Goal: Task Accomplishment & Management: Use online tool/utility

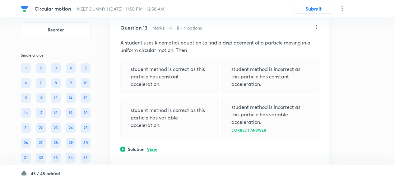
click at [155, 147] on p "View" at bounding box center [152, 149] width 10 height 5
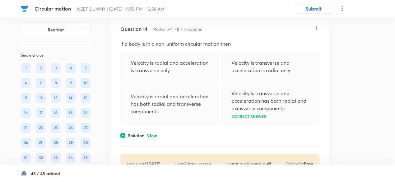
scroll to position [2457, 0]
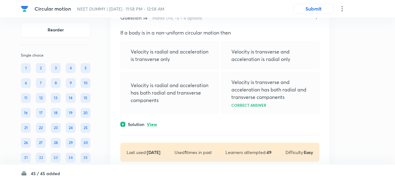
click at [153, 122] on p "View" at bounding box center [152, 124] width 10 height 5
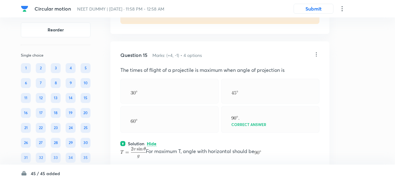
scroll to position [2698, 0]
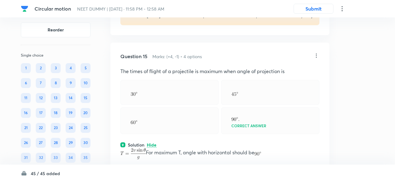
click at [314, 53] on icon at bounding box center [316, 56] width 6 height 6
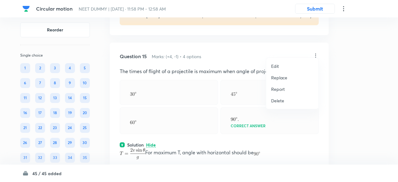
click at [285, 79] on p "Replace" at bounding box center [279, 77] width 16 height 7
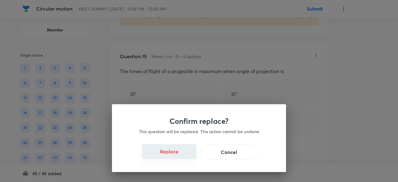
click at [171, 153] on button "Replace" at bounding box center [169, 151] width 55 height 15
click at [171, 153] on button "Replace" at bounding box center [169, 152] width 55 height 15
click at [171, 153] on button "Replace" at bounding box center [169, 151] width 55 height 15
click at [171, 153] on button "Replace" at bounding box center [169, 152] width 55 height 15
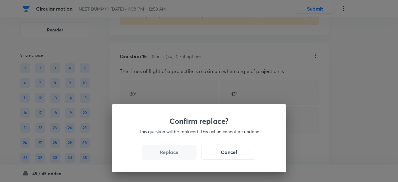
click at [171, 153] on button "Replace" at bounding box center [169, 152] width 55 height 15
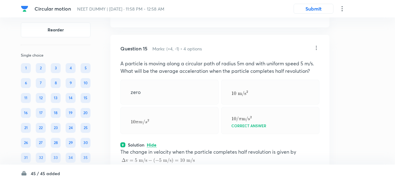
scroll to position [2705, 0]
click at [318, 45] on icon at bounding box center [316, 48] width 6 height 6
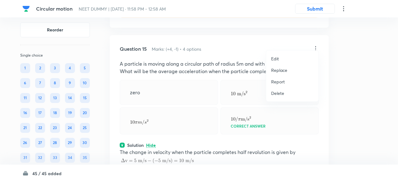
click at [280, 70] on p "Replace" at bounding box center [279, 70] width 16 height 7
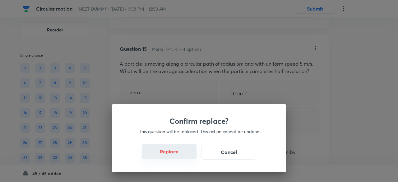
click at [173, 154] on button "Replace" at bounding box center [169, 151] width 55 height 15
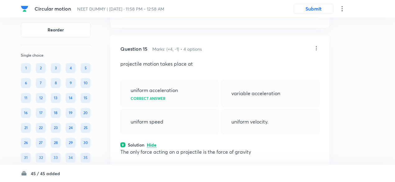
click at [317, 45] on icon at bounding box center [316, 48] width 6 height 6
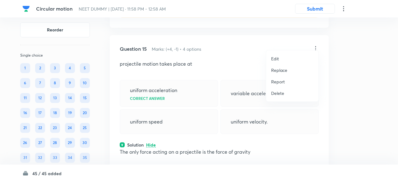
click at [283, 69] on p "Replace" at bounding box center [279, 70] width 16 height 7
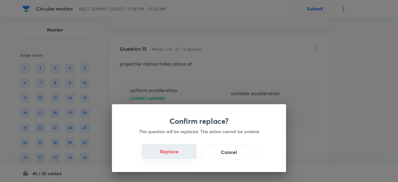
click at [175, 157] on button "Replace" at bounding box center [169, 151] width 55 height 15
click at [175, 157] on button "Replace" at bounding box center [169, 152] width 55 height 15
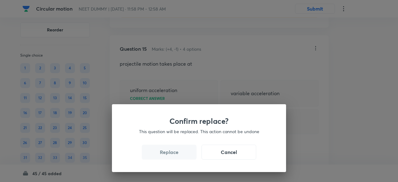
click at [175, 157] on button "Replace" at bounding box center [169, 152] width 55 height 15
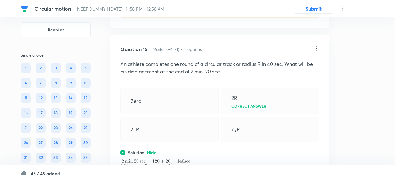
scroll to position [2703, 0]
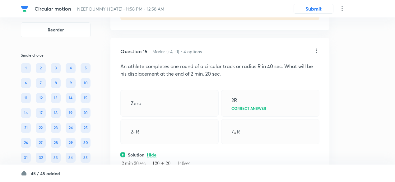
click at [315, 48] on icon at bounding box center [316, 51] width 6 height 6
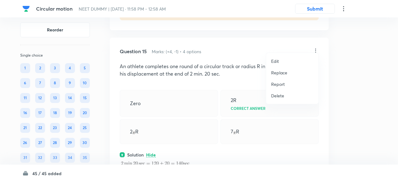
click at [279, 72] on p "Replace" at bounding box center [279, 72] width 16 height 7
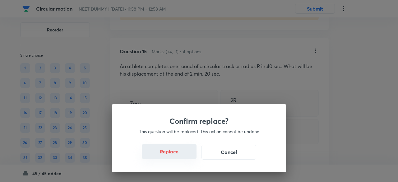
click at [175, 155] on button "Replace" at bounding box center [169, 151] width 55 height 15
click at [175, 155] on button "Replace" at bounding box center [169, 152] width 55 height 15
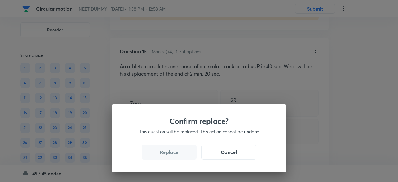
click at [175, 155] on button "Replace" at bounding box center [169, 152] width 55 height 15
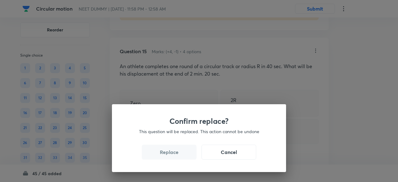
click at [175, 155] on button "Replace" at bounding box center [169, 152] width 55 height 15
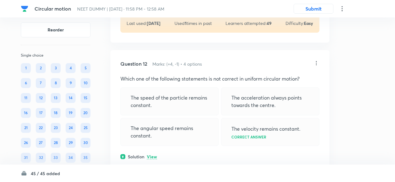
scroll to position [2030, 0]
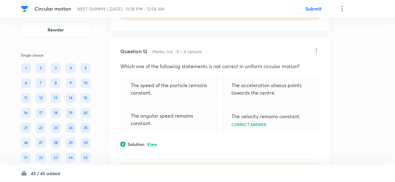
click at [155, 142] on p "View" at bounding box center [152, 144] width 10 height 5
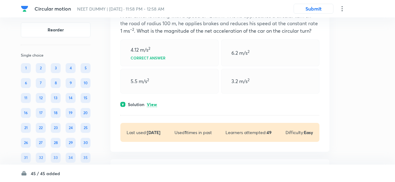
scroll to position [1909, 0]
click at [154, 103] on p "View" at bounding box center [152, 105] width 10 height 5
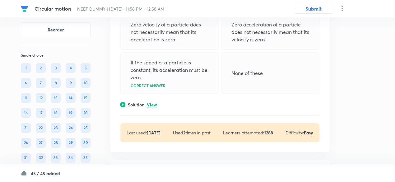
scroll to position [1736, 0]
click at [154, 103] on p "View" at bounding box center [152, 105] width 10 height 5
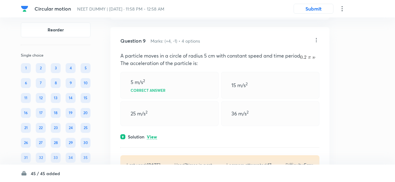
scroll to position [1521, 0]
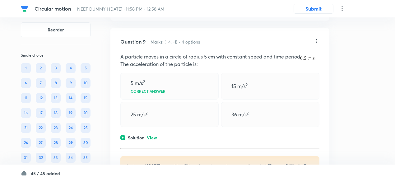
click at [152, 136] on p "View" at bounding box center [152, 138] width 10 height 5
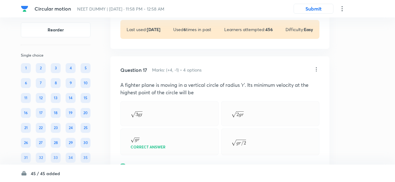
scroll to position [3438, 0]
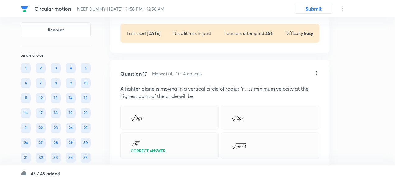
click at [318, 70] on icon at bounding box center [316, 73] width 6 height 6
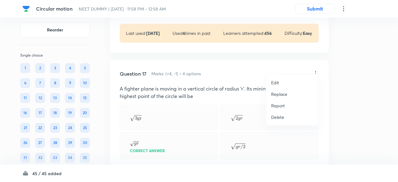
click at [283, 94] on p "Replace" at bounding box center [279, 94] width 16 height 7
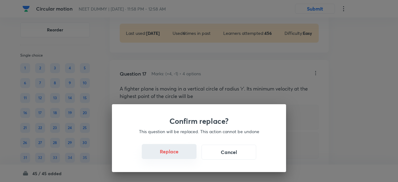
click at [175, 155] on button "Replace" at bounding box center [169, 151] width 55 height 15
click at [175, 155] on button "Replace" at bounding box center [169, 152] width 55 height 15
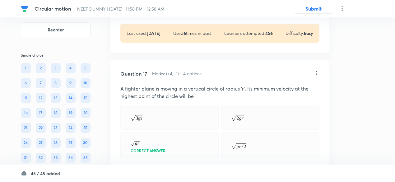
click at [175, 155] on div "Question 17 Marks: (+4, -1) • 4 options A fighter plane is moving in a vertical…" at bounding box center [219, 151] width 219 height 183
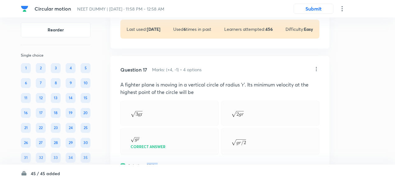
scroll to position [3442, 0]
click at [317, 66] on icon at bounding box center [316, 69] width 6 height 6
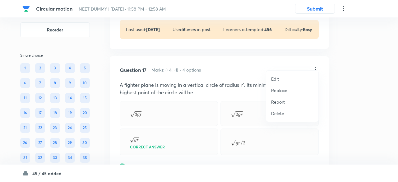
click at [279, 90] on p "Replace" at bounding box center [279, 90] width 16 height 7
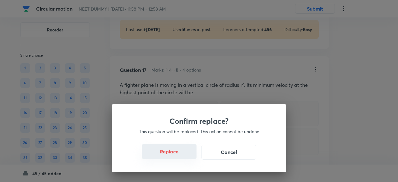
click at [177, 154] on button "Replace" at bounding box center [169, 151] width 55 height 15
click at [177, 154] on button "Replace" at bounding box center [169, 152] width 55 height 15
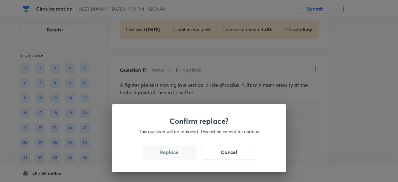
click at [177, 154] on button "Replace" at bounding box center [169, 152] width 55 height 15
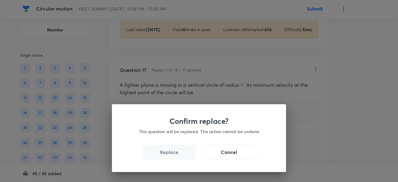
click at [177, 154] on button "Replace" at bounding box center [169, 152] width 55 height 15
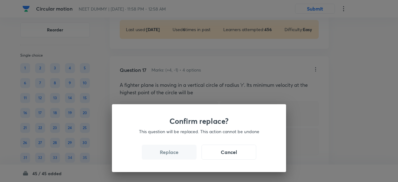
click at [177, 154] on button "Replace" at bounding box center [169, 152] width 55 height 15
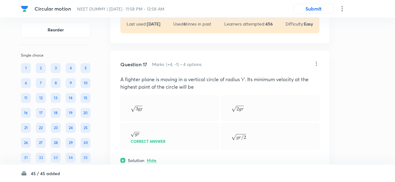
scroll to position [3444, 0]
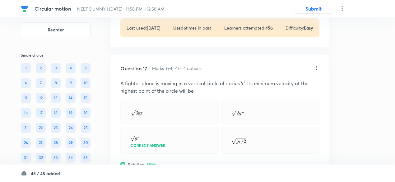
click at [316, 65] on icon at bounding box center [316, 68] width 6 height 6
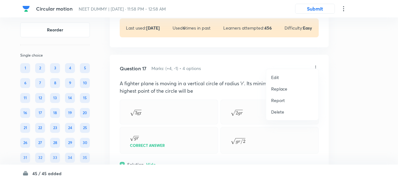
click at [281, 89] on p "Replace" at bounding box center [279, 88] width 16 height 7
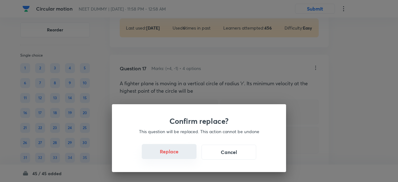
click at [180, 157] on button "Replace" at bounding box center [169, 151] width 55 height 15
click at [180, 157] on button "Replace" at bounding box center [169, 152] width 55 height 15
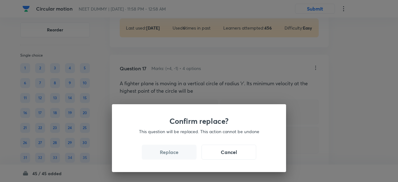
click at [180, 157] on button "Replace" at bounding box center [169, 152] width 55 height 15
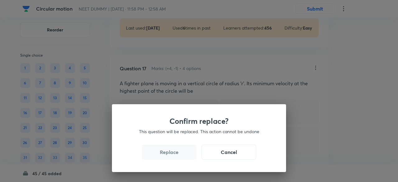
click at [180, 157] on button "Replace" at bounding box center [169, 152] width 55 height 15
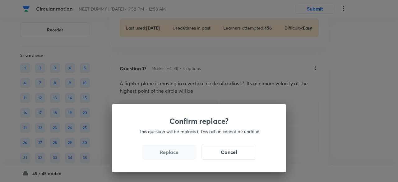
click at [180, 157] on button "Replace" at bounding box center [169, 152] width 55 height 15
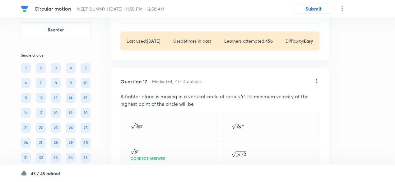
scroll to position [3430, 0]
click at [316, 79] on icon at bounding box center [316, 81] width 1 height 4
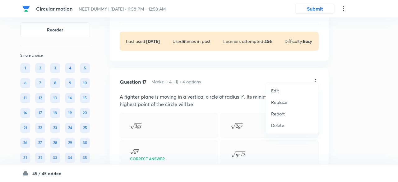
click at [278, 102] on p "Replace" at bounding box center [279, 102] width 16 height 7
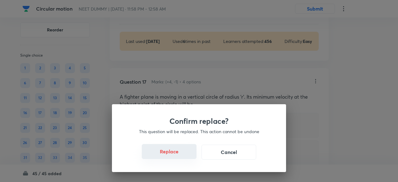
click at [176, 155] on button "Replace" at bounding box center [169, 151] width 55 height 15
click at [176, 155] on button "Replace" at bounding box center [169, 152] width 55 height 15
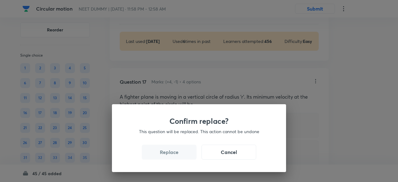
click at [176, 155] on button "Replace" at bounding box center [169, 152] width 55 height 15
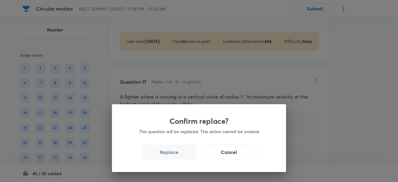
click at [176, 155] on button "Replace" at bounding box center [169, 152] width 55 height 15
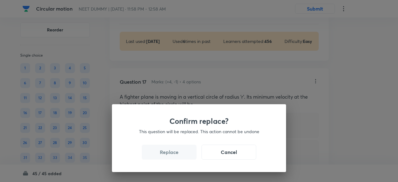
click at [176, 155] on button "Replace" at bounding box center [169, 152] width 55 height 15
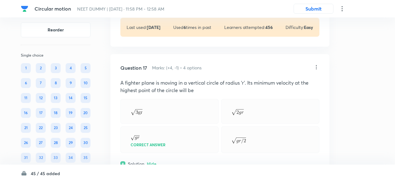
scroll to position [3444, 0]
click at [315, 64] on icon at bounding box center [316, 67] width 6 height 6
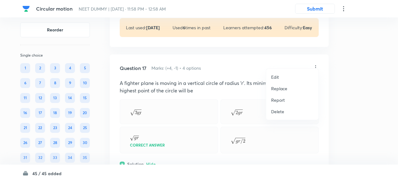
click at [277, 78] on p "Edit" at bounding box center [275, 77] width 8 height 7
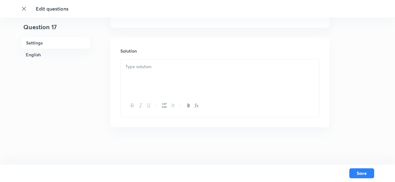
checkbox input "true"
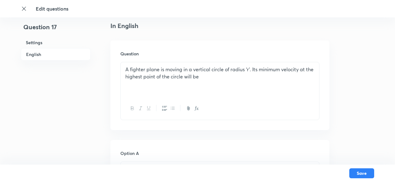
scroll to position [167, 0]
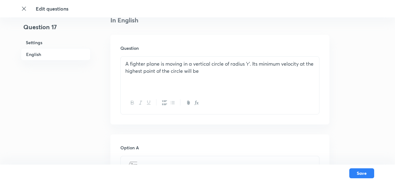
click at [247, 66] on p "A fighter plane is moving in a vertical circle of radius ‘r’. Its minimum veloc…" at bounding box center [219, 67] width 189 height 14
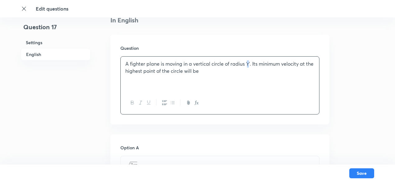
click at [247, 66] on p "A fighter plane is moving in a vertical circle of radius ‘r’. Its minimum veloc…" at bounding box center [219, 67] width 189 height 14
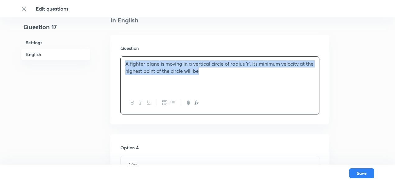
click at [247, 66] on p "A fighter plane is moving in a vertical circle of radius ‘r’. Its minimum veloc…" at bounding box center [219, 67] width 189 height 14
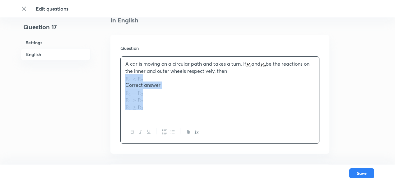
drag, startPoint x: 124, startPoint y: 79, endPoint x: 146, endPoint y: 106, distance: 34.8
click at [146, 106] on div "A car is moving on a circular path and takes a turn. If and be the reactions on…" at bounding box center [220, 89] width 198 height 64
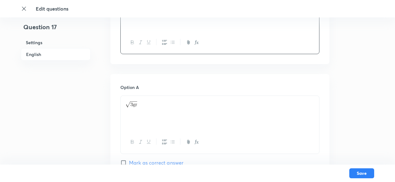
scroll to position [239, 0]
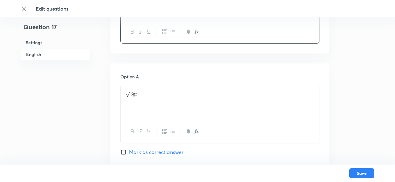
click at [145, 99] on div at bounding box center [220, 102] width 198 height 35
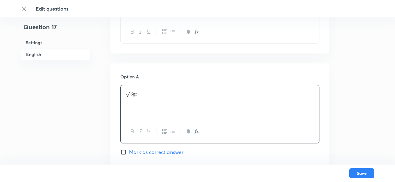
click at [145, 99] on div at bounding box center [220, 102] width 198 height 35
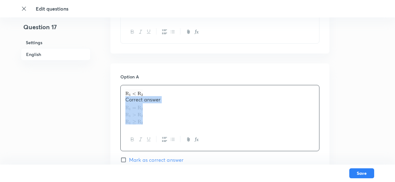
drag, startPoint x: 125, startPoint y: 101, endPoint x: 143, endPoint y: 120, distance: 26.4
click at [143, 120] on div "Correct answer" at bounding box center [220, 106] width 198 height 43
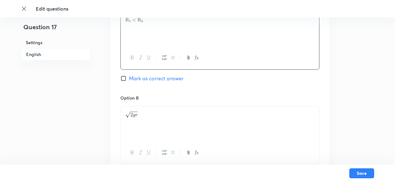
scroll to position [314, 0]
click at [142, 110] on p at bounding box center [219, 113] width 189 height 8
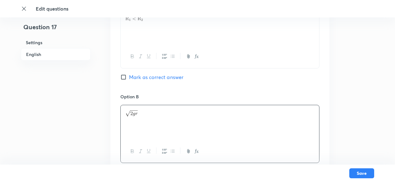
click at [142, 110] on p at bounding box center [219, 113] width 189 height 8
click at [142, 110] on span "Correct answer" at bounding box center [142, 112] width 35 height 7
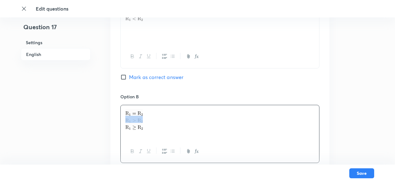
drag, startPoint x: 124, startPoint y: 120, endPoint x: 157, endPoint y: 132, distance: 35.2
click at [157, 132] on div at bounding box center [220, 122] width 198 height 35
drag, startPoint x: 124, startPoint y: 119, endPoint x: 142, endPoint y: 127, distance: 19.6
click at [142, 127] on div at bounding box center [220, 122] width 198 height 35
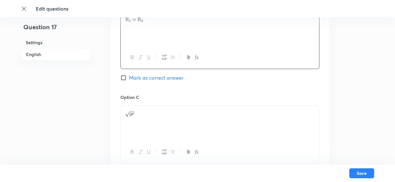
scroll to position [411, 0]
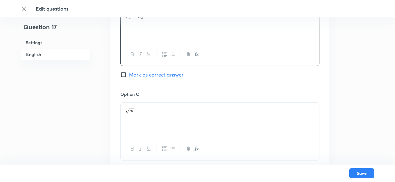
click at [142, 108] on p at bounding box center [219, 109] width 189 height 7
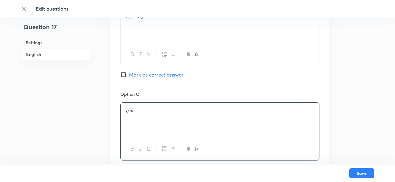
click at [142, 108] on p at bounding box center [219, 109] width 189 height 7
click at [143, 115] on p at bounding box center [219, 116] width 189 height 7
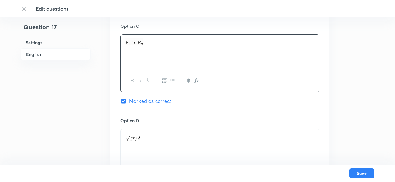
scroll to position [479, 0]
click at [147, 131] on div at bounding box center [220, 146] width 198 height 35
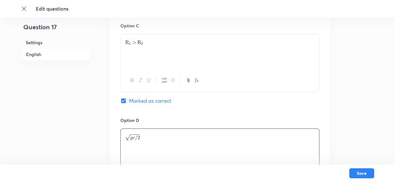
click at [147, 131] on div at bounding box center [220, 146] width 198 height 35
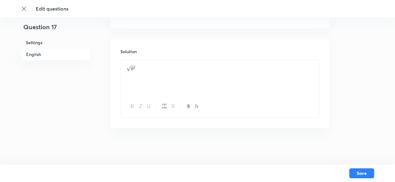
click at [152, 74] on div at bounding box center [220, 77] width 198 height 35
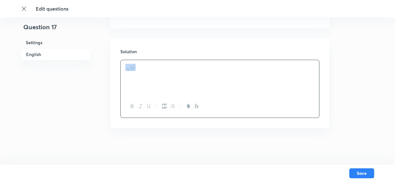
click at [152, 74] on div at bounding box center [220, 77] width 198 height 35
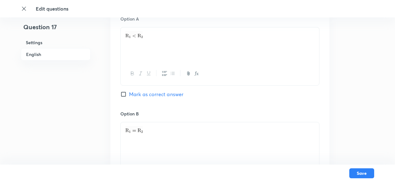
scroll to position [296, 0]
click at [178, 93] on span "Mark as correct answer" at bounding box center [156, 94] width 54 height 7
click at [129, 93] on input "Mark as correct answer" at bounding box center [124, 95] width 9 height 6
checkbox input "true"
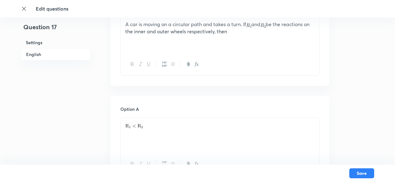
checkbox input "false"
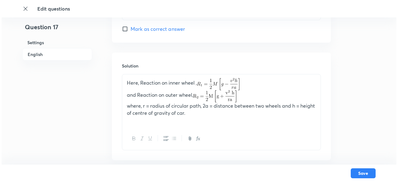
scroll to position [678, 0]
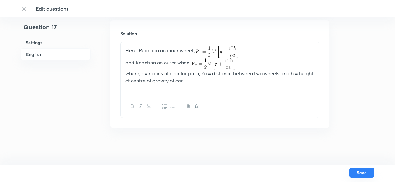
click at [362, 173] on button "Save" at bounding box center [361, 173] width 25 height 10
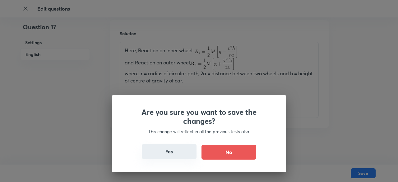
click at [162, 152] on button "Yes" at bounding box center [169, 151] width 55 height 15
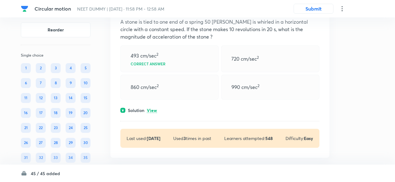
scroll to position [69, 0]
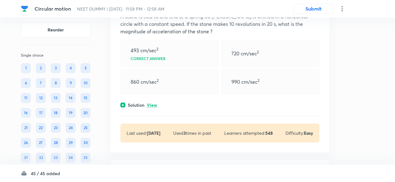
click at [154, 103] on p "View" at bounding box center [152, 105] width 10 height 5
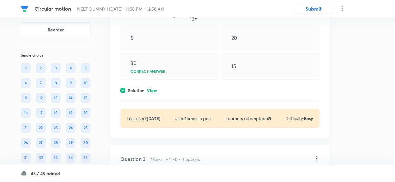
scroll to position [303, 0]
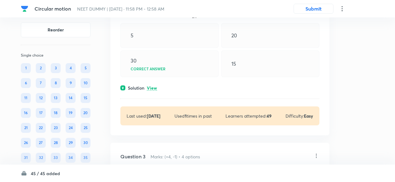
click at [152, 87] on p "View" at bounding box center [152, 88] width 10 height 5
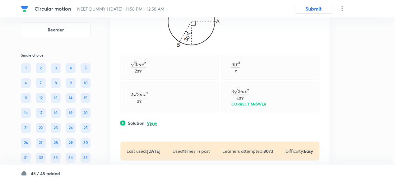
scroll to position [557, 0]
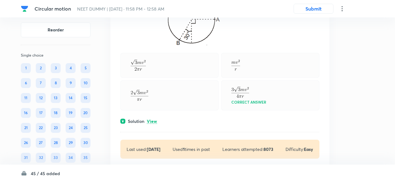
click at [153, 119] on p "View" at bounding box center [152, 121] width 10 height 5
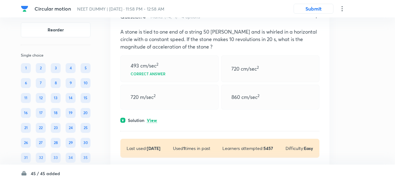
scroll to position [794, 0]
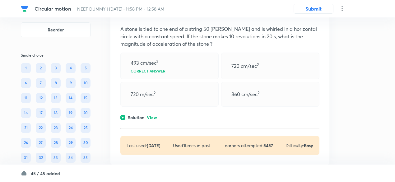
click at [153, 119] on div "Question 4 Marks: (+4, -1) • 4 options A stone is tied to one end of a string 5…" at bounding box center [219, 82] width 219 height 164
click at [153, 118] on p "View" at bounding box center [152, 117] width 10 height 5
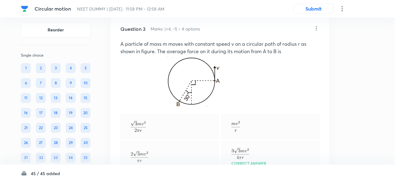
scroll to position [496, 0]
click at [315, 27] on icon at bounding box center [316, 28] width 6 height 6
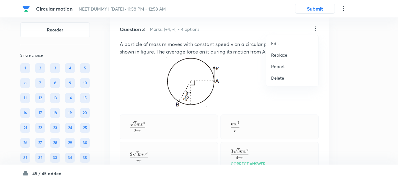
click at [277, 55] on p "Replace" at bounding box center [279, 55] width 16 height 7
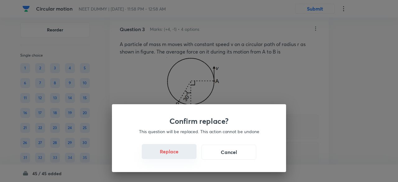
click at [181, 157] on button "Replace" at bounding box center [169, 151] width 55 height 15
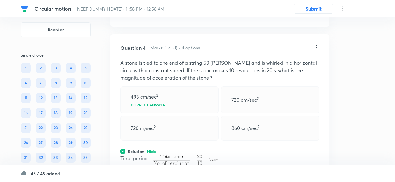
scroll to position [676, 0]
click at [315, 47] on icon at bounding box center [316, 47] width 6 height 6
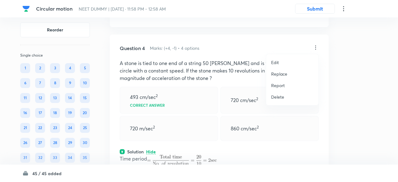
click at [276, 77] on p "Replace" at bounding box center [279, 74] width 16 height 7
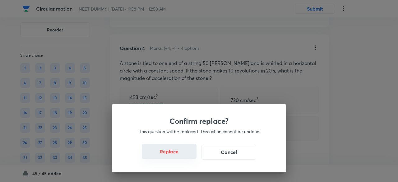
click at [177, 155] on button "Replace" at bounding box center [169, 151] width 55 height 15
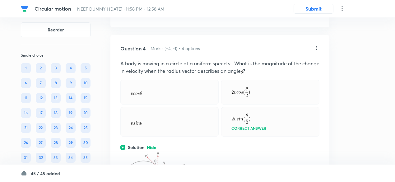
scroll to position [676, 0]
click at [315, 47] on icon at bounding box center [316, 48] width 6 height 6
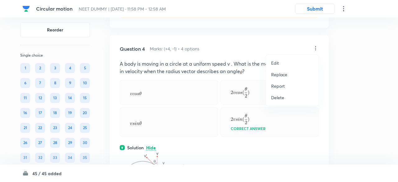
click at [279, 76] on p "Replace" at bounding box center [279, 74] width 16 height 7
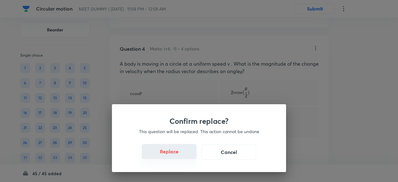
click at [180, 155] on button "Replace" at bounding box center [169, 151] width 55 height 15
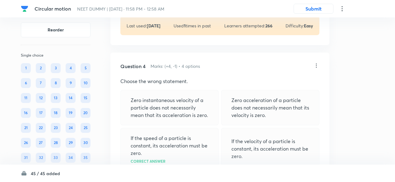
scroll to position [658, 0]
click at [316, 64] on icon at bounding box center [316, 66] width 1 height 4
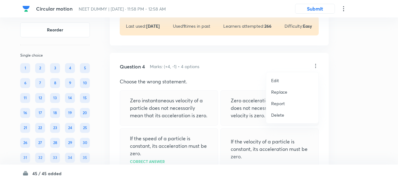
click at [280, 92] on p "Replace" at bounding box center [279, 92] width 16 height 7
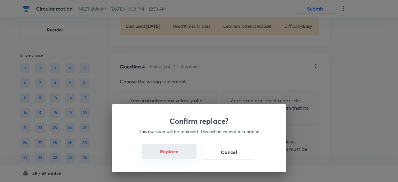
click at [176, 154] on button "Replace" at bounding box center [169, 151] width 55 height 15
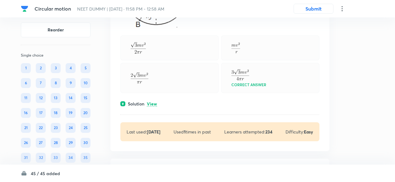
scroll to position [1006, 0]
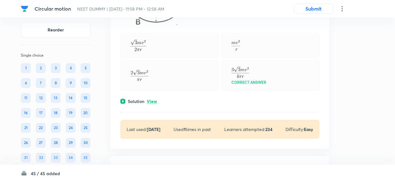
click at [154, 99] on p "View" at bounding box center [152, 101] width 10 height 5
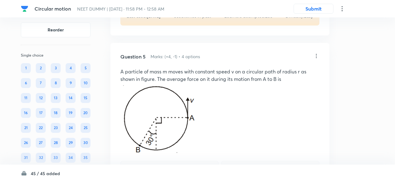
scroll to position [878, 0]
click at [316, 56] on icon at bounding box center [316, 56] width 6 height 6
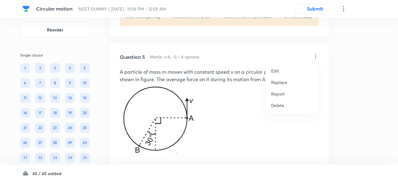
click at [283, 82] on p "Replace" at bounding box center [279, 82] width 16 height 7
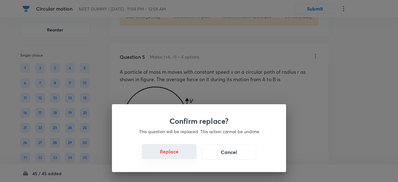
click at [179, 155] on button "Replace" at bounding box center [169, 151] width 55 height 15
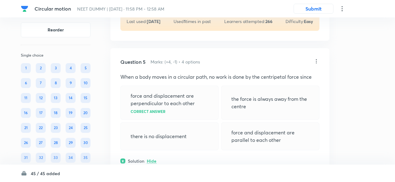
scroll to position [869, 0]
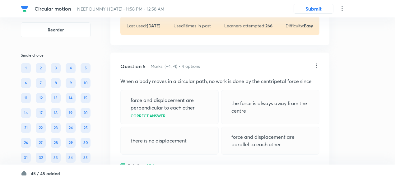
click at [316, 64] on icon at bounding box center [316, 65] width 1 height 4
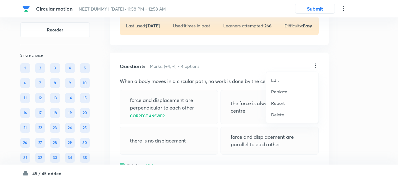
click at [282, 92] on p "Replace" at bounding box center [279, 91] width 16 height 7
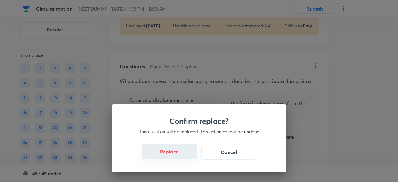
click at [176, 154] on button "Replace" at bounding box center [169, 151] width 55 height 15
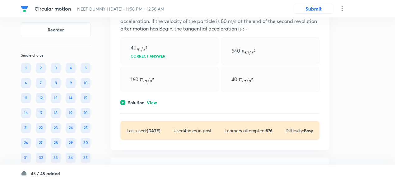
scroll to position [1136, 0]
click at [154, 100] on p "View" at bounding box center [152, 102] width 10 height 5
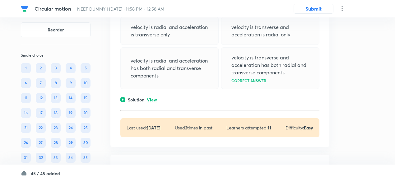
scroll to position [1373, 0]
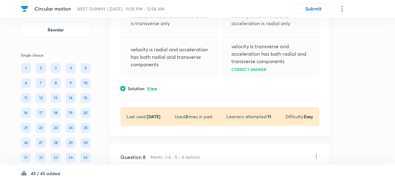
click at [154, 86] on p "View" at bounding box center [152, 88] width 10 height 5
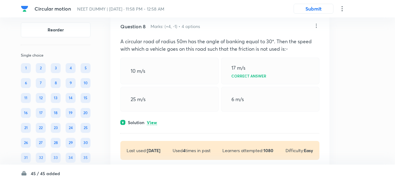
scroll to position [1539, 0]
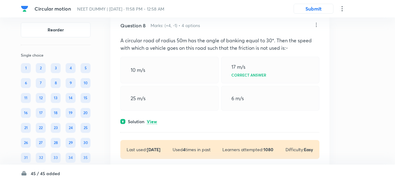
click at [152, 119] on p "View" at bounding box center [152, 121] width 10 height 5
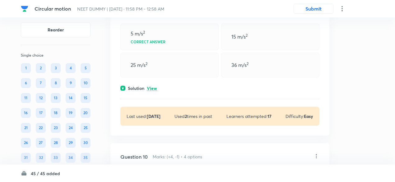
scroll to position [1796, 0]
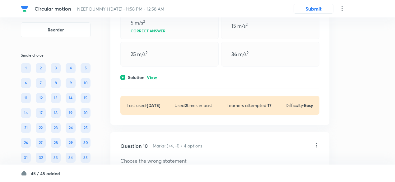
click at [152, 75] on p "View" at bounding box center [152, 77] width 10 height 5
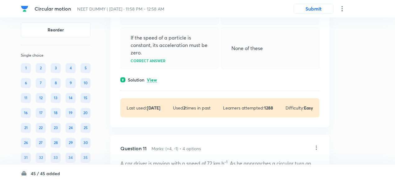
scroll to position [2044, 0]
click at [152, 77] on p "View" at bounding box center [152, 79] width 10 height 5
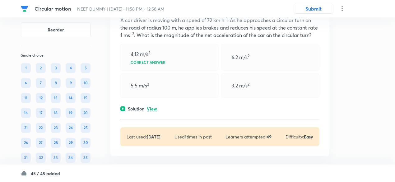
scroll to position [2229, 0]
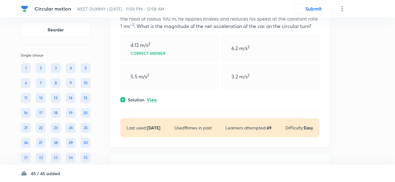
click at [154, 98] on p "View" at bounding box center [152, 100] width 10 height 5
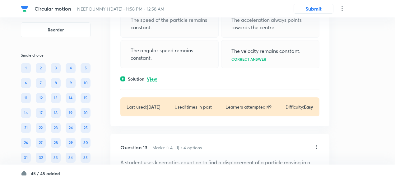
scroll to position [2569, 0]
click at [153, 76] on p "View" at bounding box center [152, 78] width 10 height 5
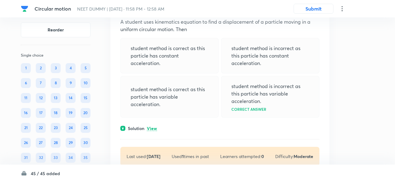
scroll to position [2738, 0]
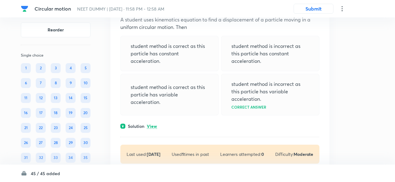
click at [154, 124] on p "View" at bounding box center [152, 126] width 10 height 5
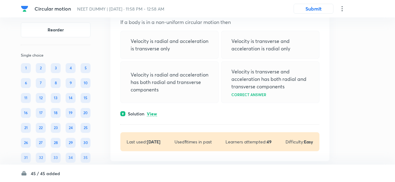
scroll to position [2969, 0]
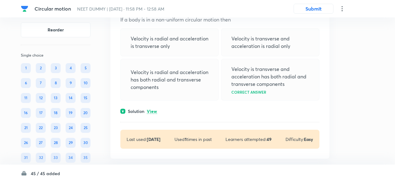
click at [154, 109] on p "View" at bounding box center [152, 111] width 10 height 5
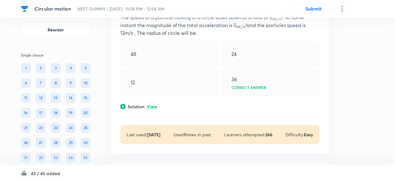
scroll to position [3254, 0]
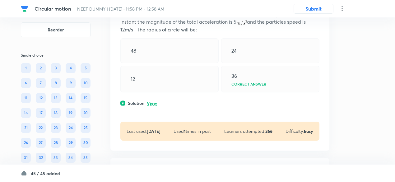
click at [154, 101] on p "View" at bounding box center [152, 103] width 10 height 5
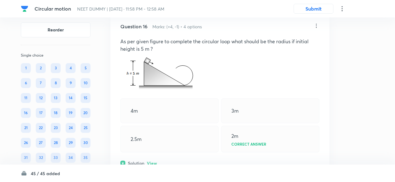
scroll to position [3462, 0]
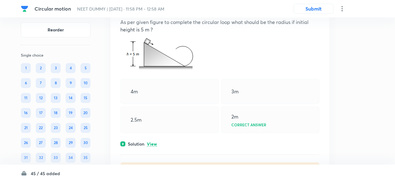
click at [155, 142] on p "View" at bounding box center [152, 144] width 10 height 5
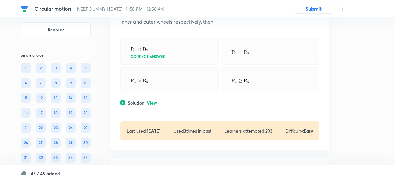
scroll to position [3733, 0]
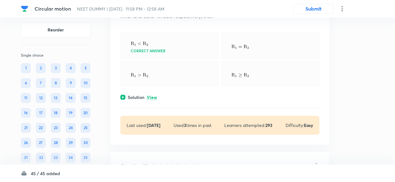
click at [154, 95] on p "View" at bounding box center [152, 97] width 10 height 5
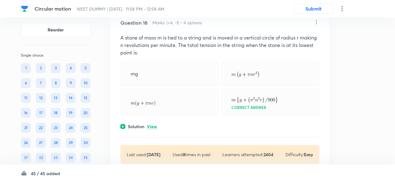
scroll to position [3940, 0]
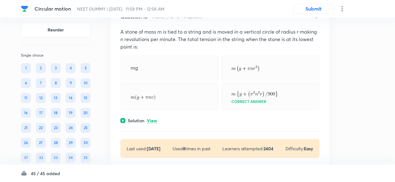
click at [152, 118] on p "View" at bounding box center [152, 120] width 10 height 5
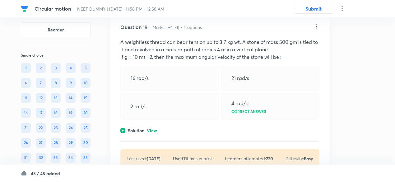
scroll to position [4134, 0]
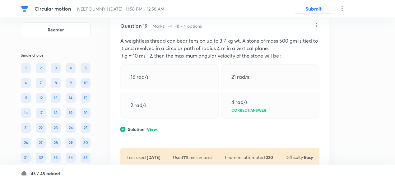
click at [152, 127] on p "View" at bounding box center [152, 129] width 10 height 5
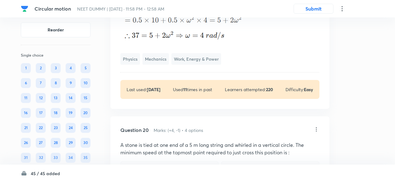
scroll to position [4288, 0]
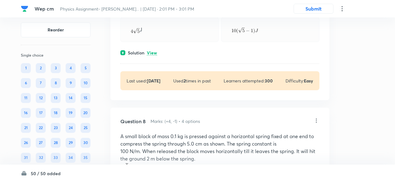
scroll to position [1151, 0]
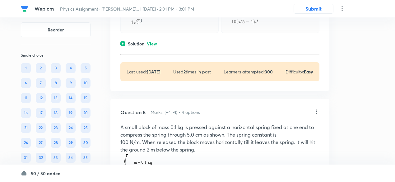
click at [154, 43] on p "View" at bounding box center [152, 44] width 10 height 5
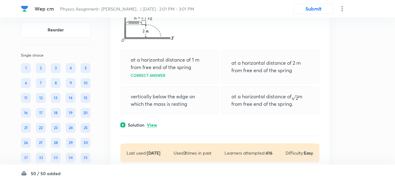
scroll to position [1331, 0]
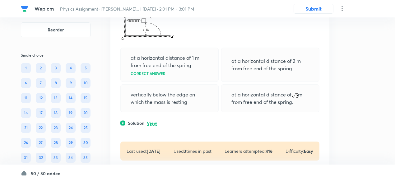
click at [157, 122] on p "View" at bounding box center [152, 123] width 10 height 5
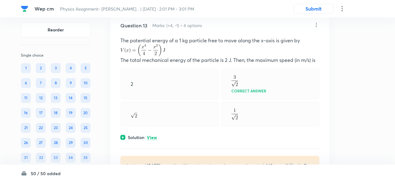
scroll to position [2318, 0]
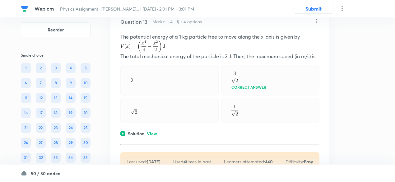
drag, startPoint x: 155, startPoint y: 122, endPoint x: 154, endPoint y: 126, distance: 4.1
click at [154, 126] on div "Question 13 Marks: (+4, -1) • 4 options The potential energy of a 1 kg particle…" at bounding box center [219, 94] width 219 height 173
click at [154, 131] on p "View" at bounding box center [152, 133] width 10 height 5
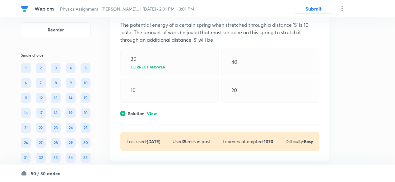
scroll to position [2643, 0]
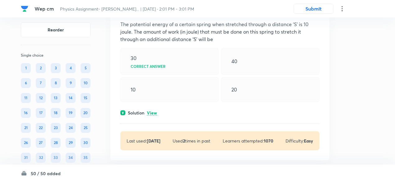
click at [154, 111] on p "View" at bounding box center [152, 113] width 10 height 5
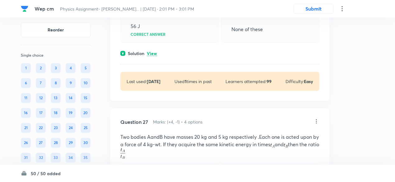
scroll to position [4942, 0]
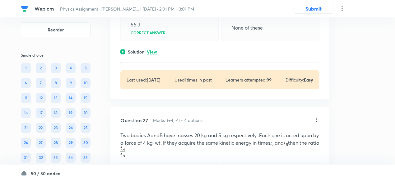
click at [151, 50] on p "View" at bounding box center [152, 52] width 10 height 5
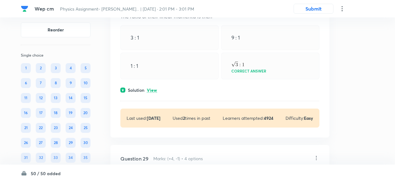
scroll to position [5294, 0]
click at [154, 86] on div "Solution View" at bounding box center [219, 89] width 199 height 7
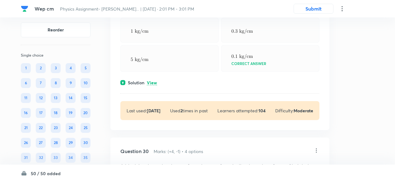
scroll to position [5559, 0]
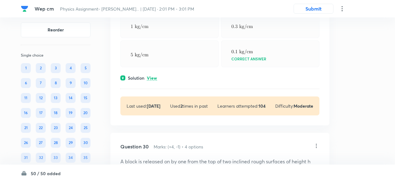
click at [153, 76] on p "View" at bounding box center [152, 78] width 10 height 5
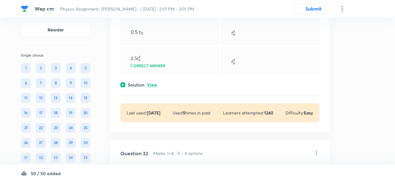
scroll to position [5954, 0]
click at [154, 82] on p "View" at bounding box center [152, 84] width 10 height 5
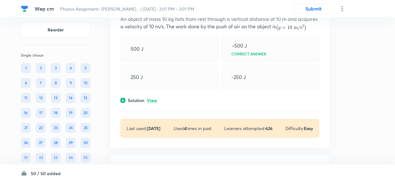
scroll to position [6168, 0]
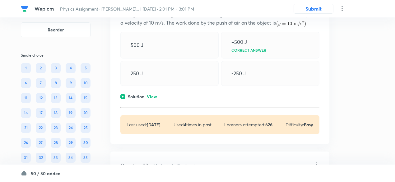
click at [154, 94] on p "View" at bounding box center [152, 96] width 10 height 5
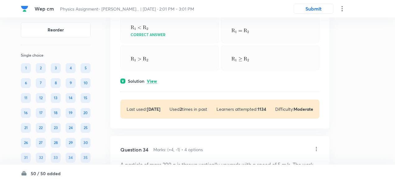
scroll to position [6377, 0]
click at [152, 77] on div "Solution View" at bounding box center [219, 80] width 199 height 7
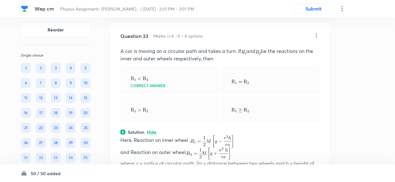
scroll to position [6326, 0]
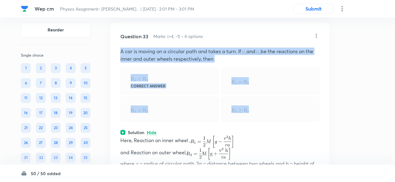
drag, startPoint x: 119, startPoint y: 38, endPoint x: 269, endPoint y: 101, distance: 162.0
click at [269, 101] on div "Question 33 Marks: (+4, -1) • 4 options A car is moving on a circular path and …" at bounding box center [219, 130] width 219 height 215
copy div "A car is moving on a circular path and takes a turn. If and be the reactions on…"
click at [182, 97] on div at bounding box center [169, 109] width 98 height 25
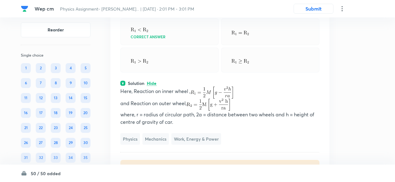
scroll to position [6375, 0]
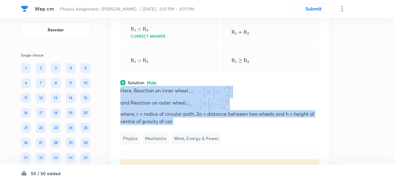
drag, startPoint x: 120, startPoint y: 80, endPoint x: 177, endPoint y: 110, distance: 64.1
click at [177, 110] on div "Question 33 Marks: (+4, -1) • 4 options A car is moving on a circular path and …" at bounding box center [219, 80] width 219 height 215
copy div "Here, Reaction on inner wheel , and Reaction on outer wheel, where, r = radius …"
click at [177, 110] on p "where, r = radius of circular path, 2a = distance between two wheels and h = he…" at bounding box center [219, 117] width 199 height 15
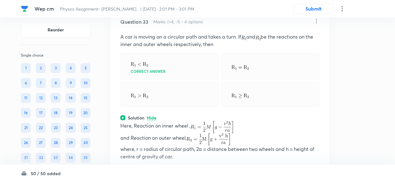
scroll to position [6340, 0]
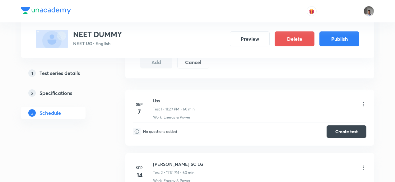
scroll to position [479, 0]
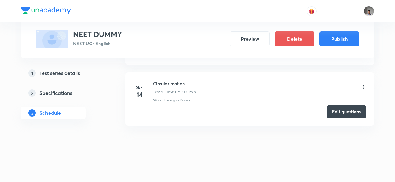
click at [363, 84] on icon at bounding box center [363, 87] width 6 height 6
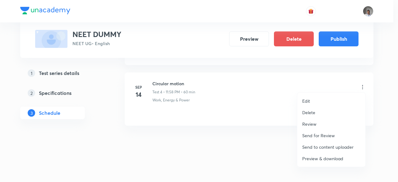
click at [334, 159] on p "Preview & download" at bounding box center [322, 158] width 41 height 7
click at [239, 112] on div at bounding box center [199, 91] width 398 height 182
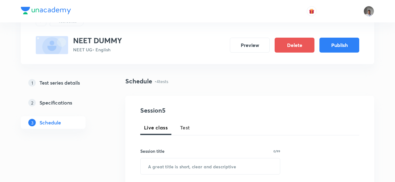
scroll to position [29, 0]
click at [183, 125] on span "Test" at bounding box center [185, 126] width 10 height 7
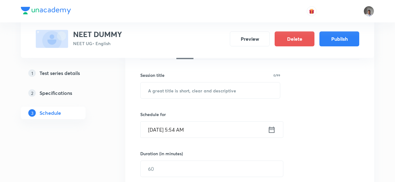
scroll to position [108, 0]
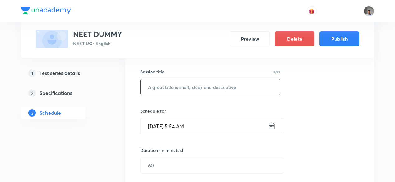
click at [178, 91] on input "text" at bounding box center [209, 87] width 139 height 16
type input "CL EF"
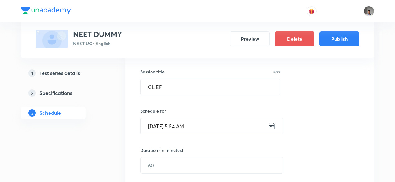
click at [270, 123] on icon at bounding box center [272, 126] width 6 height 6
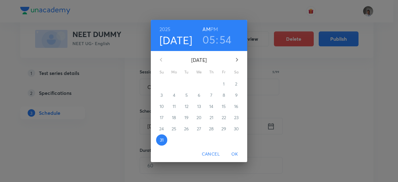
click at [236, 59] on icon "button" at bounding box center [237, 60] width 2 height 4
click at [163, 105] on p "14" at bounding box center [161, 106] width 4 height 6
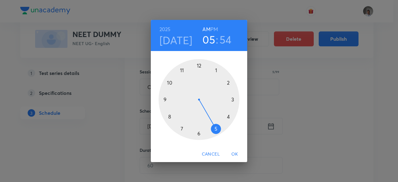
click at [180, 69] on div at bounding box center [199, 99] width 81 height 81
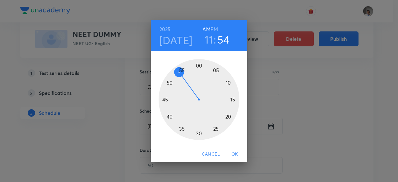
click at [214, 28] on h6 "PM" at bounding box center [213, 29] width 7 height 9
click at [235, 156] on span "OK" at bounding box center [234, 154] width 15 height 8
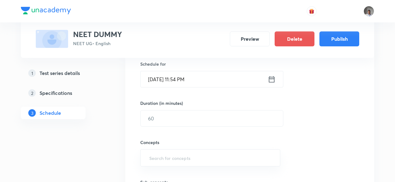
scroll to position [158, 0]
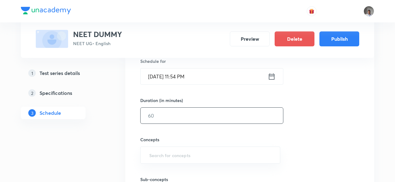
click at [192, 121] on input "text" at bounding box center [211, 116] width 142 height 16
type input "60"
type input "W"
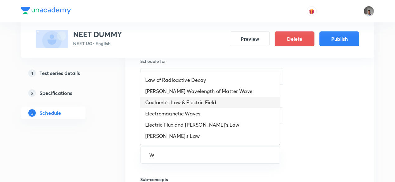
click at [189, 100] on li "Coulomb's Law & Electric Field" at bounding box center [210, 102] width 140 height 11
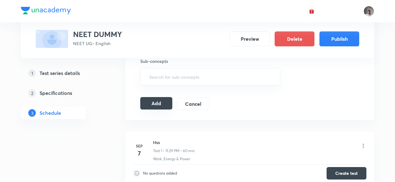
scroll to position [279, 0]
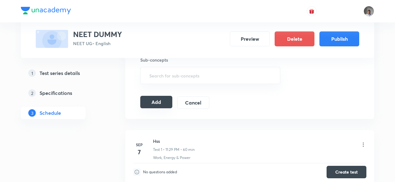
click at [167, 101] on button "Add" at bounding box center [156, 102] width 32 height 12
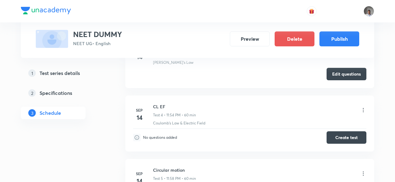
scroll to position [250, 0]
click at [338, 140] on button "Create test" at bounding box center [346, 137] width 40 height 12
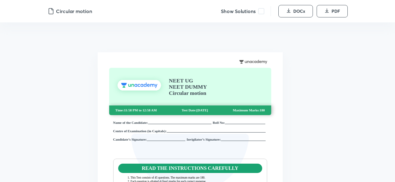
click at [262, 14] on span at bounding box center [261, 11] width 6 height 6
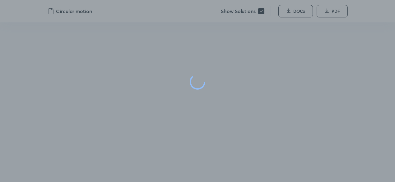
click at [262, 14] on div at bounding box center [197, 82] width 395 height 164
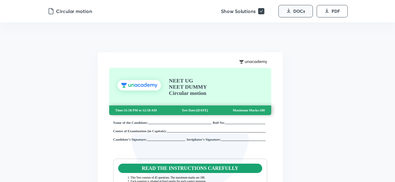
click at [300, 13] on span "DOCx" at bounding box center [299, 11] width 12 height 6
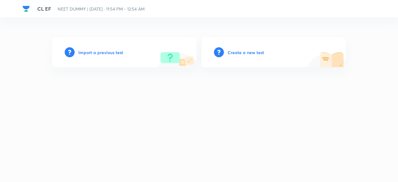
click at [256, 52] on h6 "Create a new test" at bounding box center [246, 52] width 36 height 7
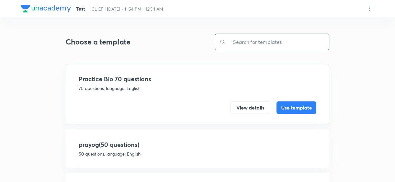
click at [244, 41] on input "text" at bounding box center [277, 42] width 104 height 16
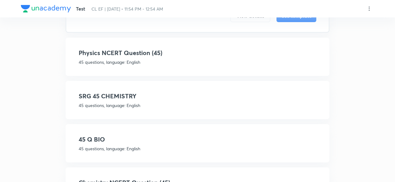
scroll to position [92, 0]
type input "45"
click at [172, 65] on div "Physics NCERT Question (45) 45 questions, language: English View details Use te…" at bounding box center [198, 56] width 264 height 38
click at [171, 50] on h4 "Physics NCERT Question (45)" at bounding box center [197, 52] width 237 height 9
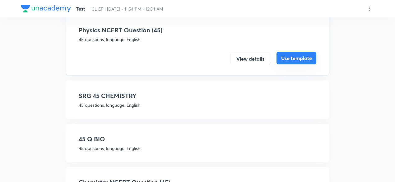
click at [301, 59] on button "Use template" at bounding box center [296, 58] width 40 height 12
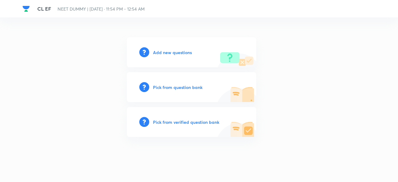
click at [199, 122] on h6 "Pick from verified question bank" at bounding box center [186, 122] width 66 height 7
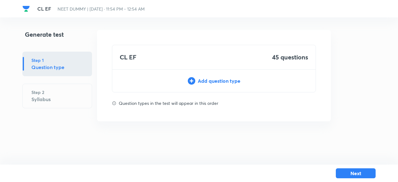
click at [211, 81] on div "Add question type" at bounding box center [213, 80] width 203 height 7
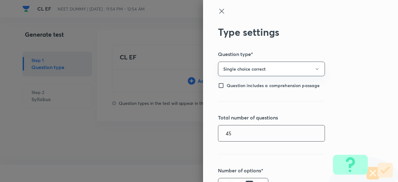
type input "45"
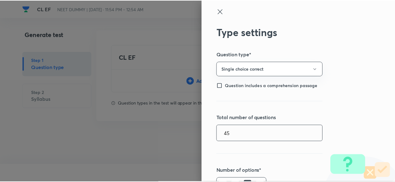
scroll to position [144, 0]
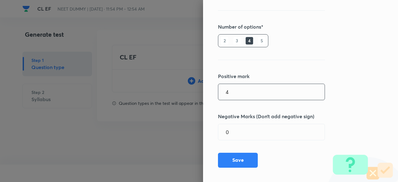
type input "4"
type input "1"
click at [247, 158] on button "Save" at bounding box center [238, 159] width 40 height 15
type input "1"
type input "0"
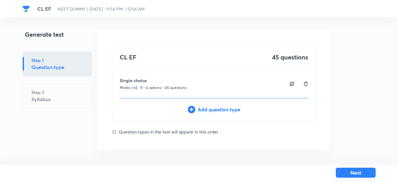
click at [351, 172] on button "Next" at bounding box center [356, 173] width 40 height 10
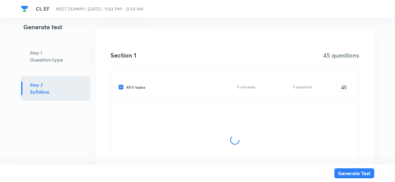
scroll to position [113, 0]
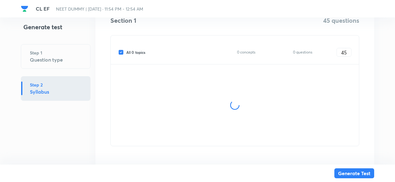
click at [142, 53] on span "All 0 topics" at bounding box center [135, 52] width 19 height 6
click at [126, 53] on input "All 0 topics" at bounding box center [122, 52] width 8 height 6
checkbox input "false"
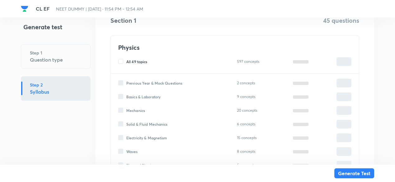
type input "0"
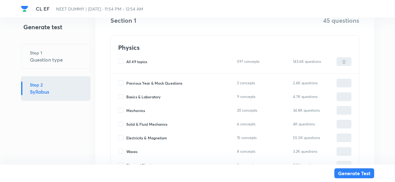
click at [152, 138] on span "Electricity & Magnetism" at bounding box center [146, 138] width 41 height 6
click at [126, 138] on input "Electricity & Magnetism" at bounding box center [122, 138] width 8 height 6
checkbox input "true"
click at [346, 134] on input "0" at bounding box center [344, 137] width 14 height 11
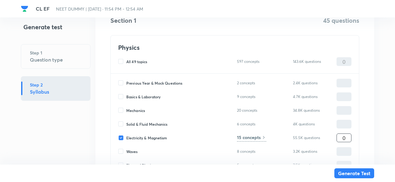
type input "4"
type input "45"
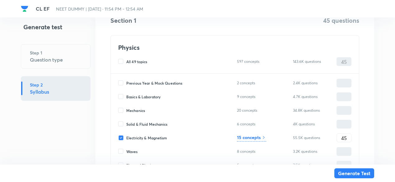
click at [246, 137] on h6 "15 concepts" at bounding box center [249, 137] width 24 height 7
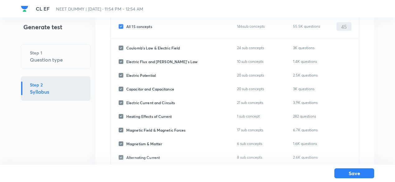
scroll to position [63, 0]
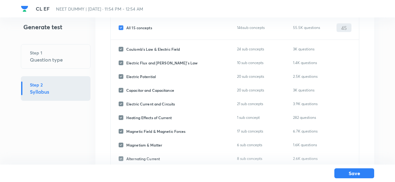
click at [144, 26] on span "All 15 concepts" at bounding box center [139, 28] width 26 height 6
click at [126, 26] on input "All 15 concepts" at bounding box center [122, 28] width 8 height 6
checkbox input "false"
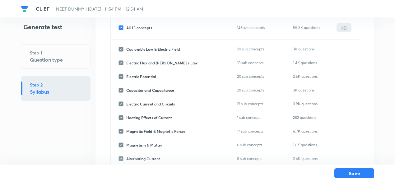
checkbox input "false"
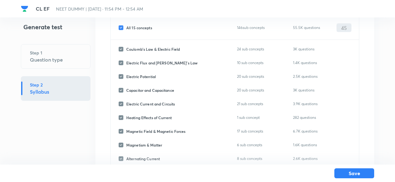
checkbox input "false"
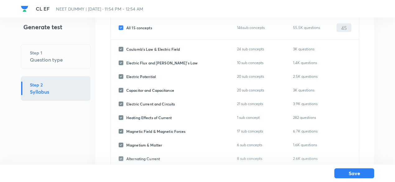
checkbox input "false"
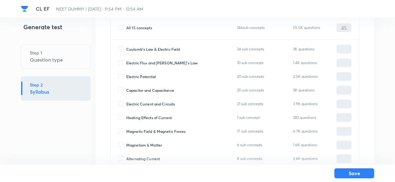
click at [149, 48] on span "Coulomb's Law & Electric Field" at bounding box center [152, 49] width 53 height 6
click at [126, 48] on input "Coulomb's Law & Electric Field" at bounding box center [122, 49] width 8 height 6
checkbox input "true"
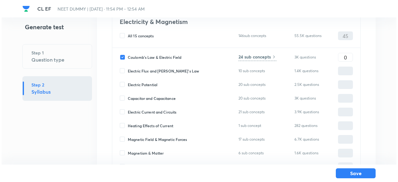
scroll to position [0, 0]
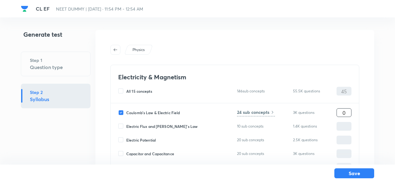
click at [340, 115] on input "0" at bounding box center [344, 112] width 14 height 11
type input "45"
click at [267, 110] on h6 "24 sub concepts" at bounding box center [253, 112] width 32 height 7
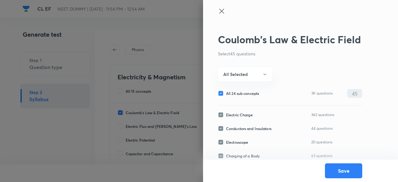
click at [247, 90] on div "All 24 sub concepts 3K questions 45 ​" at bounding box center [290, 93] width 144 height 9
click at [247, 92] on span "All 24 sub concepts" at bounding box center [242, 93] width 33 height 6
click at [226, 92] on input "All 24 sub concepts" at bounding box center [222, 93] width 8 height 6
checkbox input "false"
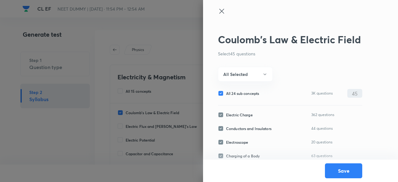
checkbox input "false"
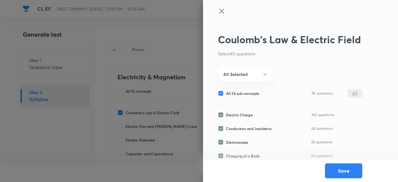
checkbox input "false"
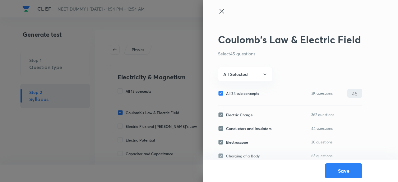
checkbox input "false"
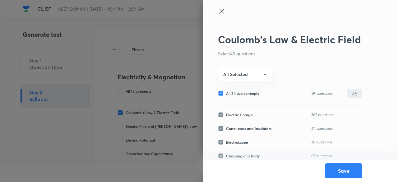
checkbox input "false"
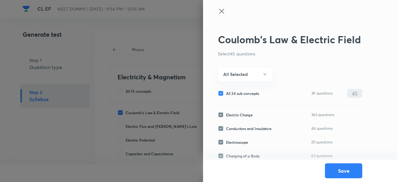
checkbox input "false"
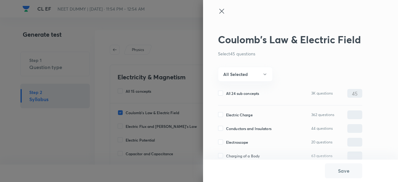
click at [243, 115] on span "Electric Charge" at bounding box center [239, 115] width 27 height 6
click at [226, 115] on input "Electric Charge" at bounding box center [222, 115] width 8 height 6
checkbox input "true"
type input "0"
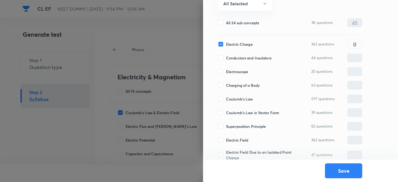
scroll to position [71, 0]
click at [238, 99] on span "Coulomb's Law" at bounding box center [239, 99] width 27 height 6
click at [226, 99] on input "Coulomb's Law" at bounding box center [222, 99] width 8 height 6
checkbox input "true"
type input "0"
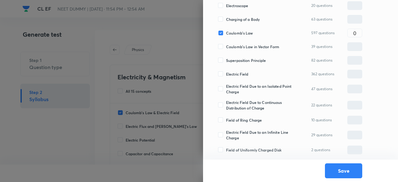
scroll to position [138, 0]
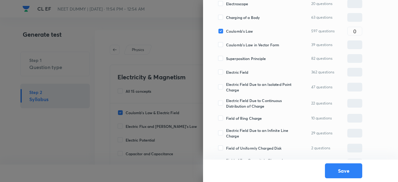
click at [238, 74] on span "Electric Field" at bounding box center [237, 72] width 22 height 6
click at [226, 74] on input "Electric Field" at bounding box center [222, 72] width 8 height 6
checkbox input "true"
type input "0"
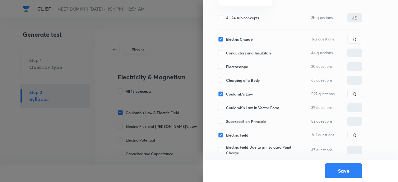
scroll to position [75, 0]
click at [349, 38] on input "0" at bounding box center [355, 40] width 14 height 11
type input "5"
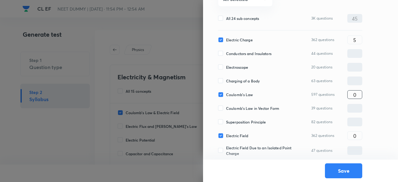
click at [356, 92] on input "0" at bounding box center [355, 94] width 14 height 11
type input "20"
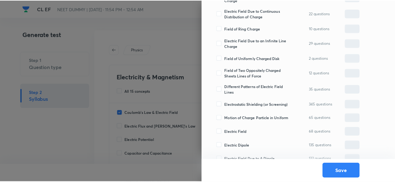
scroll to position [296, 0]
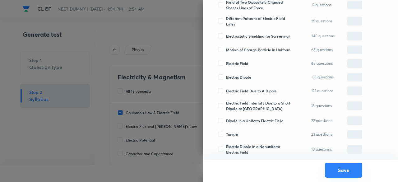
type input "20"
click at [336, 168] on button "Save" at bounding box center [343, 170] width 37 height 15
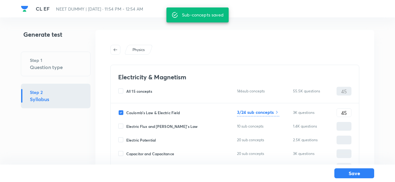
click at [336, 168] on button "Save" at bounding box center [354, 173] width 40 height 10
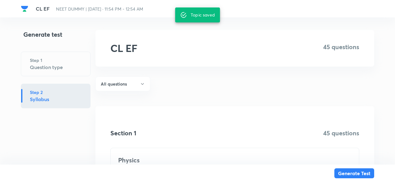
click at [336, 168] on button "Generate Test" at bounding box center [354, 173] width 40 height 10
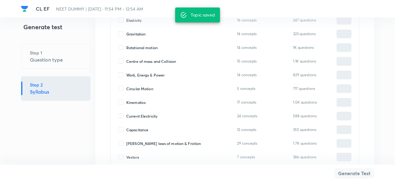
scroll to position [744, 0]
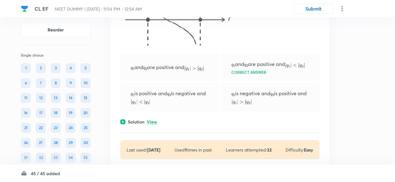
scroll to position [118, 0]
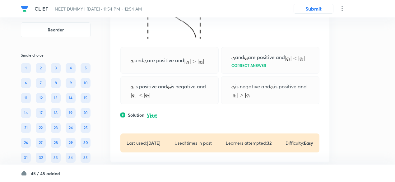
click at [154, 117] on p "View" at bounding box center [152, 115] width 10 height 5
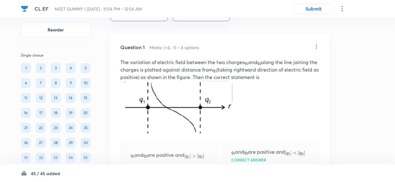
scroll to position [23, 0]
click at [316, 46] on icon at bounding box center [316, 47] width 6 height 6
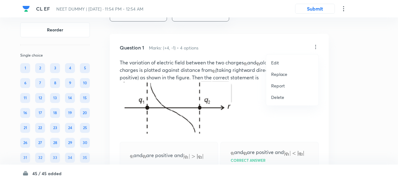
click at [284, 73] on p "Replace" at bounding box center [279, 74] width 16 height 7
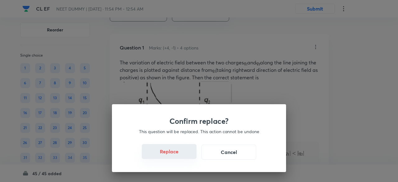
click at [177, 154] on button "Replace" at bounding box center [169, 151] width 55 height 15
click at [177, 154] on button "Replace" at bounding box center [169, 152] width 55 height 15
click at [177, 154] on button "Replace" at bounding box center [169, 151] width 55 height 15
click at [177, 154] on button "Replace" at bounding box center [169, 152] width 55 height 15
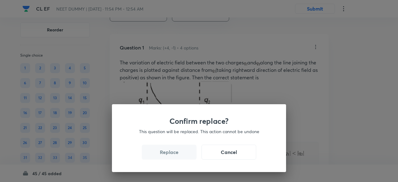
click at [177, 154] on button "Replace" at bounding box center [169, 152] width 55 height 15
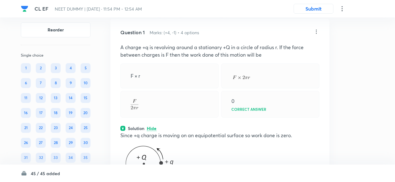
scroll to position [37, 0]
click at [316, 33] on icon at bounding box center [316, 33] width 6 height 6
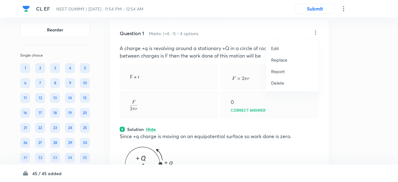
click at [284, 61] on p "Replace" at bounding box center [279, 60] width 16 height 7
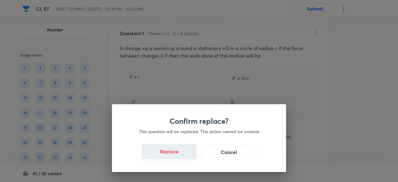
click at [181, 156] on button "Replace" at bounding box center [169, 151] width 55 height 15
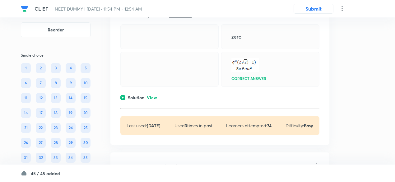
scroll to position [295, 0]
click at [149, 97] on p "View" at bounding box center [152, 97] width 10 height 5
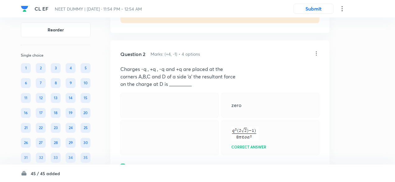
scroll to position [226, 0]
click at [145, 84] on p "on the charge at D is _________" at bounding box center [219, 84] width 199 height 7
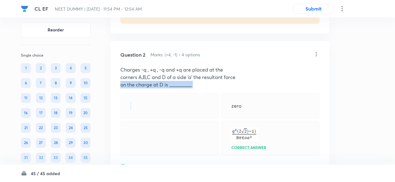
click at [145, 84] on p "on the charge at D is _________" at bounding box center [219, 84] width 199 height 7
click at [144, 73] on p "corners A,B,C and D of a side ‘a’ the resultant force" at bounding box center [219, 76] width 199 height 7
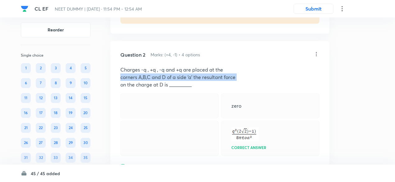
click at [144, 73] on p "corners A,B,C and D of a side ‘a’ the resultant force" at bounding box center [219, 76] width 199 height 7
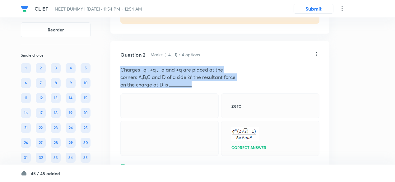
drag, startPoint x: 120, startPoint y: 69, endPoint x: 204, endPoint y: 85, distance: 85.2
click at [204, 85] on div "Charges -q , +q , -q and +q are placed at the corners A,B,C and D of a side ‘a’…" at bounding box center [219, 77] width 199 height 22
copy div "Charges -q , +q , -q and +q are placed at the corners A,B,C and D of a side ‘a’…"
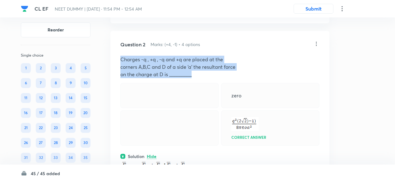
scroll to position [234, 0]
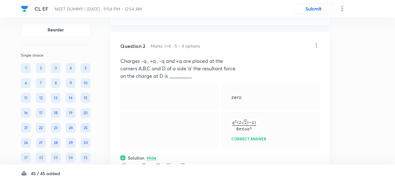
click at [315, 44] on icon at bounding box center [316, 45] width 6 height 6
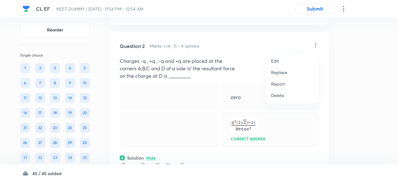
click at [277, 59] on p "Edit" at bounding box center [275, 61] width 8 height 7
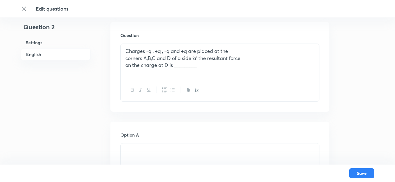
scroll to position [184, 0]
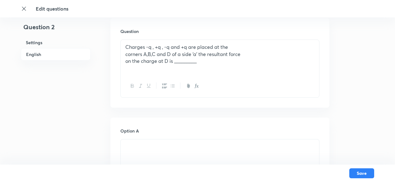
click at [180, 52] on p "corners A,B,C and D of a side ‘a’ the resultant force" at bounding box center [219, 54] width 189 height 7
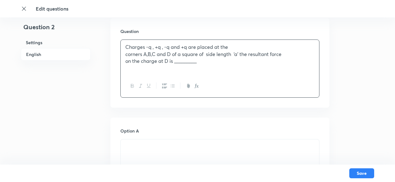
click at [239, 49] on p "Charges -q , +q , -q and +q are placed at the" at bounding box center [219, 47] width 189 height 7
click at [239, 51] on p "corners A,B,C and D of a square of side length ‘a’ the resultant force" at bounding box center [219, 54] width 189 height 7
click at [165, 60] on p "on the charge at D is _________" at bounding box center [219, 61] width 189 height 7
click at [124, 52] on div "Charges -q , +q , -q and +q are placed at the corners A,B,C and D of a square o…" at bounding box center [220, 57] width 198 height 35
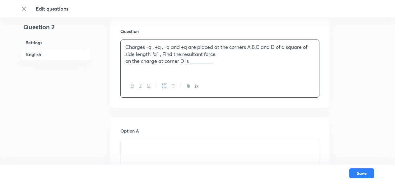
click at [125, 46] on div "Charges -q , +q , -q and +q are placed at the corners A,B,C and D of a square o…" at bounding box center [220, 57] width 198 height 35
click at [154, 51] on p "Four Charges -q , +q , -q and +q are placed at the corners A,B,C and D of a squ…" at bounding box center [219, 51] width 189 height 14
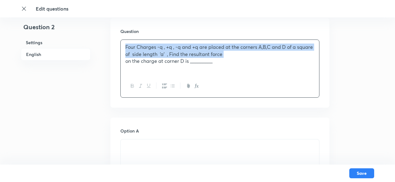
click at [154, 51] on p "Four Charges -q , +q , -q and +q are placed at the corners A,B,C and D of a squ…" at bounding box center [219, 51] width 189 height 14
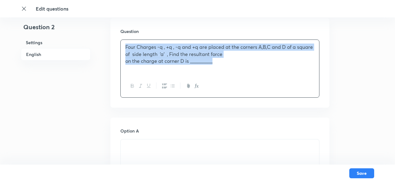
drag, startPoint x: 124, startPoint y: 47, endPoint x: 225, endPoint y: 63, distance: 102.9
click at [225, 63] on div "Four Charges -q , +q , -q and +q are placed at the corners A,B,C and D of a squ…" at bounding box center [220, 57] width 198 height 35
copy div "Four Charges -q , +q , -q and +q are placed at the corners A,B,C and D of a squ…"
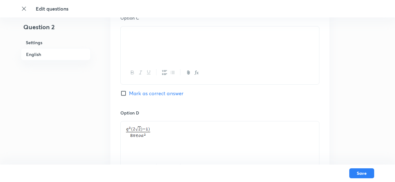
scroll to position [659, 0]
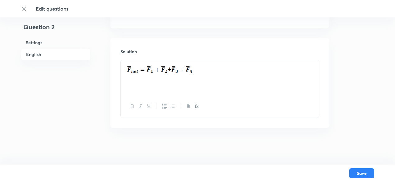
click at [228, 83] on div at bounding box center [220, 77] width 198 height 35
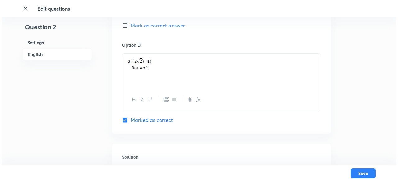
scroll to position [554, 0]
click at [370, 174] on button "Save" at bounding box center [361, 173] width 25 height 10
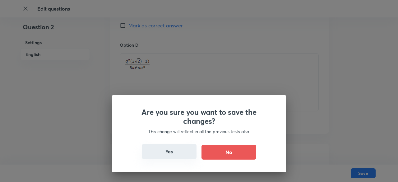
click at [170, 154] on button "Yes" at bounding box center [169, 151] width 55 height 15
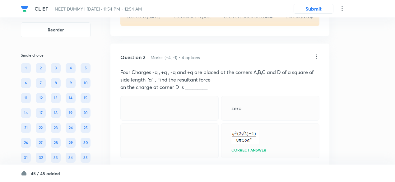
scroll to position [184, 0]
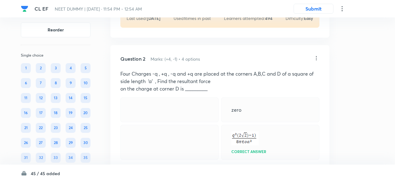
click at [315, 58] on icon at bounding box center [316, 58] width 6 height 6
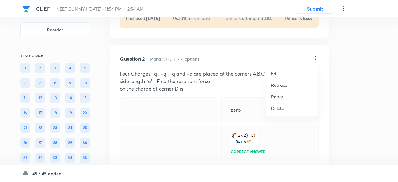
click at [280, 83] on p "Replace" at bounding box center [279, 85] width 16 height 7
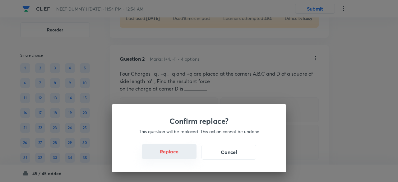
click at [176, 155] on button "Replace" at bounding box center [169, 151] width 55 height 15
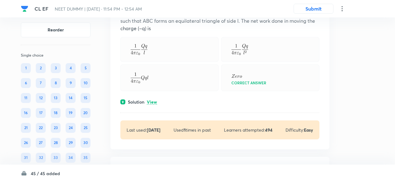
scroll to position [262, 0]
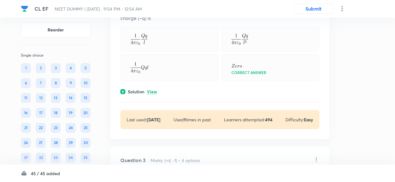
click at [155, 91] on p "View" at bounding box center [152, 92] width 10 height 5
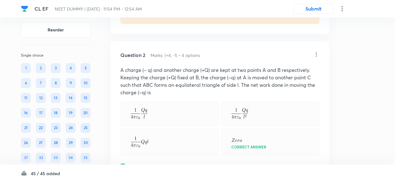
scroll to position [187, 0]
click at [316, 56] on icon at bounding box center [316, 55] width 1 height 4
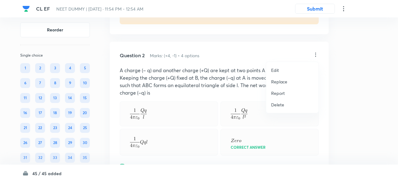
click at [274, 81] on p "Replace" at bounding box center [279, 81] width 16 height 7
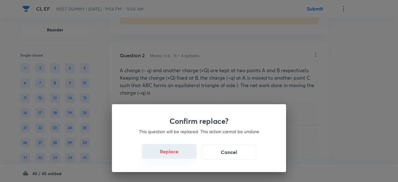
click at [178, 156] on button "Replace" at bounding box center [169, 151] width 55 height 15
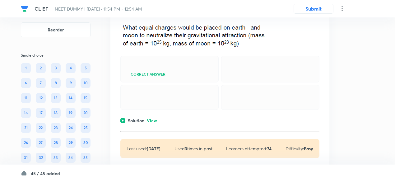
scroll to position [439, 0]
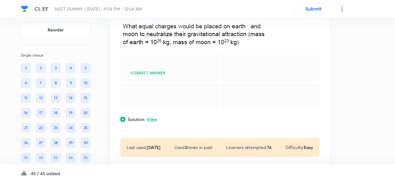
click at [153, 120] on p "View" at bounding box center [152, 119] width 10 height 5
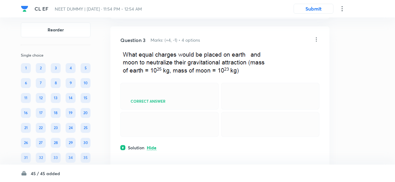
scroll to position [411, 0]
click at [316, 39] on icon at bounding box center [316, 40] width 6 height 6
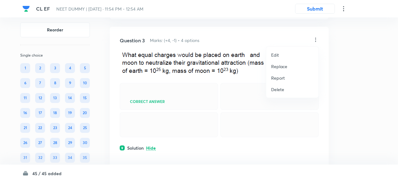
click at [282, 66] on p "Replace" at bounding box center [279, 66] width 16 height 7
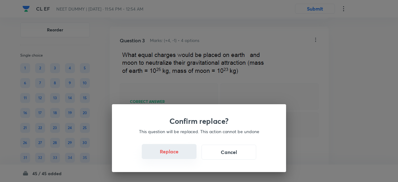
click at [177, 155] on button "Replace" at bounding box center [169, 151] width 55 height 15
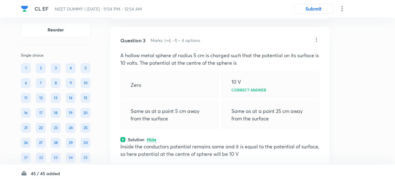
click at [316, 39] on icon at bounding box center [316, 40] width 1 height 4
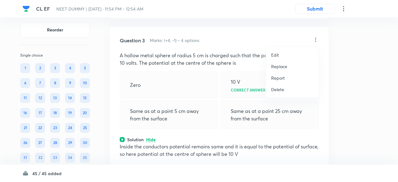
click at [285, 67] on p "Replace" at bounding box center [279, 66] width 16 height 7
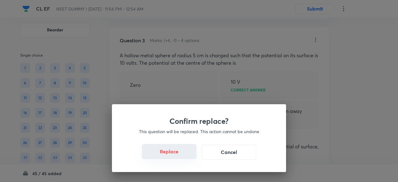
click at [175, 156] on button "Replace" at bounding box center [169, 151] width 55 height 15
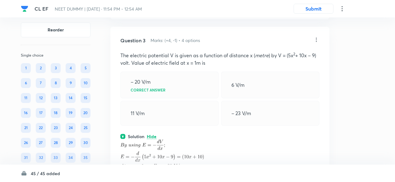
click at [316, 38] on icon at bounding box center [316, 40] width 6 height 6
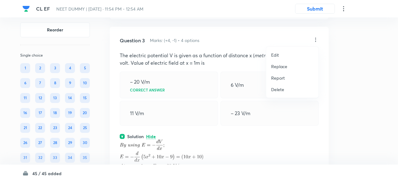
click at [280, 64] on p "Replace" at bounding box center [279, 66] width 16 height 7
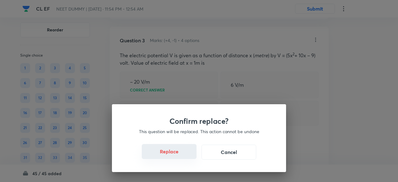
click at [170, 154] on button "Replace" at bounding box center [169, 151] width 55 height 15
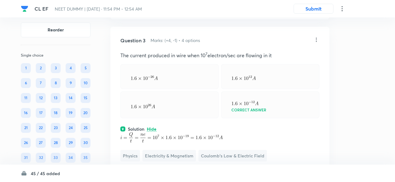
click at [316, 38] on icon at bounding box center [316, 40] width 6 height 6
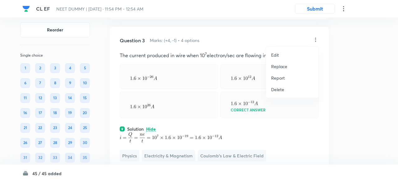
click at [282, 68] on p "Replace" at bounding box center [279, 66] width 16 height 7
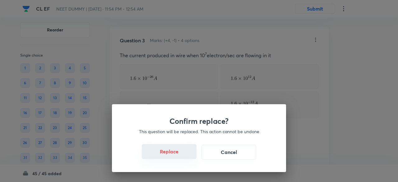
click at [175, 156] on button "Replace" at bounding box center [169, 151] width 55 height 15
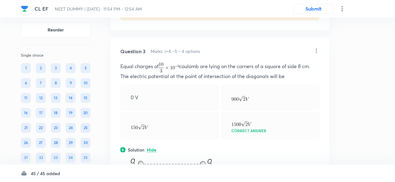
scroll to position [399, 0]
click at [316, 49] on icon at bounding box center [316, 51] width 6 height 6
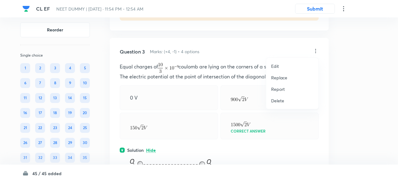
click at [283, 77] on p "Replace" at bounding box center [279, 77] width 16 height 7
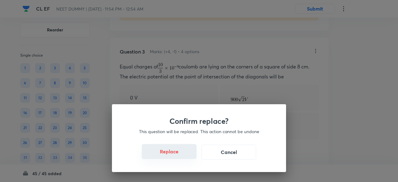
click at [178, 156] on button "Replace" at bounding box center [169, 151] width 55 height 15
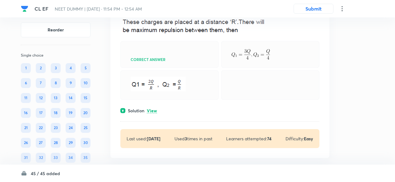
scroll to position [677, 0]
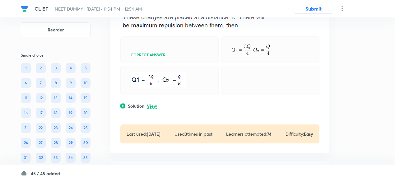
click at [154, 108] on p "View" at bounding box center [152, 106] width 10 height 5
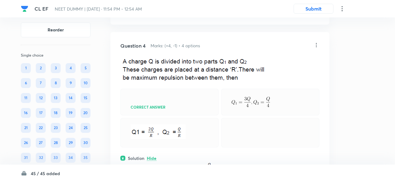
scroll to position [624, 0]
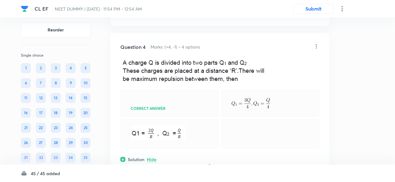
click at [316, 44] on icon at bounding box center [316, 46] width 6 height 6
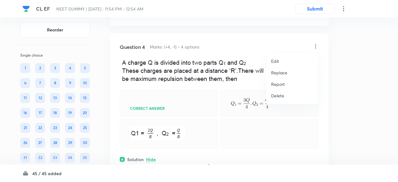
click at [281, 72] on p "Replace" at bounding box center [279, 72] width 16 height 7
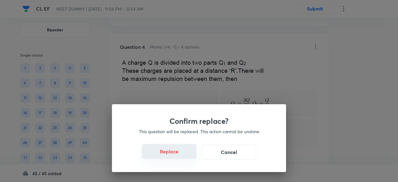
click at [177, 154] on button "Replace" at bounding box center [169, 151] width 55 height 15
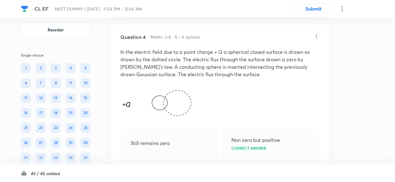
scroll to position [633, 0]
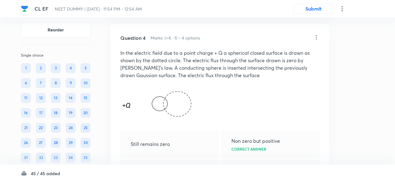
click at [314, 35] on icon at bounding box center [316, 37] width 6 height 6
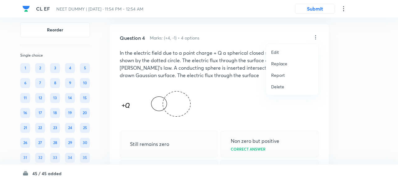
click at [286, 63] on p "Replace" at bounding box center [279, 63] width 16 height 7
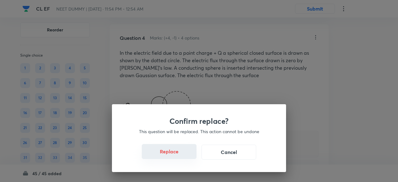
click at [179, 156] on button "Replace" at bounding box center [169, 151] width 55 height 15
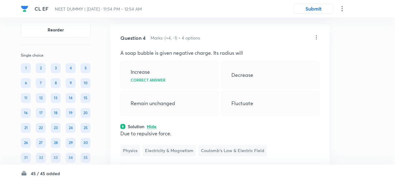
click at [317, 36] on icon at bounding box center [316, 37] width 6 height 6
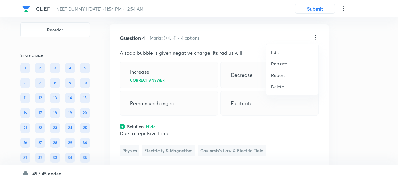
click at [281, 62] on p "Replace" at bounding box center [279, 63] width 16 height 7
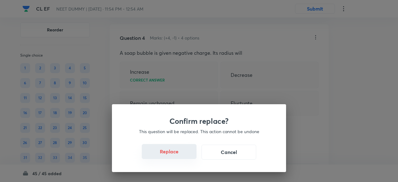
click at [176, 154] on button "Replace" at bounding box center [169, 151] width 55 height 15
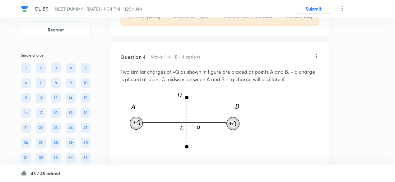
scroll to position [613, 0]
click at [316, 56] on icon at bounding box center [316, 56] width 6 height 6
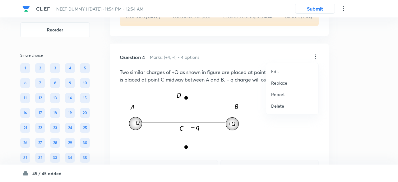
click at [284, 81] on p "Replace" at bounding box center [279, 83] width 16 height 7
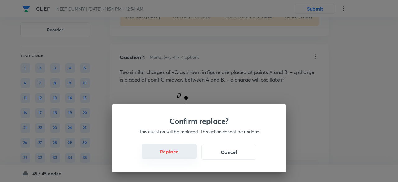
click at [175, 153] on button "Replace" at bounding box center [169, 151] width 55 height 15
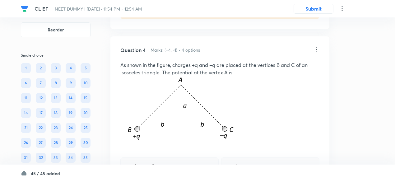
scroll to position [620, 0]
click at [316, 48] on icon at bounding box center [316, 50] width 6 height 6
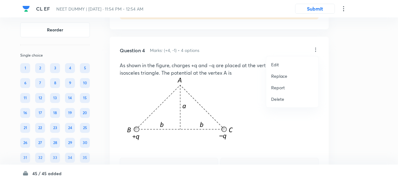
click at [282, 77] on p "Replace" at bounding box center [279, 76] width 16 height 7
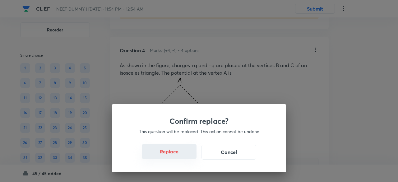
click at [175, 153] on button "Replace" at bounding box center [169, 151] width 55 height 15
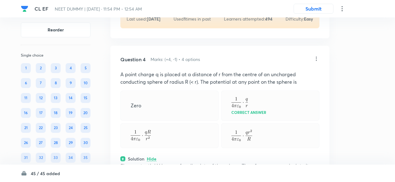
scroll to position [610, 0]
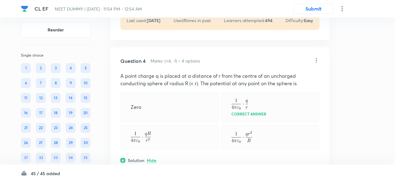
click at [316, 57] on icon at bounding box center [316, 60] width 6 height 6
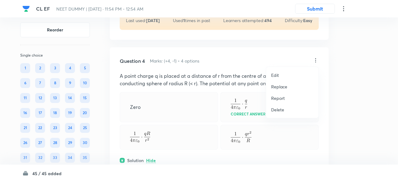
click at [278, 86] on p "Replace" at bounding box center [279, 86] width 16 height 7
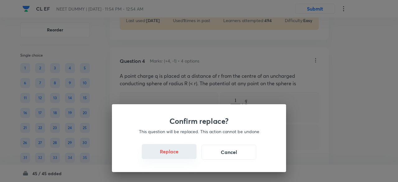
click at [173, 157] on button "Replace" at bounding box center [169, 151] width 55 height 15
click at [177, 157] on button "Replace" at bounding box center [169, 151] width 55 height 15
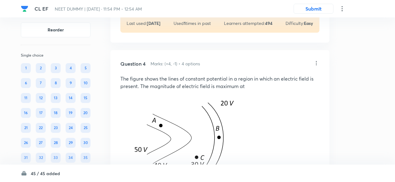
scroll to position [606, 0]
click at [316, 62] on icon at bounding box center [316, 64] width 6 height 6
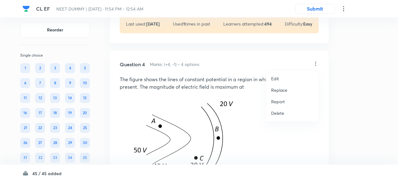
click at [276, 90] on p "Replace" at bounding box center [279, 90] width 16 height 7
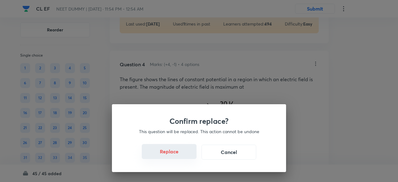
click at [175, 154] on button "Replace" at bounding box center [169, 151] width 55 height 15
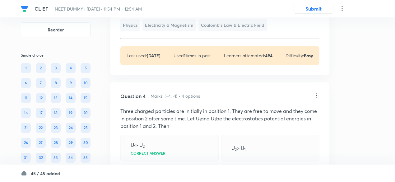
scroll to position [564, 0]
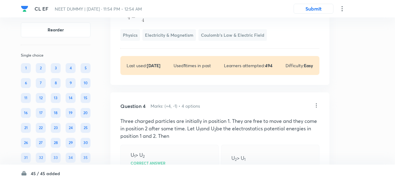
click at [317, 104] on icon at bounding box center [316, 105] width 6 height 6
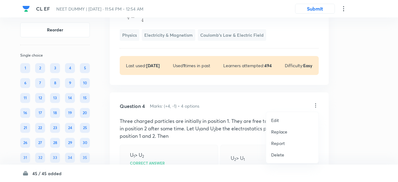
click at [283, 131] on p "Replace" at bounding box center [279, 131] width 16 height 7
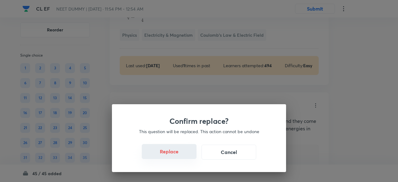
click at [183, 155] on button "Replace" at bounding box center [169, 151] width 55 height 15
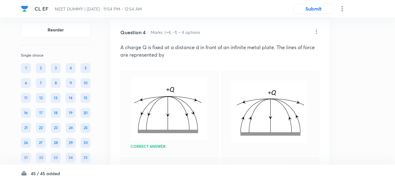
scroll to position [628, 0]
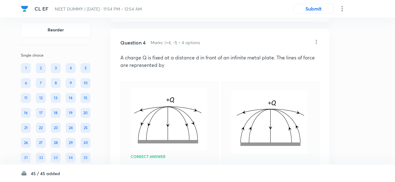
click at [315, 39] on icon at bounding box center [316, 42] width 6 height 6
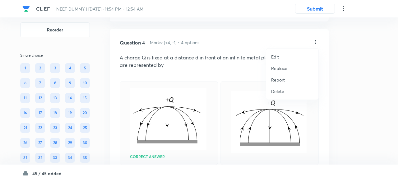
click at [281, 70] on p "Replace" at bounding box center [279, 68] width 16 height 7
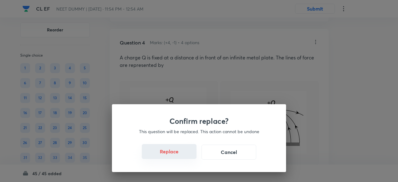
click at [177, 155] on button "Replace" at bounding box center [169, 151] width 55 height 15
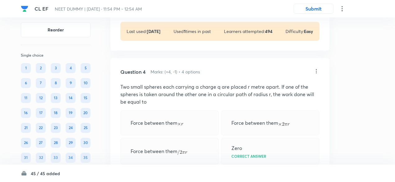
scroll to position [597, 0]
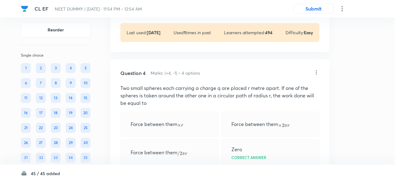
click at [316, 70] on icon at bounding box center [316, 72] width 6 height 6
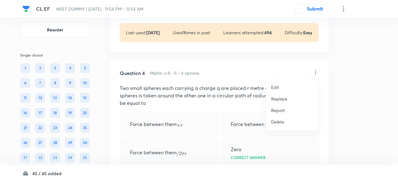
click at [285, 99] on p "Replace" at bounding box center [279, 98] width 16 height 7
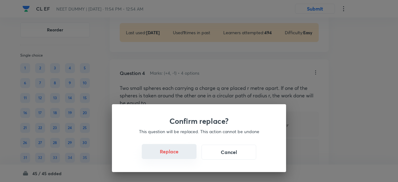
click at [178, 154] on button "Replace" at bounding box center [169, 151] width 55 height 15
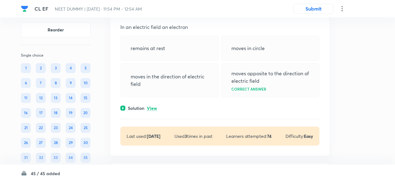
scroll to position [892, 0]
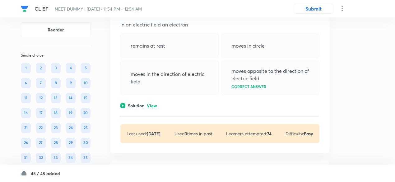
click at [154, 104] on p "View" at bounding box center [152, 106] width 10 height 5
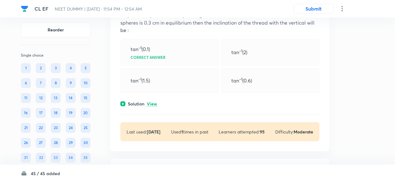
scroll to position [1104, 0]
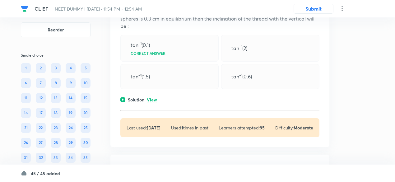
click at [155, 99] on p "View" at bounding box center [152, 100] width 10 height 5
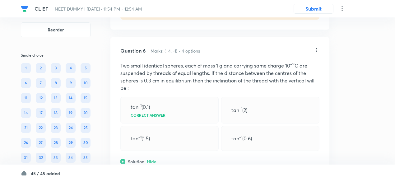
scroll to position [1042, 0]
click at [315, 49] on icon at bounding box center [316, 50] width 6 height 6
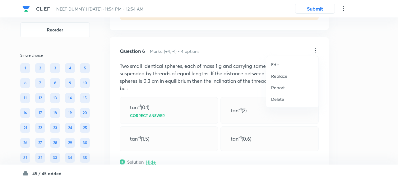
click at [283, 76] on p "Replace" at bounding box center [279, 76] width 16 height 7
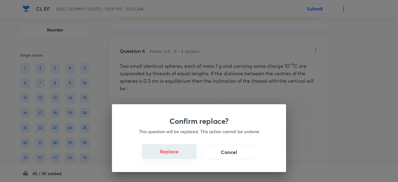
click at [180, 152] on button "Replace" at bounding box center [169, 151] width 55 height 15
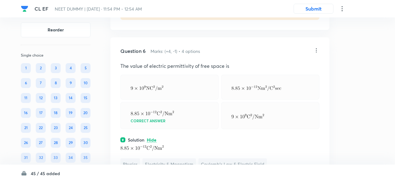
click at [316, 49] on icon at bounding box center [316, 50] width 6 height 6
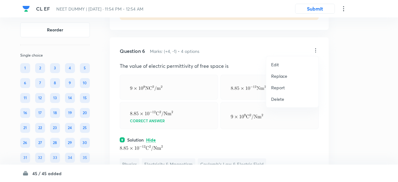
click at [285, 74] on p "Replace" at bounding box center [279, 76] width 16 height 7
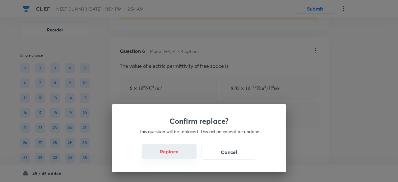
click at [178, 157] on button "Replace" at bounding box center [169, 151] width 55 height 15
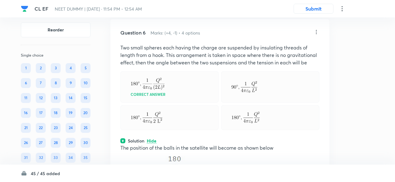
scroll to position [1059, 0]
click at [316, 30] on icon at bounding box center [316, 33] width 6 height 6
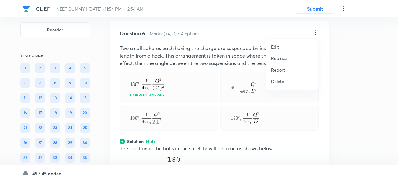
click at [282, 57] on p "Replace" at bounding box center [279, 58] width 16 height 7
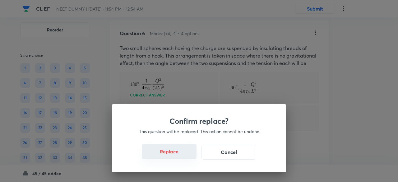
click at [175, 156] on button "Replace" at bounding box center [169, 151] width 55 height 15
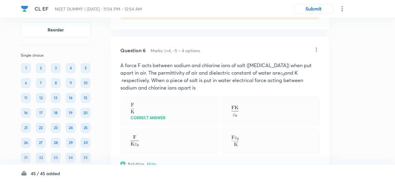
scroll to position [1041, 0]
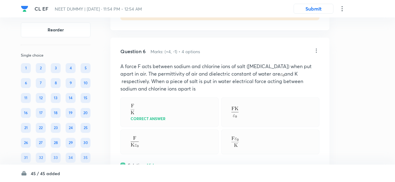
click at [315, 50] on icon at bounding box center [316, 51] width 6 height 6
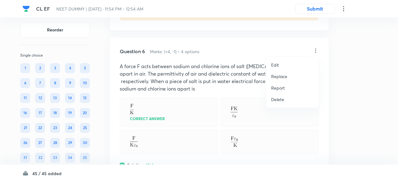
click at [280, 80] on li "Replace" at bounding box center [292, 77] width 52 height 12
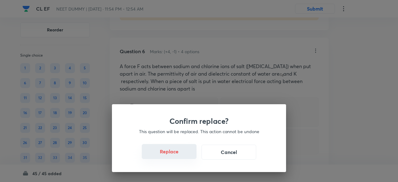
click at [177, 154] on button "Replace" at bounding box center [169, 151] width 55 height 15
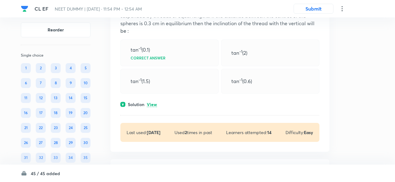
scroll to position [1354, 0]
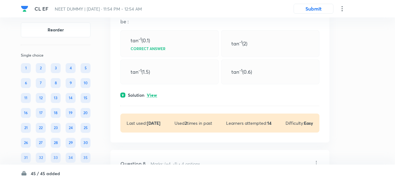
click at [154, 93] on p "View" at bounding box center [152, 95] width 10 height 5
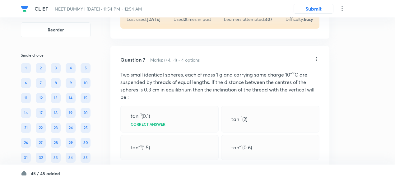
scroll to position [1277, 0]
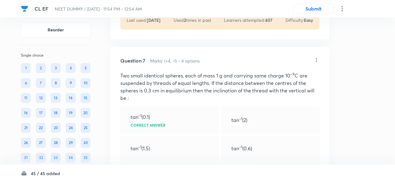
click at [317, 59] on icon at bounding box center [316, 60] width 6 height 6
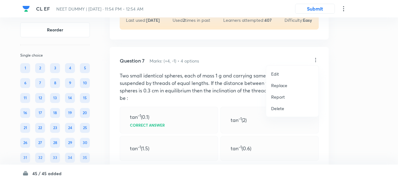
click at [281, 84] on p "Replace" at bounding box center [279, 85] width 16 height 7
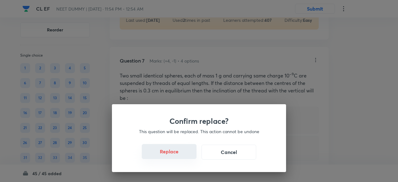
click at [173, 148] on button "Replace" at bounding box center [169, 151] width 55 height 15
click at [176, 156] on button "Replace" at bounding box center [169, 151] width 55 height 15
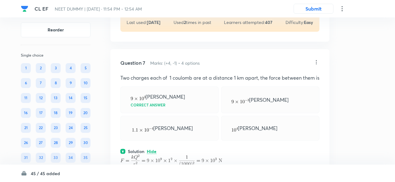
scroll to position [1271, 0]
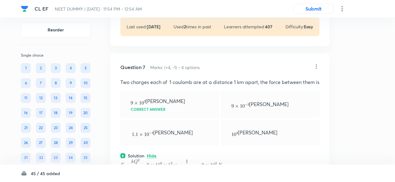
click at [315, 65] on icon at bounding box center [316, 66] width 6 height 6
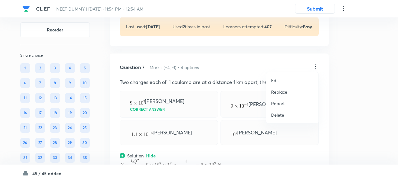
click at [283, 90] on p "Replace" at bounding box center [279, 92] width 16 height 7
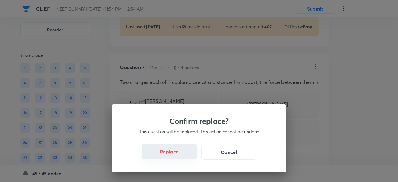
click at [178, 155] on button "Replace" at bounding box center [169, 151] width 55 height 15
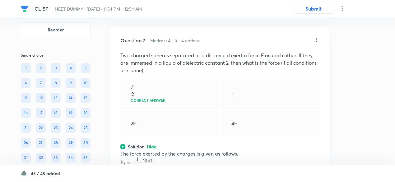
scroll to position [1297, 0]
click at [316, 38] on icon at bounding box center [316, 40] width 1 height 4
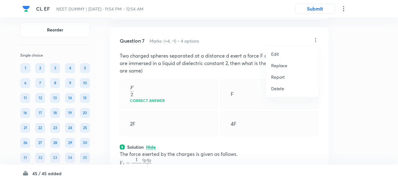
click at [279, 64] on p "Replace" at bounding box center [279, 65] width 16 height 7
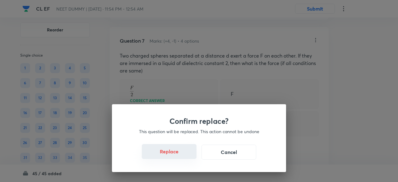
click at [174, 152] on button "Replace" at bounding box center [169, 151] width 55 height 15
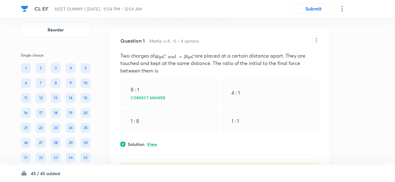
scroll to position [29, 0]
click at [155, 145] on p "View" at bounding box center [152, 145] width 10 height 5
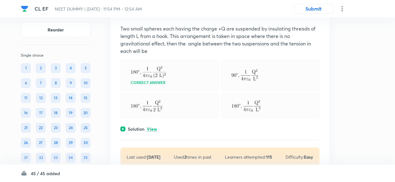
scroll to position [1575, 0]
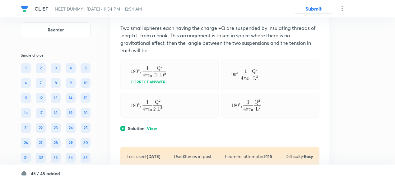
click at [154, 126] on p "View" at bounding box center [152, 128] width 10 height 5
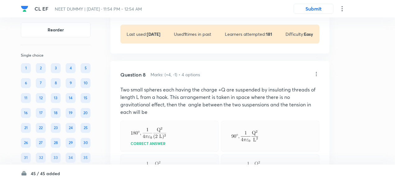
scroll to position [1507, 0]
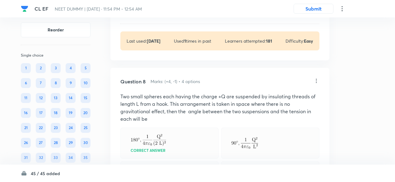
click at [317, 79] on icon at bounding box center [316, 81] width 6 height 6
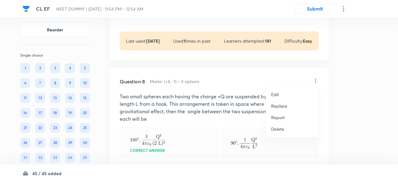
click at [283, 105] on p "Replace" at bounding box center [279, 106] width 16 height 7
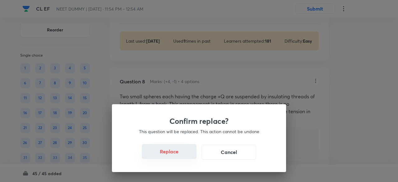
click at [175, 155] on button "Replace" at bounding box center [169, 151] width 55 height 15
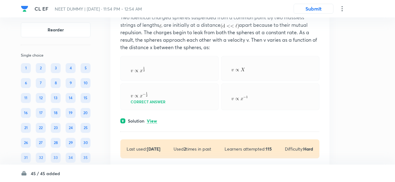
scroll to position [1810, 0]
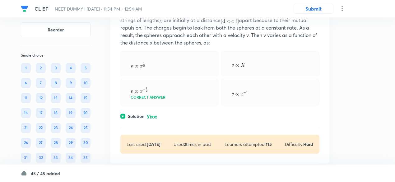
click at [156, 114] on p "View" at bounding box center [152, 116] width 10 height 5
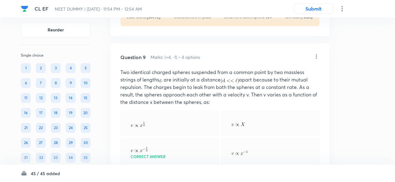
scroll to position [1751, 0]
click at [316, 54] on icon at bounding box center [316, 57] width 6 height 6
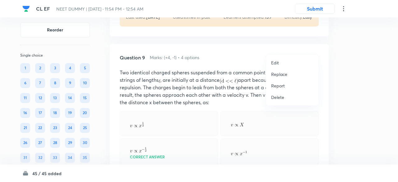
click at [279, 75] on p "Replace" at bounding box center [279, 74] width 16 height 7
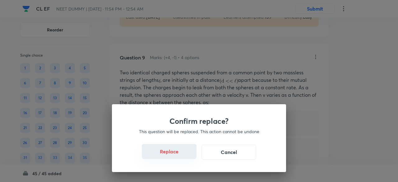
click at [178, 155] on button "Replace" at bounding box center [169, 151] width 55 height 15
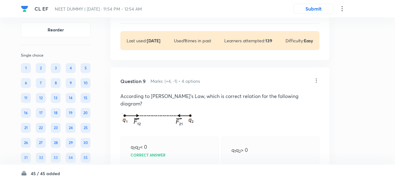
scroll to position [1726, 0]
click at [317, 78] on icon at bounding box center [316, 81] width 6 height 6
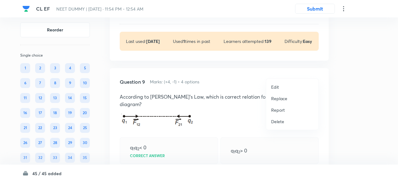
click at [285, 95] on p "Replace" at bounding box center [279, 98] width 16 height 7
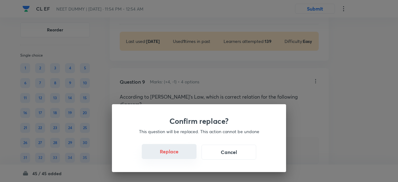
click at [180, 154] on button "Replace" at bounding box center [169, 151] width 55 height 15
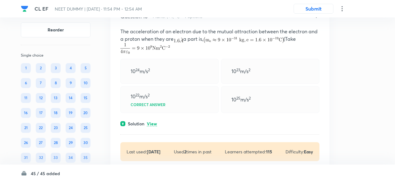
scroll to position [1996, 0]
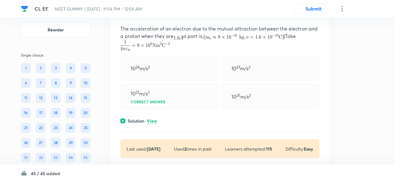
click at [155, 119] on p "View" at bounding box center [152, 121] width 10 height 5
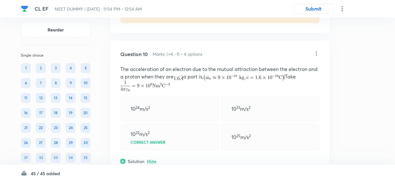
scroll to position [1953, 0]
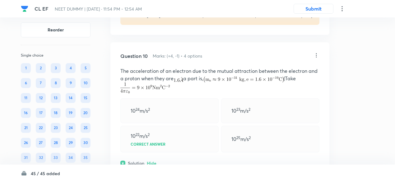
click at [315, 52] on icon at bounding box center [316, 55] width 6 height 6
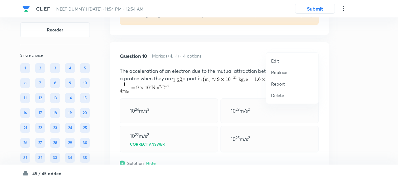
click at [282, 69] on p "Replace" at bounding box center [279, 72] width 16 height 7
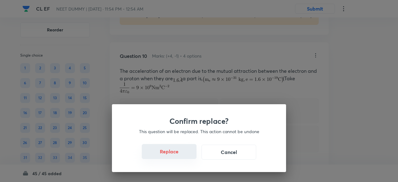
click at [185, 156] on button "Replace" at bounding box center [169, 151] width 55 height 15
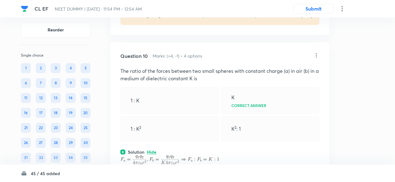
click at [317, 52] on icon at bounding box center [316, 55] width 6 height 6
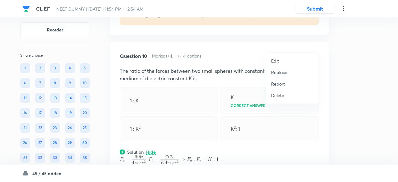
click at [276, 72] on p "Replace" at bounding box center [279, 72] width 16 height 7
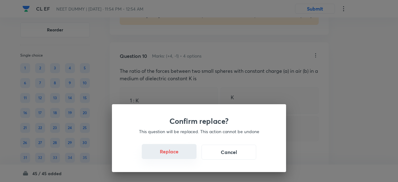
click at [178, 154] on button "Replace" at bounding box center [169, 151] width 55 height 15
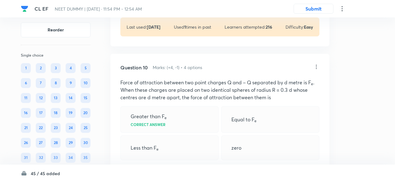
scroll to position [1941, 0]
click at [186, 82] on p "Force of attraction between two point charges Q and – Q separated by d metre is…" at bounding box center [219, 90] width 199 height 22
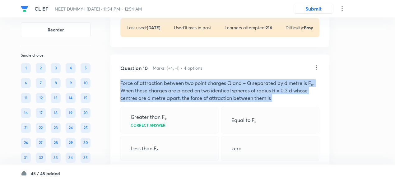
click at [186, 82] on p "Force of attraction between two point charges Q and – Q separated by d metre is…" at bounding box center [219, 90] width 199 height 22
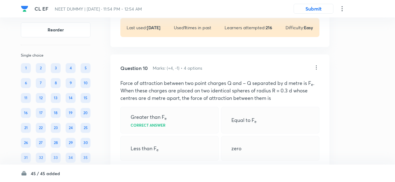
click at [186, 82] on p "Force of attraction between two point charges Q and – Q separated by d metre is…" at bounding box center [219, 90] width 199 height 22
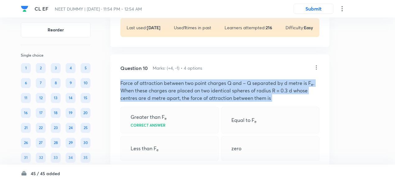
click at [186, 82] on p "Force of attraction between two point charges Q and – Q separated by d metre is…" at bounding box center [219, 90] width 199 height 22
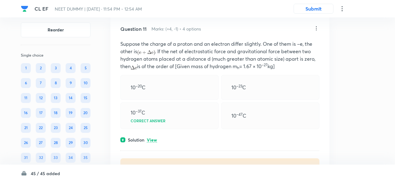
scroll to position [2197, 0]
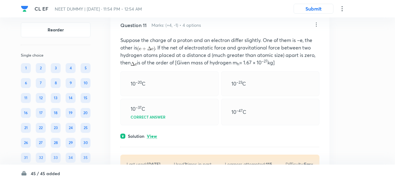
click at [152, 134] on p "View" at bounding box center [152, 136] width 10 height 5
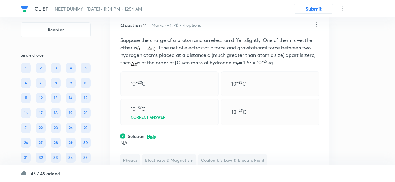
scroll to position [2185, 0]
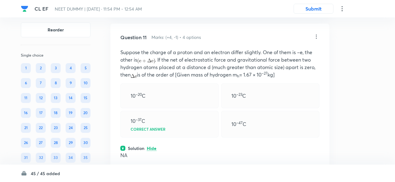
click at [319, 34] on icon at bounding box center [316, 37] width 6 height 6
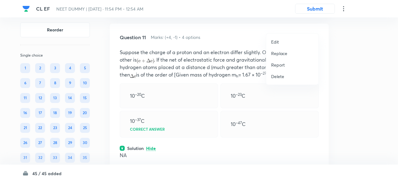
click at [283, 55] on p "Replace" at bounding box center [279, 53] width 16 height 7
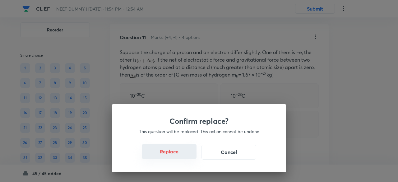
click at [178, 154] on button "Replace" at bounding box center [169, 151] width 55 height 15
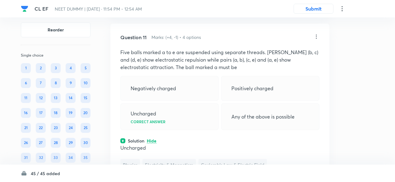
click at [317, 34] on icon at bounding box center [316, 37] width 6 height 6
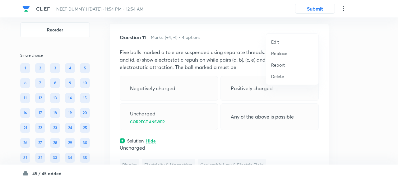
click at [279, 54] on p "Replace" at bounding box center [279, 53] width 16 height 7
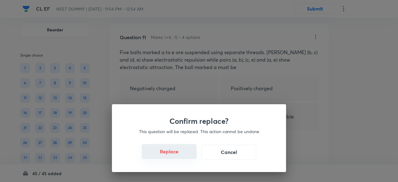
click at [179, 155] on button "Replace" at bounding box center [169, 151] width 55 height 15
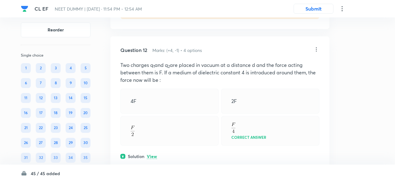
scroll to position [2397, 0]
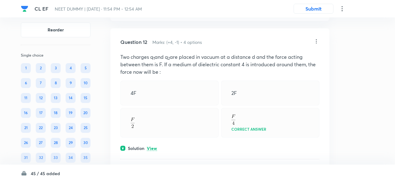
click at [151, 146] on p "View" at bounding box center [152, 148] width 10 height 5
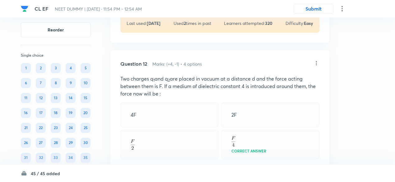
scroll to position [2372, 0]
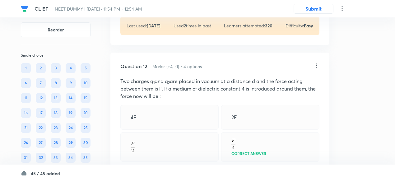
click at [316, 63] on icon at bounding box center [316, 65] width 1 height 4
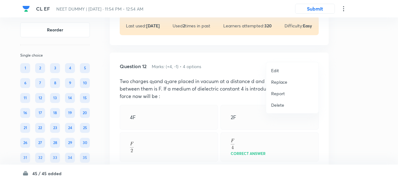
click at [282, 82] on p "Replace" at bounding box center [279, 82] width 16 height 7
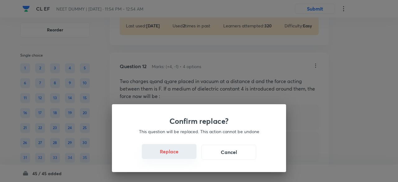
click at [175, 154] on button "Replace" at bounding box center [169, 151] width 55 height 15
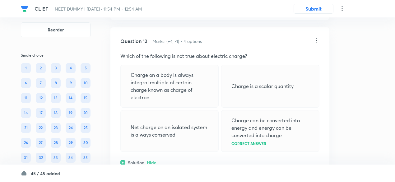
scroll to position [2394, 0]
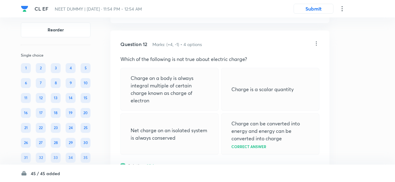
click at [317, 40] on icon at bounding box center [316, 43] width 6 height 6
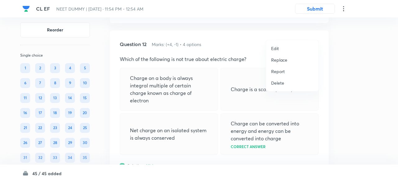
click at [284, 60] on p "Replace" at bounding box center [279, 60] width 16 height 7
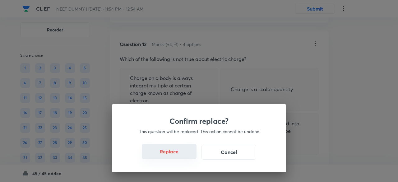
click at [176, 154] on button "Replace" at bounding box center [169, 151] width 55 height 15
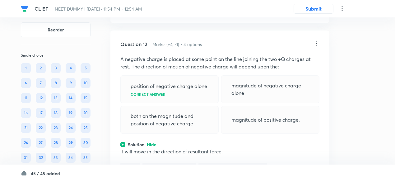
click at [316, 41] on icon at bounding box center [316, 43] width 1 height 4
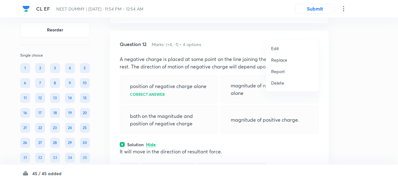
click at [282, 59] on p "Replace" at bounding box center [279, 60] width 16 height 7
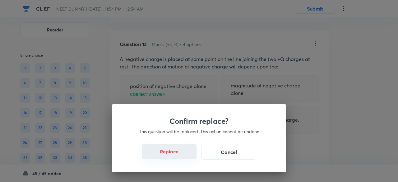
click at [177, 157] on button "Replace" at bounding box center [169, 151] width 55 height 15
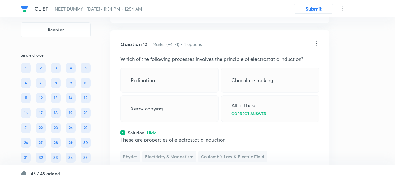
click at [316, 40] on icon at bounding box center [316, 43] width 6 height 6
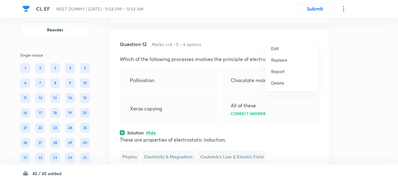
click at [283, 60] on p "Replace" at bounding box center [279, 60] width 16 height 7
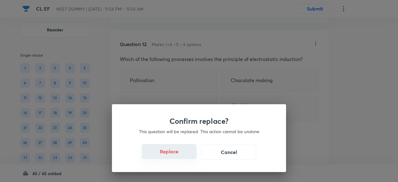
click at [175, 154] on button "Replace" at bounding box center [169, 151] width 55 height 15
click at [175, 154] on div "Confirm replace? This question will be replaced. This action cannot be undone R…" at bounding box center [199, 138] width 174 height 68
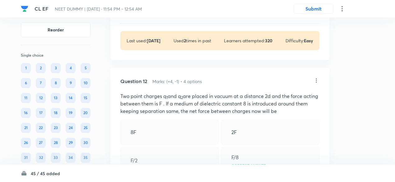
scroll to position [2356, 0]
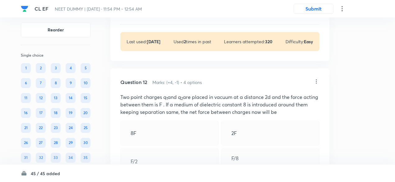
click at [316, 78] on icon at bounding box center [316, 81] width 6 height 6
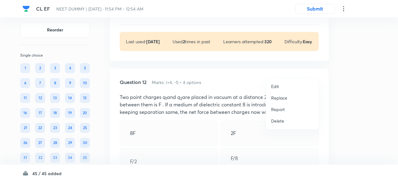
click at [281, 99] on p "Replace" at bounding box center [279, 97] width 16 height 7
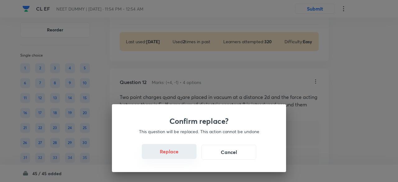
click at [177, 154] on button "Replace" at bounding box center [169, 151] width 55 height 15
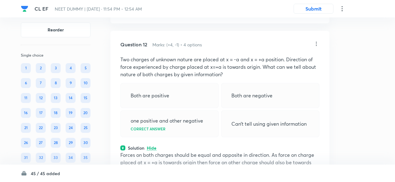
scroll to position [2392, 0]
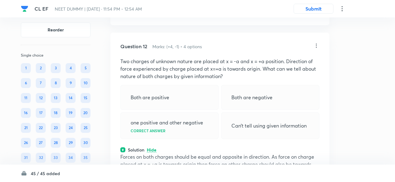
click at [317, 43] on icon at bounding box center [316, 46] width 6 height 6
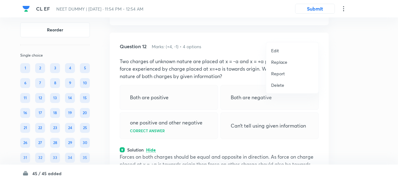
click at [280, 62] on p "Replace" at bounding box center [279, 62] width 16 height 7
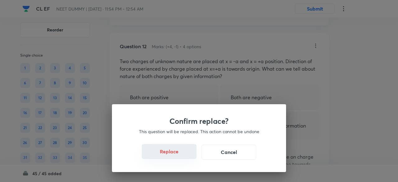
click at [177, 155] on button "Replace" at bounding box center [169, 151] width 55 height 15
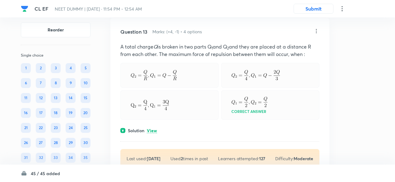
scroll to position [2645, 0]
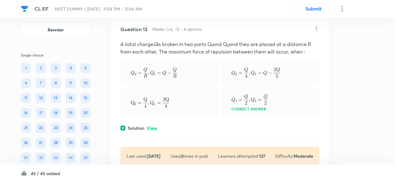
click at [154, 126] on p "View" at bounding box center [152, 128] width 10 height 5
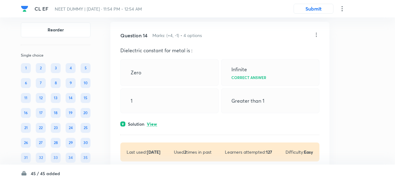
scroll to position [2904, 0]
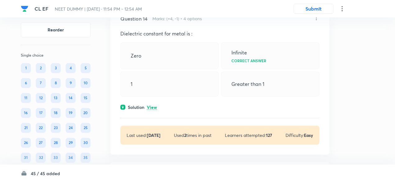
click at [152, 105] on p "View" at bounding box center [152, 107] width 10 height 5
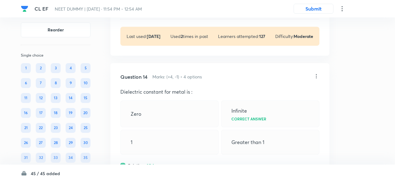
scroll to position [2845, 0]
click at [316, 74] on icon at bounding box center [316, 76] width 1 height 4
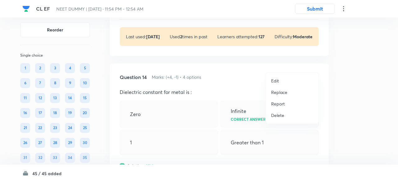
click at [281, 95] on p "Replace" at bounding box center [279, 92] width 16 height 7
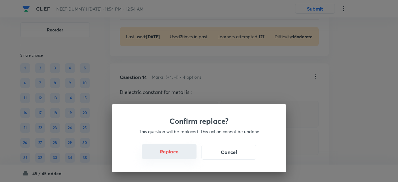
click at [178, 156] on button "Replace" at bounding box center [169, 151] width 55 height 15
click at [178, 156] on button "Replace" at bounding box center [169, 152] width 55 height 15
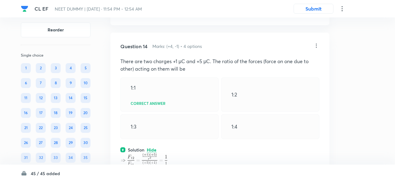
scroll to position [2875, 0]
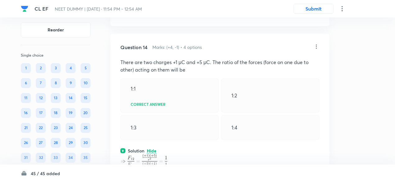
click at [315, 44] on icon at bounding box center [316, 47] width 6 height 6
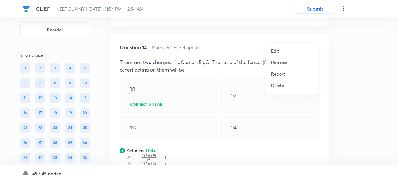
click at [281, 63] on p "Replace" at bounding box center [279, 62] width 16 height 7
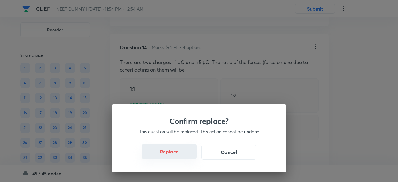
click at [181, 156] on button "Replace" at bounding box center [169, 151] width 55 height 15
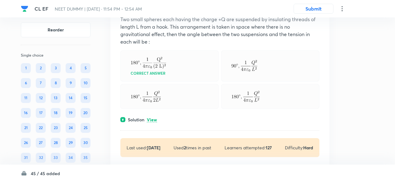
scroll to position [3180, 0]
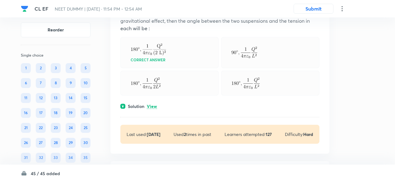
click at [152, 104] on p "View" at bounding box center [152, 106] width 10 height 5
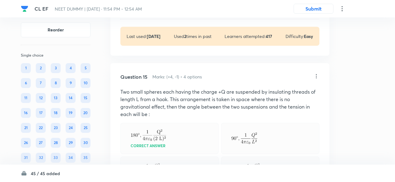
scroll to position [3083, 0]
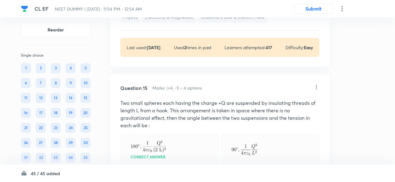
click at [316, 84] on icon at bounding box center [316, 87] width 6 height 6
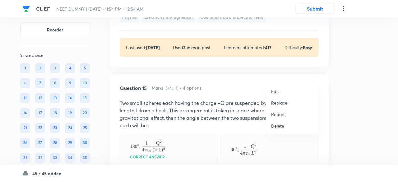
click at [283, 103] on p "Replace" at bounding box center [279, 102] width 16 height 7
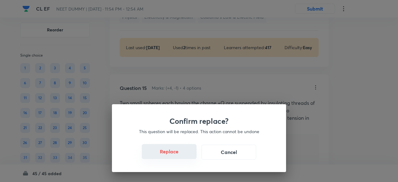
click at [175, 155] on button "Replace" at bounding box center [169, 151] width 55 height 15
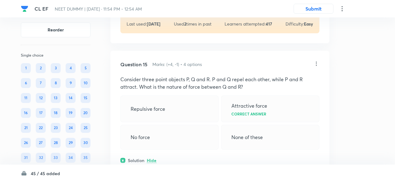
scroll to position [3114, 0]
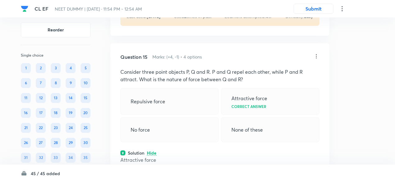
click at [317, 53] on icon at bounding box center [316, 56] width 6 height 6
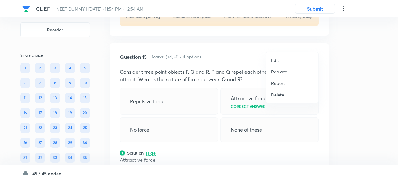
click at [277, 72] on p "Replace" at bounding box center [279, 71] width 16 height 7
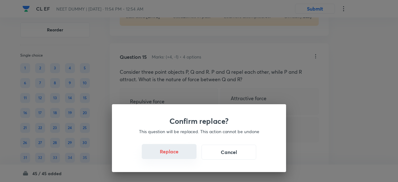
click at [181, 156] on button "Replace" at bounding box center [169, 151] width 55 height 15
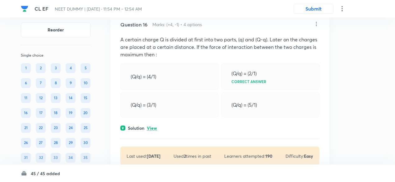
scroll to position [3384, 0]
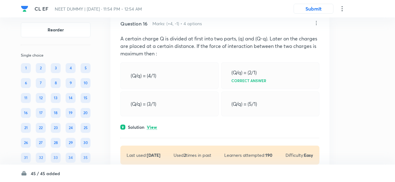
click at [157, 125] on p "View" at bounding box center [152, 127] width 10 height 5
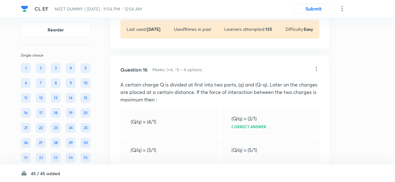
scroll to position [3337, 0]
click at [315, 67] on icon at bounding box center [316, 70] width 6 height 6
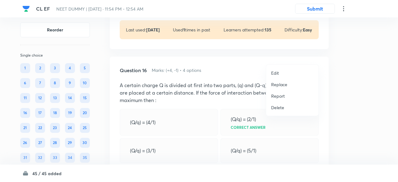
click at [280, 85] on p "Replace" at bounding box center [279, 84] width 16 height 7
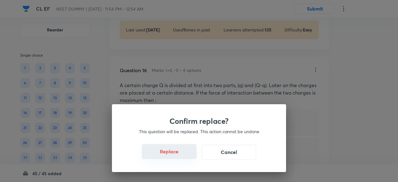
click at [178, 154] on button "Replace" at bounding box center [169, 151] width 55 height 15
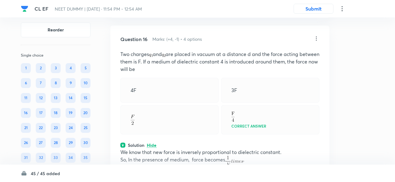
scroll to position [3357, 0]
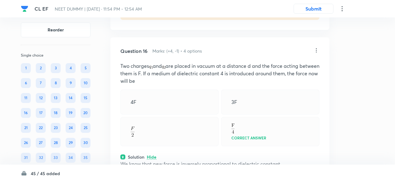
click at [315, 47] on icon at bounding box center [316, 50] width 6 height 6
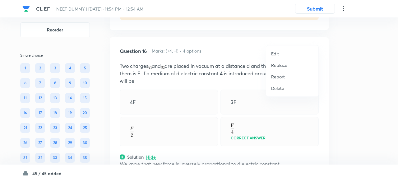
click at [277, 64] on p "Replace" at bounding box center [279, 65] width 16 height 7
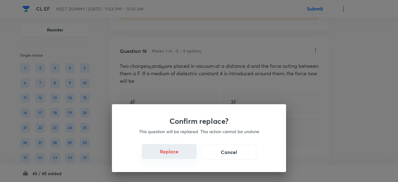
click at [177, 151] on button "Replace" at bounding box center [169, 151] width 55 height 15
click at [174, 153] on button "Replace" at bounding box center [169, 151] width 55 height 15
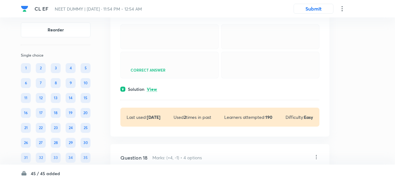
scroll to position [3781, 0]
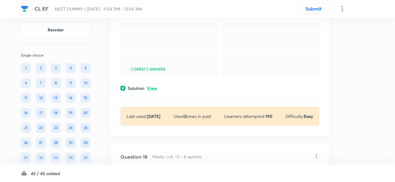
click at [154, 91] on p "View" at bounding box center [152, 88] width 10 height 5
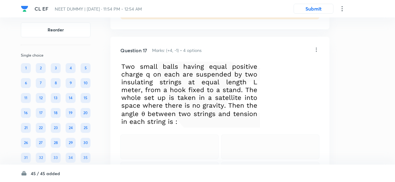
scroll to position [3669, 0]
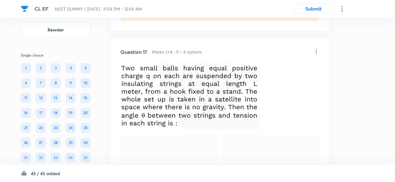
click at [317, 48] on icon at bounding box center [316, 51] width 6 height 6
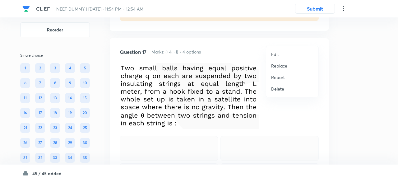
click at [276, 64] on p "Replace" at bounding box center [279, 65] width 16 height 7
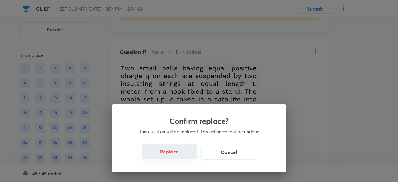
click at [173, 153] on button "Replace" at bounding box center [169, 151] width 55 height 15
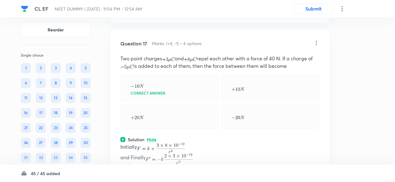
scroll to position [3674, 0]
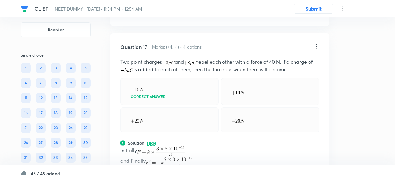
click at [317, 43] on icon at bounding box center [316, 46] width 6 height 6
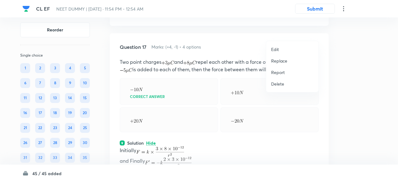
click at [278, 59] on p "Replace" at bounding box center [279, 61] width 16 height 7
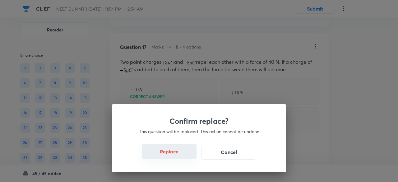
click at [173, 155] on button "Replace" at bounding box center [169, 151] width 55 height 15
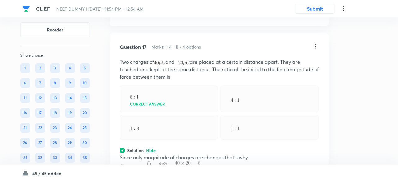
click at [173, 155] on div "Confirm replace? This question will be replaced. This action cannot be undone R…" at bounding box center [199, 91] width 398 height 182
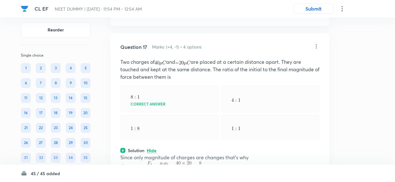
click at [316, 43] on icon at bounding box center [316, 46] width 6 height 6
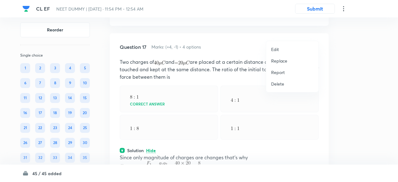
click at [272, 60] on p "Replace" at bounding box center [279, 61] width 16 height 7
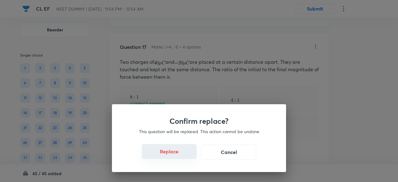
click at [173, 153] on button "Replace" at bounding box center [169, 151] width 55 height 15
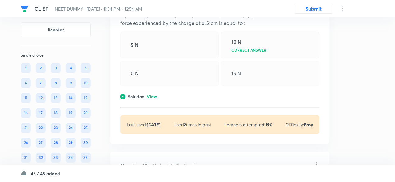
scroll to position [4037, 0]
click at [154, 94] on p "View" at bounding box center [152, 96] width 10 height 5
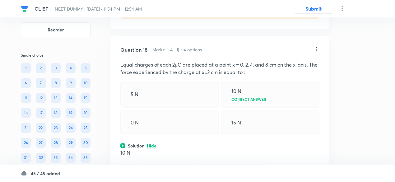
scroll to position [3987, 0]
click at [317, 46] on icon at bounding box center [316, 49] width 6 height 6
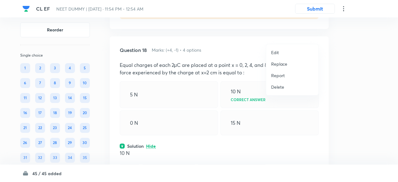
click at [282, 63] on p "Replace" at bounding box center [279, 64] width 16 height 7
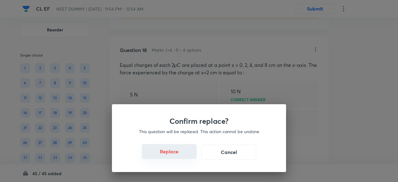
click at [174, 155] on button "Replace" at bounding box center [169, 151] width 55 height 15
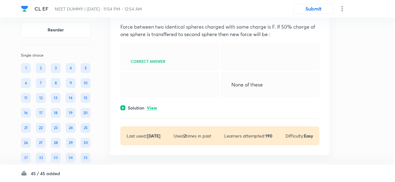
scroll to position [4233, 0]
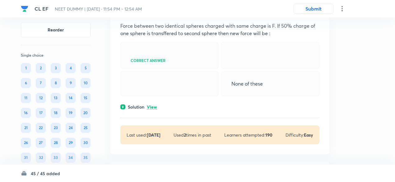
click at [152, 109] on p "View" at bounding box center [152, 107] width 10 height 5
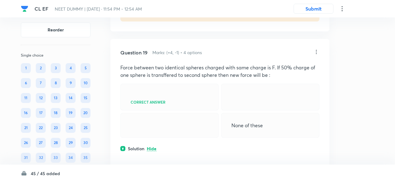
scroll to position [4191, 0]
click at [316, 49] on icon at bounding box center [316, 52] width 6 height 6
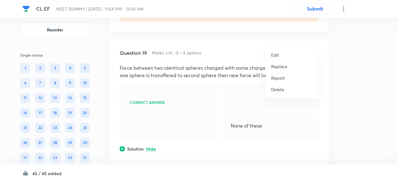
click at [275, 66] on p "Replace" at bounding box center [279, 66] width 16 height 7
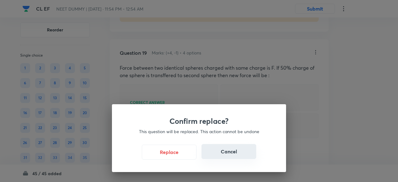
click at [234, 149] on button "Cancel" at bounding box center [228, 151] width 55 height 15
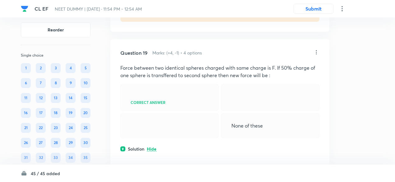
click at [242, 64] on p "Force between two identical spheres charged with same charge is F. If 50% charg…" at bounding box center [219, 71] width 199 height 15
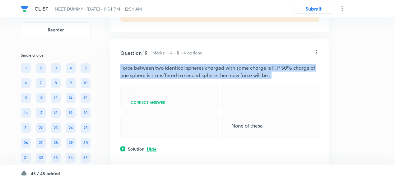
click at [242, 64] on p "Force between two identical spheres charged with same charge is F. If 50% charg…" at bounding box center [219, 71] width 199 height 15
copy p "Force between two identical spheres charged with same charge is F. If 50% charg…"
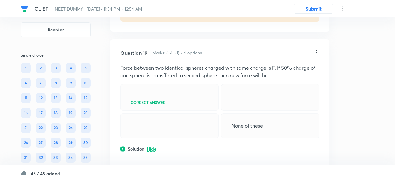
click at [315, 49] on icon at bounding box center [316, 52] width 6 height 6
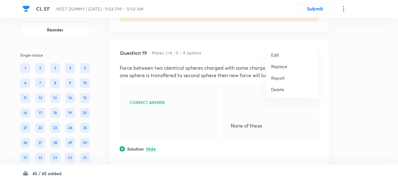
click at [272, 53] on p "Edit" at bounding box center [275, 55] width 8 height 7
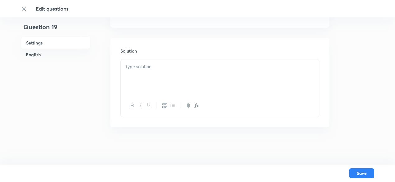
checkbox input "true"
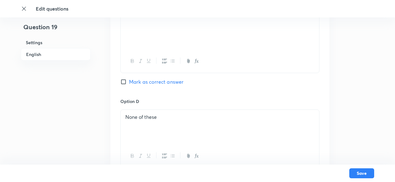
scroll to position [659, 0]
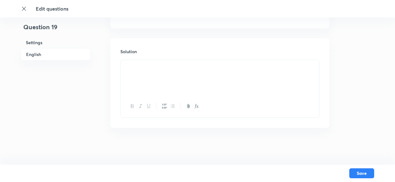
click at [223, 71] on p at bounding box center [219, 67] width 189 height 7
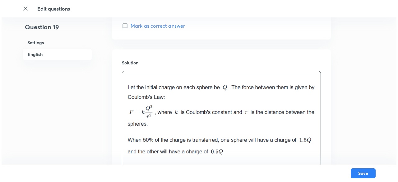
scroll to position [761, 0]
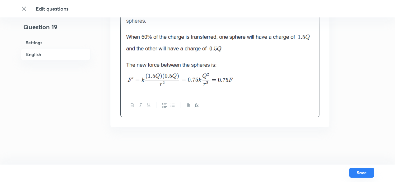
click at [357, 172] on button "Save" at bounding box center [361, 173] width 25 height 10
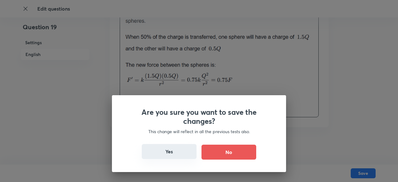
click at [159, 149] on button "Yes" at bounding box center [169, 151] width 55 height 15
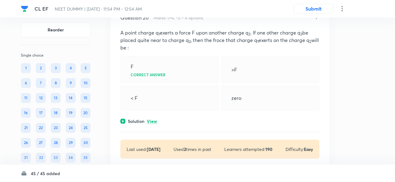
scroll to position [3335, 0]
click at [154, 123] on p "View" at bounding box center [152, 120] width 10 height 5
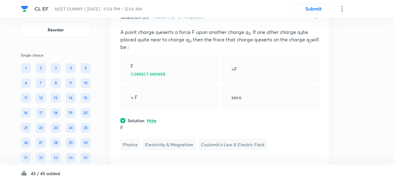
click at [316, 18] on icon at bounding box center [316, 16] width 1 height 4
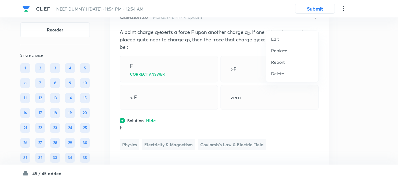
click at [280, 50] on p "Replace" at bounding box center [279, 50] width 16 height 7
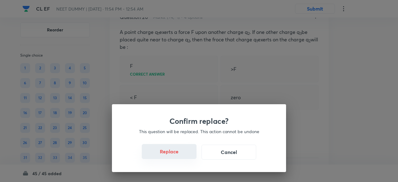
click at [175, 148] on button "Replace" at bounding box center [169, 151] width 55 height 15
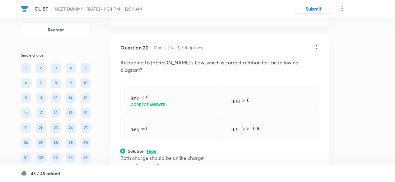
scroll to position [3302, 0]
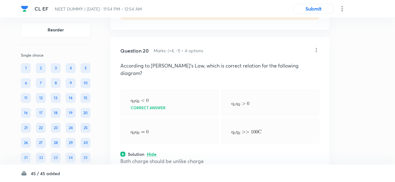
click at [321, 56] on div "Question 20 Marks: (+4, -1) • 4 options According to Coulomb’s Law, which is co…" at bounding box center [219, 140] width 219 height 206
click at [316, 53] on icon at bounding box center [316, 50] width 6 height 6
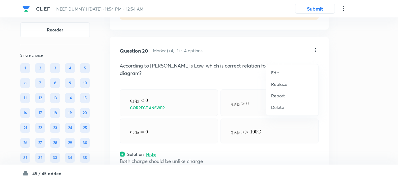
click at [279, 83] on p "Replace" at bounding box center [279, 84] width 16 height 7
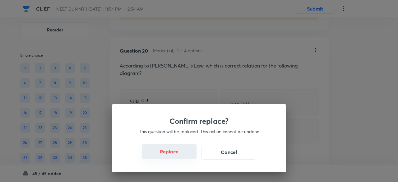
click at [171, 155] on button "Replace" at bounding box center [169, 151] width 55 height 15
click at [171, 155] on button "Replace" at bounding box center [169, 152] width 55 height 15
click at [171, 155] on button "Replace" at bounding box center [169, 151] width 55 height 15
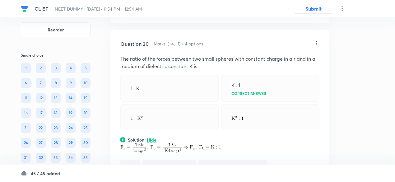
scroll to position [3308, 0]
click at [317, 47] on icon at bounding box center [316, 44] width 6 height 6
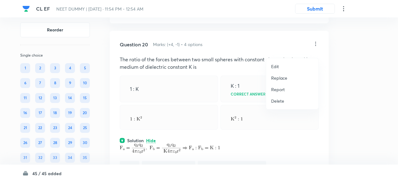
click at [282, 78] on p "Replace" at bounding box center [279, 78] width 16 height 7
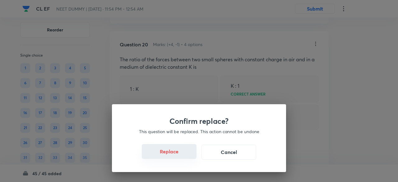
click at [170, 150] on button "Replace" at bounding box center [169, 151] width 55 height 15
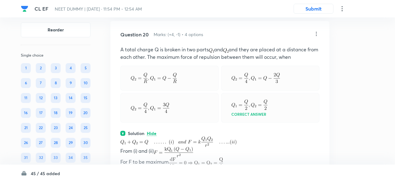
scroll to position [3317, 0]
drag, startPoint x: 125, startPoint y: 56, endPoint x: 152, endPoint y: 59, distance: 26.8
click at [152, 59] on p "A total charge Q is broken in two parts and and they are placed at a distance f…" at bounding box center [219, 53] width 199 height 15
copy p "total charge"
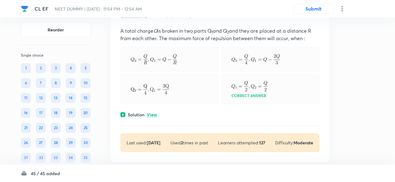
scroll to position [2143, 0]
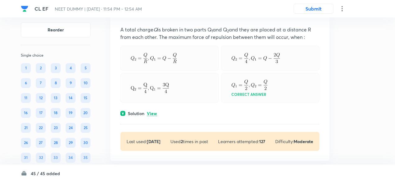
click at [155, 111] on p "View" at bounding box center [152, 113] width 10 height 5
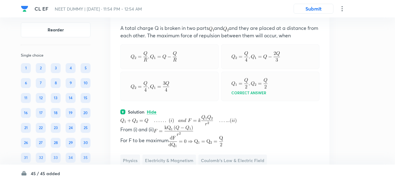
scroll to position [3421, 0]
click at [180, 125] on img at bounding box center [178, 120] width 116 height 10
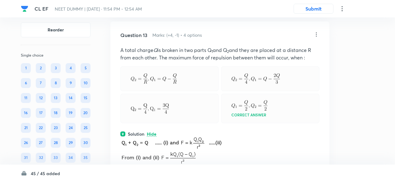
scroll to position [2108, 0]
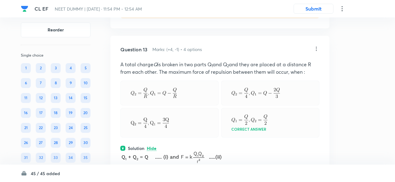
click at [317, 46] on icon at bounding box center [316, 49] width 6 height 6
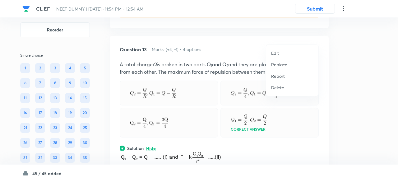
click at [283, 63] on p "Replace" at bounding box center [279, 64] width 16 height 7
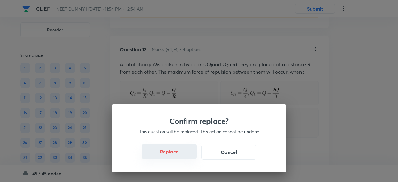
click at [176, 155] on button "Replace" at bounding box center [169, 151] width 55 height 15
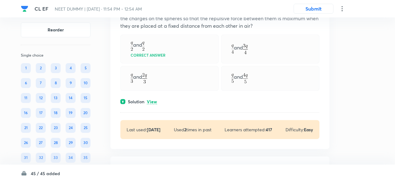
scroll to position [2452, 0]
click at [152, 99] on p "View" at bounding box center [152, 101] width 10 height 5
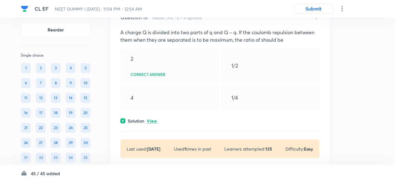
scroll to position [2683, 0]
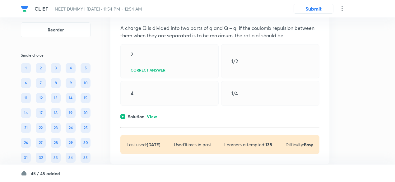
click at [154, 114] on p "View" at bounding box center [152, 116] width 10 height 5
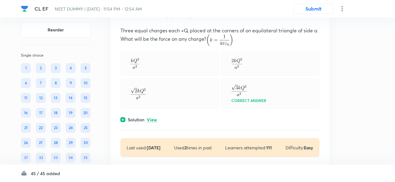
scroll to position [2917, 0]
click at [154, 117] on p "View" at bounding box center [152, 119] width 10 height 5
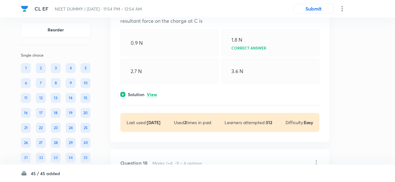
scroll to position [3258, 0]
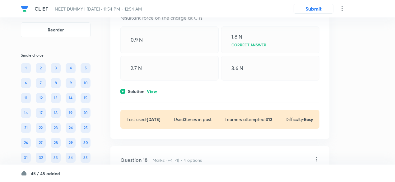
click at [156, 89] on p "View" at bounding box center [152, 91] width 10 height 5
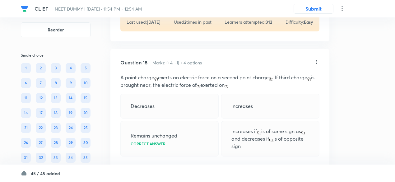
scroll to position [3503, 0]
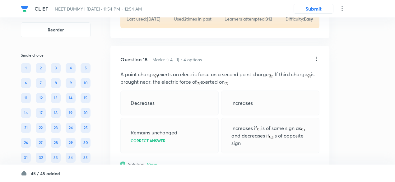
click at [153, 162] on p "View" at bounding box center [152, 164] width 10 height 5
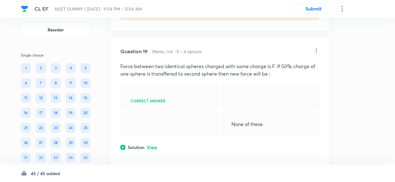
click at [153, 150] on p "View" at bounding box center [152, 147] width 10 height 5
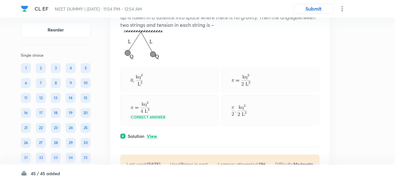
scroll to position [4310, 0]
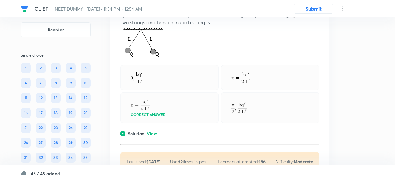
click at [152, 136] on p "View" at bounding box center [152, 133] width 10 height 5
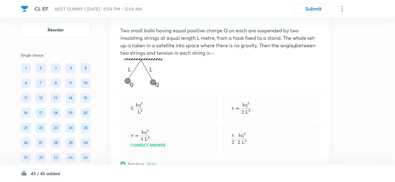
scroll to position [4278, 0]
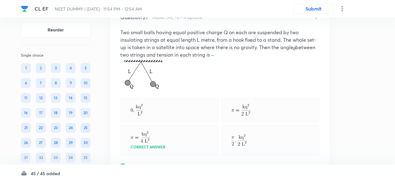
click at [316, 20] on icon at bounding box center [316, 17] width 6 height 6
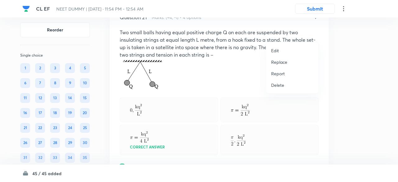
click at [274, 63] on p "Replace" at bounding box center [279, 62] width 16 height 7
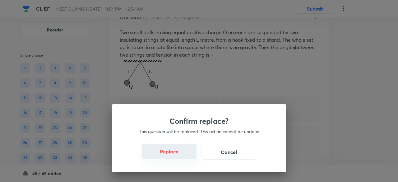
click at [170, 156] on button "Replace" at bounding box center [169, 151] width 55 height 15
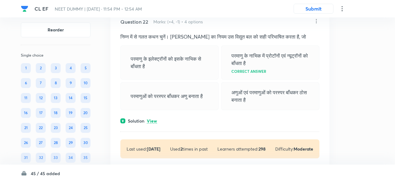
scroll to position [4483, 0]
click at [154, 123] on p "View" at bounding box center [152, 121] width 10 height 5
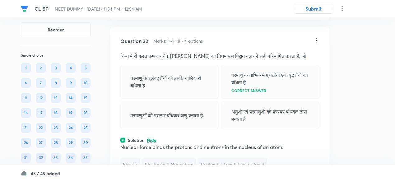
scroll to position [4460, 0]
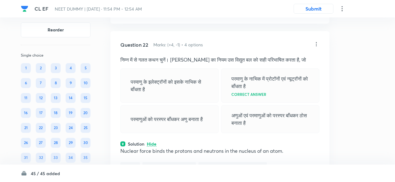
click at [316, 46] on icon at bounding box center [316, 44] width 1 height 4
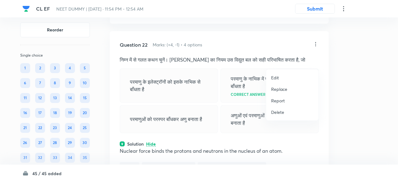
click at [282, 89] on p "Replace" at bounding box center [279, 89] width 16 height 7
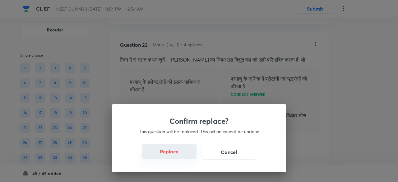
click at [173, 153] on button "Replace" at bounding box center [169, 151] width 55 height 15
click at [174, 155] on button "Replace" at bounding box center [169, 151] width 55 height 15
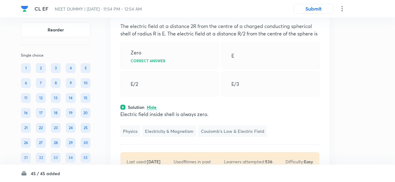
scroll to position [4490, 0]
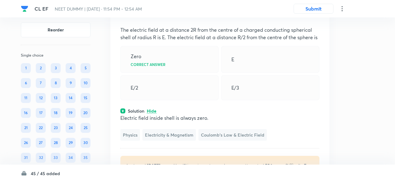
click at [194, 41] on p "The electric field at a distance 2R from the centre of a charged conducting sph…" at bounding box center [219, 33] width 199 height 15
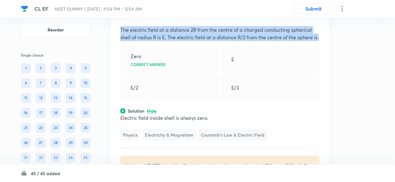
click at [194, 41] on p "The electric field at a distance 2R from the centre of a charged conducting sph…" at bounding box center [219, 33] width 199 height 15
copy p "The electric field at a distance 2R from the centre of a charged conducting sph…"
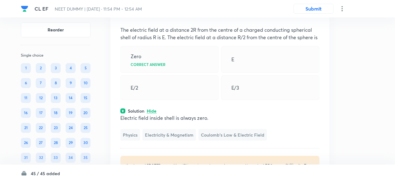
click at [316, 17] on icon at bounding box center [316, 14] width 6 height 6
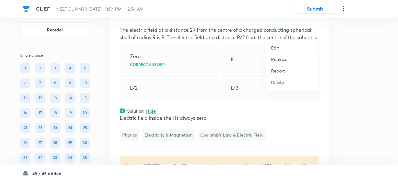
click at [279, 58] on p "Replace" at bounding box center [279, 59] width 16 height 7
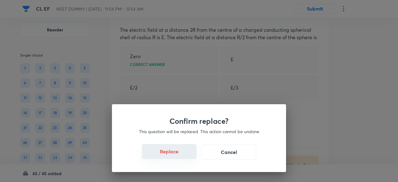
click at [173, 155] on button "Replace" at bounding box center [169, 151] width 55 height 15
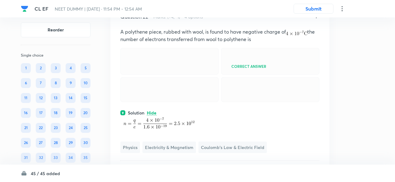
scroll to position [4487, 0]
click at [314, 20] on icon at bounding box center [316, 17] width 6 height 6
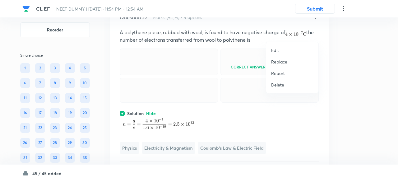
click at [277, 61] on p "Replace" at bounding box center [279, 61] width 16 height 7
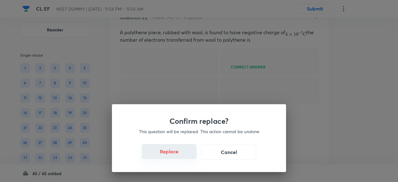
click at [173, 154] on button "Replace" at bounding box center [169, 151] width 55 height 15
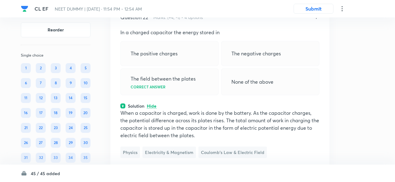
click at [317, 20] on icon at bounding box center [316, 17] width 6 height 6
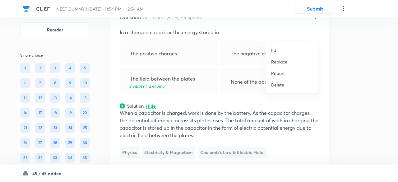
click at [287, 61] on p "Replace" at bounding box center [279, 61] width 16 height 7
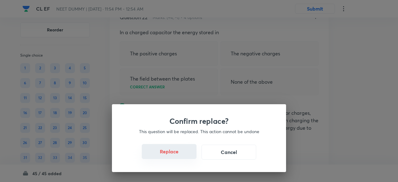
click at [173, 154] on button "Replace" at bounding box center [169, 151] width 55 height 15
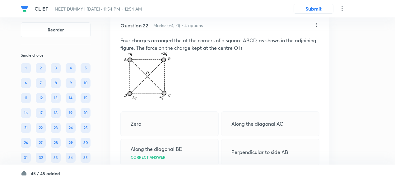
scroll to position [4479, 0]
click at [317, 29] on icon at bounding box center [316, 25] width 6 height 6
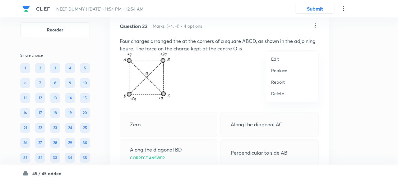
click at [282, 70] on p "Replace" at bounding box center [279, 70] width 16 height 7
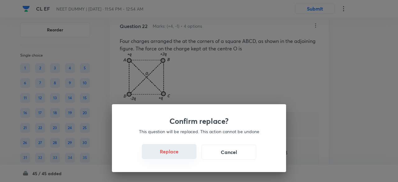
click at [175, 155] on button "Replace" at bounding box center [169, 151] width 55 height 15
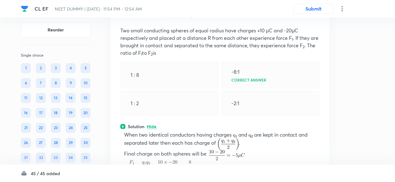
scroll to position [4485, 0]
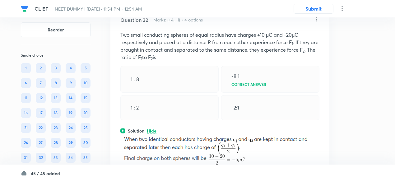
click at [317, 22] on icon at bounding box center [316, 19] width 6 height 6
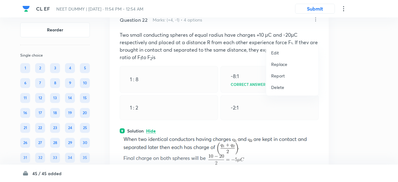
click at [281, 64] on p "Replace" at bounding box center [279, 64] width 16 height 7
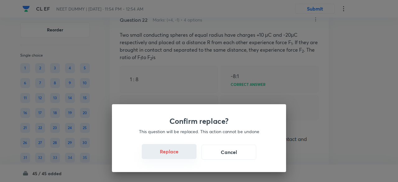
click at [173, 154] on button "Replace" at bounding box center [169, 151] width 55 height 15
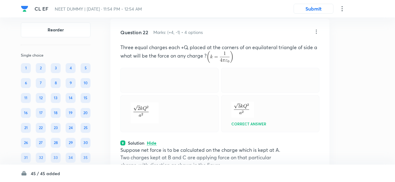
scroll to position [4469, 0]
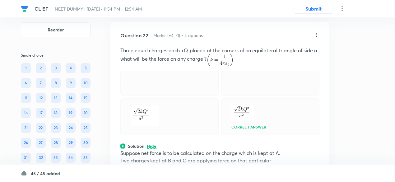
click at [317, 38] on icon at bounding box center [316, 35] width 6 height 6
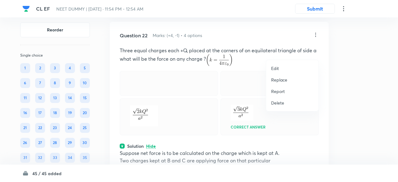
click at [283, 79] on p "Replace" at bounding box center [279, 79] width 16 height 7
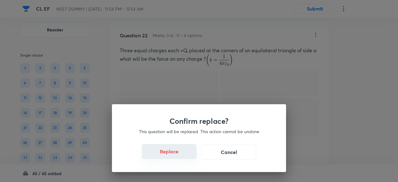
click at [174, 155] on button "Replace" at bounding box center [169, 151] width 55 height 15
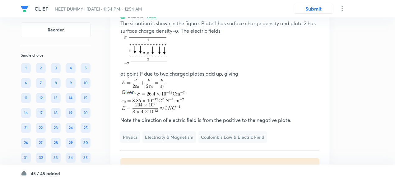
scroll to position [4589, 0]
drag, startPoint x: 173, startPoint y: 126, endPoint x: 147, endPoint y: 130, distance: 26.1
click at [147, 114] on img at bounding box center [162, 95] width 84 height 37
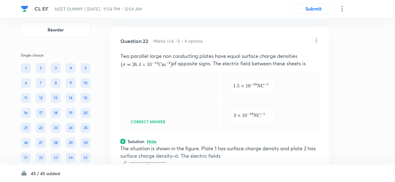
scroll to position [4463, 0]
click at [316, 43] on icon at bounding box center [316, 41] width 1 height 4
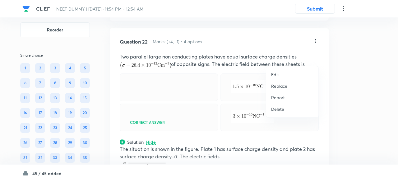
click at [279, 86] on p "Replace" at bounding box center [279, 86] width 16 height 7
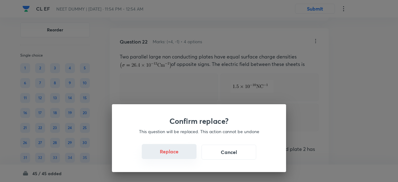
click at [174, 154] on button "Replace" at bounding box center [169, 151] width 55 height 15
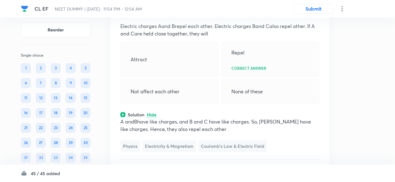
scroll to position [4493, 0]
click at [315, 14] on icon at bounding box center [316, 11] width 6 height 6
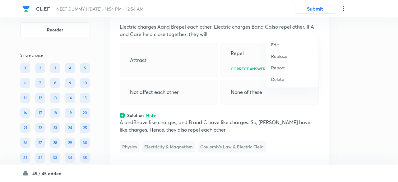
click at [282, 58] on p "Replace" at bounding box center [279, 56] width 16 height 7
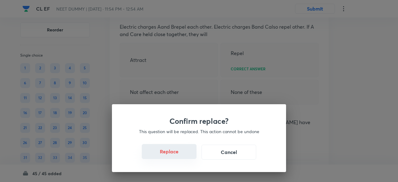
click at [175, 155] on button "Replace" at bounding box center [169, 151] width 55 height 15
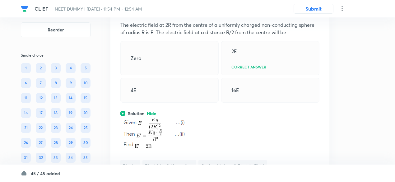
scroll to position [4494, 0]
click at [316, 13] on icon at bounding box center [316, 10] width 6 height 6
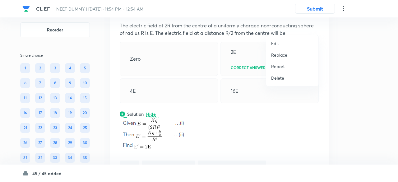
click at [280, 54] on p "Replace" at bounding box center [279, 55] width 16 height 7
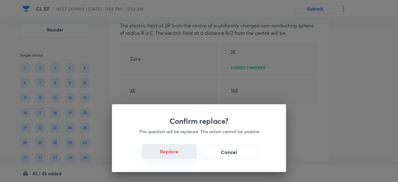
click at [173, 154] on button "Replace" at bounding box center [169, 151] width 55 height 15
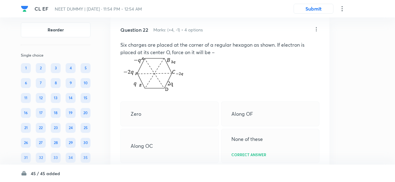
scroll to position [4473, 0]
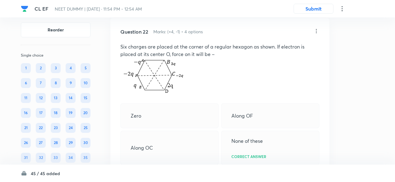
click at [150, 78] on img at bounding box center [157, 77] width 74 height 39
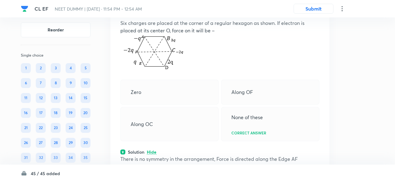
scroll to position [4496, 0]
click at [316, 11] on icon at bounding box center [316, 8] width 6 height 6
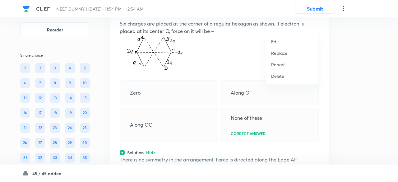
click at [198, 86] on div at bounding box center [199, 91] width 398 height 182
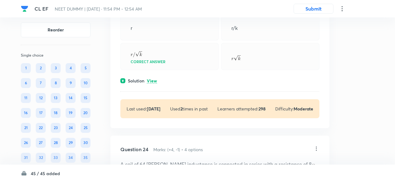
scroll to position [4760, 0]
click at [150, 83] on p "View" at bounding box center [152, 80] width 10 height 5
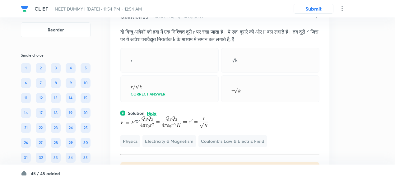
scroll to position [4727, 0]
click at [316, 19] on icon at bounding box center [316, 16] width 6 height 6
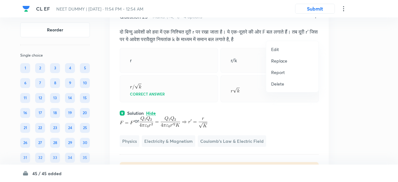
click at [284, 61] on p "Replace" at bounding box center [279, 61] width 16 height 7
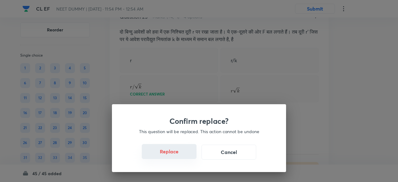
click at [173, 155] on button "Replace" at bounding box center [169, 151] width 55 height 15
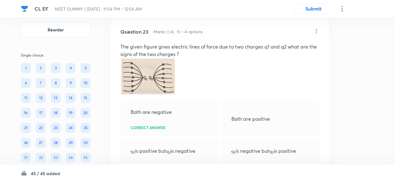
scroll to position [4712, 0]
click at [316, 33] on icon at bounding box center [316, 31] width 1 height 4
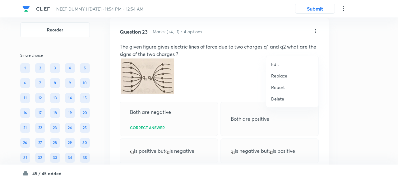
click at [279, 76] on p "Replace" at bounding box center [279, 75] width 16 height 7
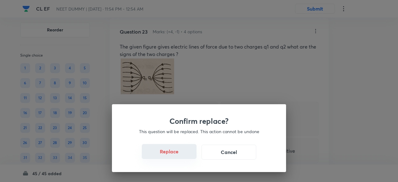
click at [172, 156] on button "Replace" at bounding box center [169, 151] width 55 height 15
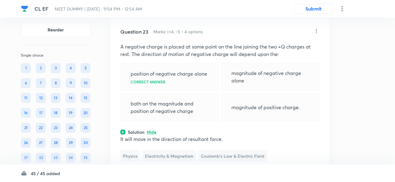
click at [172, 143] on p "It will move in the direction of resultant force." at bounding box center [219, 138] width 199 height 7
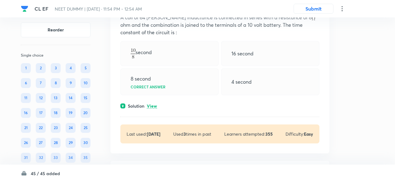
scroll to position [4937, 0]
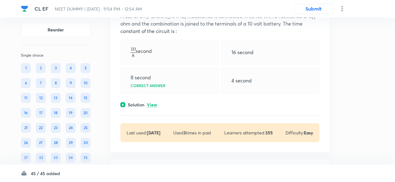
click at [155, 107] on p "View" at bounding box center [152, 105] width 10 height 5
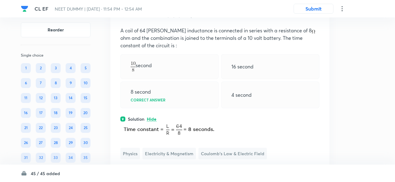
scroll to position [4922, 0]
click at [317, 19] on icon at bounding box center [316, 15] width 6 height 6
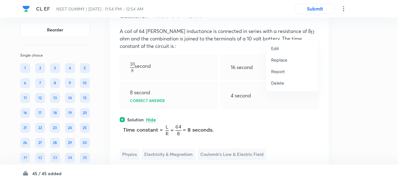
click at [283, 60] on p "Replace" at bounding box center [279, 60] width 16 height 7
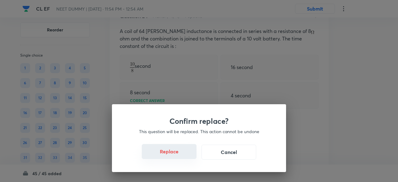
click at [172, 156] on button "Replace" at bounding box center [169, 151] width 55 height 15
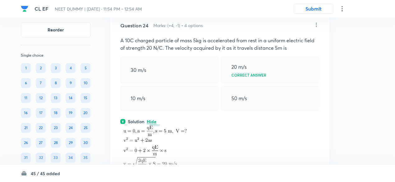
scroll to position [4912, 0]
click at [316, 29] on icon at bounding box center [316, 25] width 6 height 6
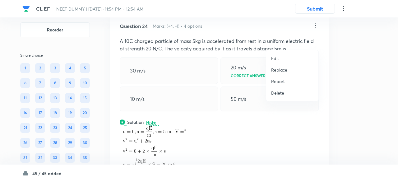
click at [283, 68] on p "Replace" at bounding box center [279, 70] width 16 height 7
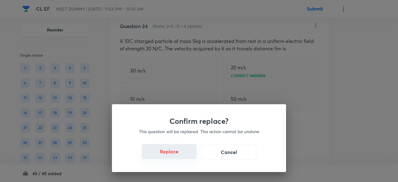
click at [171, 154] on button "Replace" at bounding box center [169, 151] width 55 height 15
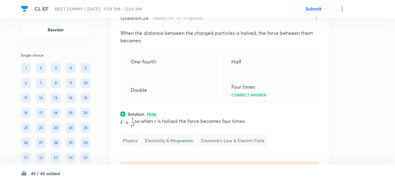
scroll to position [4918, 0]
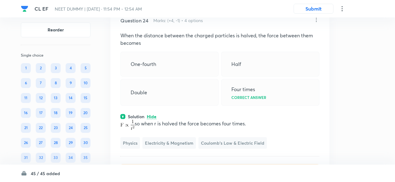
click at [316, 22] on icon at bounding box center [316, 20] width 1 height 4
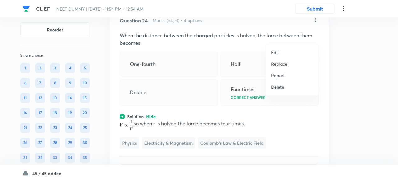
click at [283, 63] on p "Replace" at bounding box center [279, 64] width 16 height 7
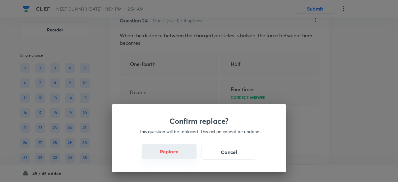
click at [173, 156] on button "Replace" at bounding box center [169, 151] width 55 height 15
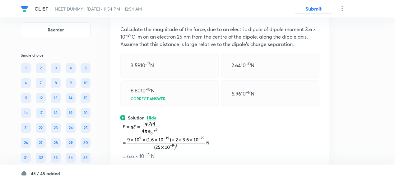
scroll to position [4923, 0]
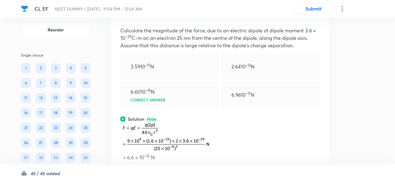
click at [317, 18] on icon at bounding box center [316, 15] width 6 height 6
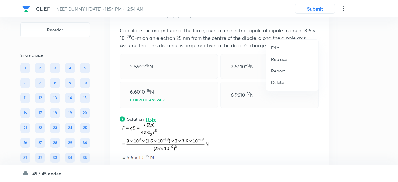
click at [283, 60] on p "Replace" at bounding box center [279, 59] width 16 height 7
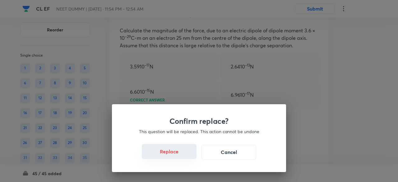
click at [177, 157] on button "Replace" at bounding box center [169, 151] width 55 height 15
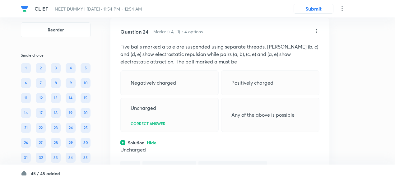
scroll to position [4906, 0]
click at [316, 34] on icon at bounding box center [316, 32] width 1 height 4
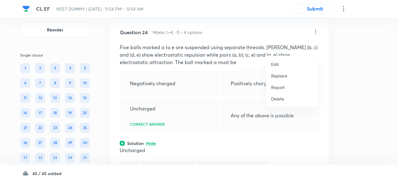
click at [278, 74] on p "Replace" at bounding box center [279, 75] width 16 height 7
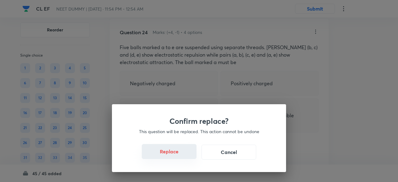
click at [177, 156] on button "Replace" at bounding box center [169, 151] width 55 height 15
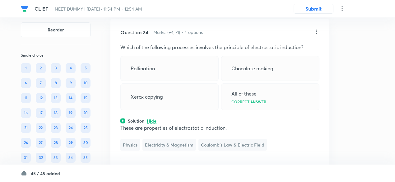
click at [317, 35] on icon at bounding box center [316, 32] width 6 height 6
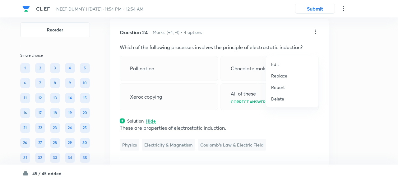
click at [281, 75] on p "Replace" at bounding box center [279, 75] width 16 height 7
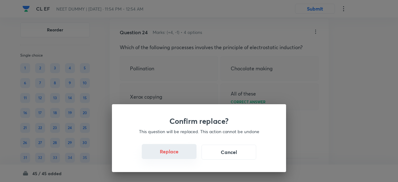
click at [169, 154] on button "Replace" at bounding box center [169, 151] width 55 height 15
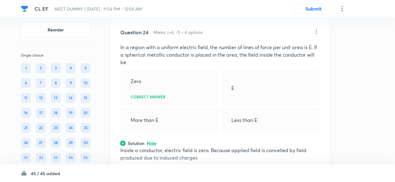
click at [182, 146] on div "Solution Hide" at bounding box center [219, 143] width 199 height 7
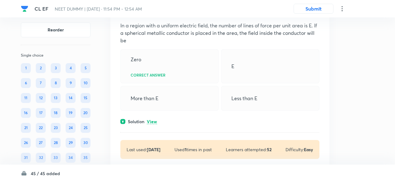
scroll to position [4928, 0]
click at [152, 124] on p "View" at bounding box center [152, 121] width 10 height 5
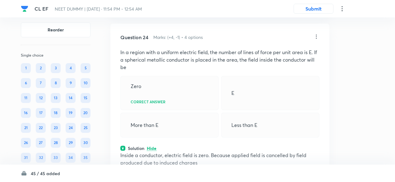
scroll to position [4901, 0]
click at [317, 40] on icon at bounding box center [316, 37] width 6 height 6
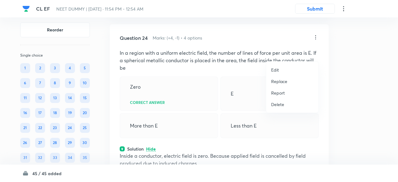
click at [282, 84] on p "Replace" at bounding box center [279, 81] width 16 height 7
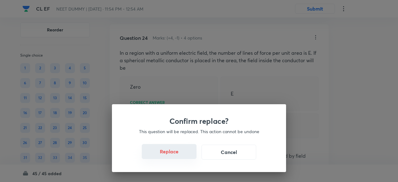
click at [172, 154] on button "Replace" at bounding box center [169, 151] width 55 height 15
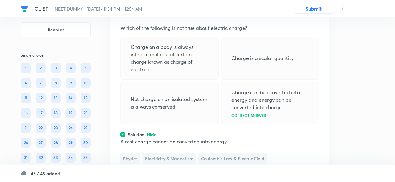
scroll to position [4920, 0]
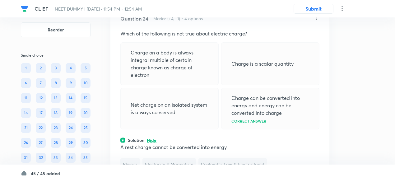
click at [316, 20] on icon at bounding box center [316, 18] width 1 height 4
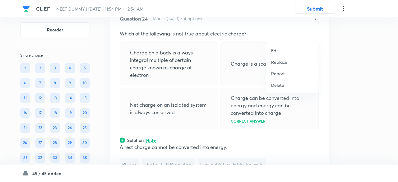
click at [280, 62] on p "Replace" at bounding box center [279, 62] width 16 height 7
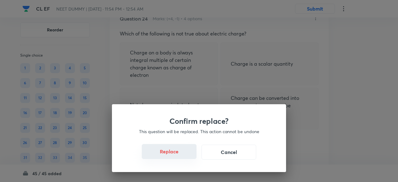
click at [173, 156] on button "Replace" at bounding box center [169, 151] width 55 height 15
click at [173, 156] on button "Replace" at bounding box center [169, 152] width 55 height 15
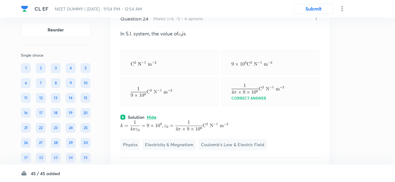
click at [317, 21] on icon at bounding box center [316, 18] width 6 height 6
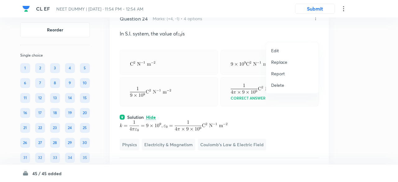
click at [283, 62] on p "Replace" at bounding box center [279, 62] width 16 height 7
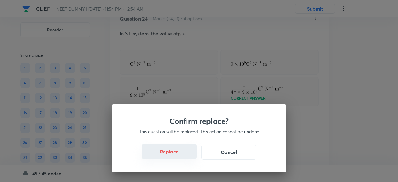
click at [173, 154] on button "Replace" at bounding box center [169, 151] width 55 height 15
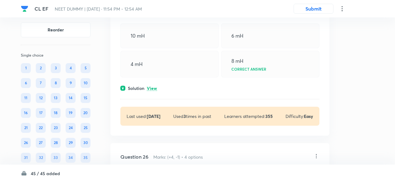
scroll to position [5226, 0]
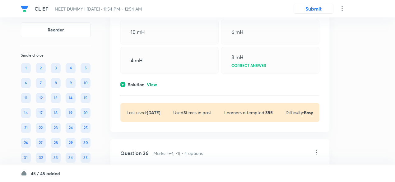
click at [153, 87] on p "View" at bounding box center [152, 84] width 10 height 5
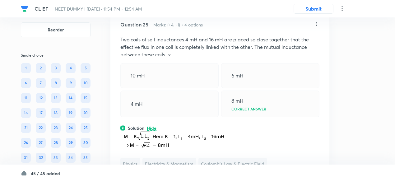
scroll to position [5182, 0]
click at [318, 28] on icon at bounding box center [316, 24] width 6 height 6
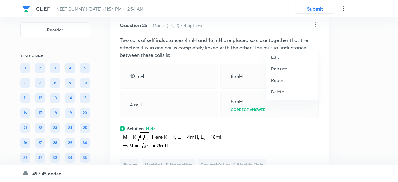
click at [284, 68] on p "Replace" at bounding box center [279, 68] width 16 height 7
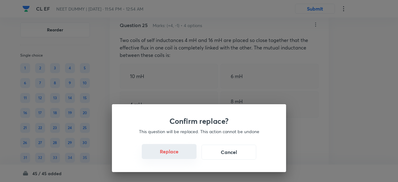
click at [177, 156] on button "Replace" at bounding box center [169, 151] width 55 height 15
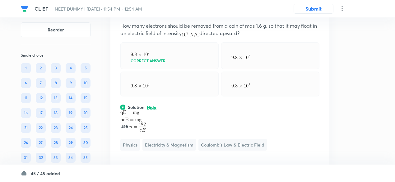
scroll to position [5196, 0]
click at [316, 14] on icon at bounding box center [316, 11] width 6 height 6
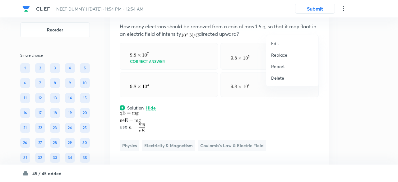
click at [281, 54] on p "Replace" at bounding box center [279, 55] width 16 height 7
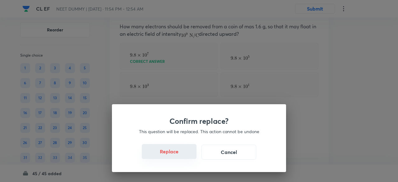
click at [173, 155] on button "Replace" at bounding box center [169, 151] width 55 height 15
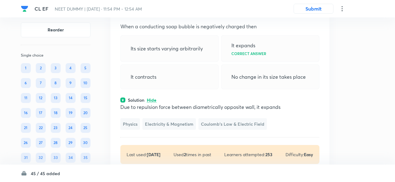
click at [173, 155] on div "Question 25 Marks: (+4, -1) • 4 options When a conducting soap bubble is negati…" at bounding box center [219, 86] width 219 height 176
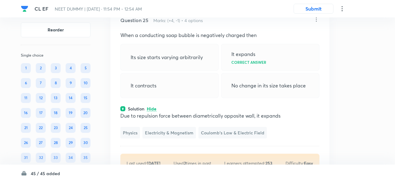
scroll to position [5187, 0]
click at [317, 23] on icon at bounding box center [316, 20] width 6 height 6
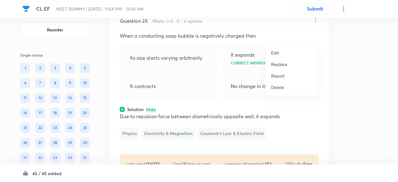
click at [280, 65] on p "Replace" at bounding box center [279, 64] width 16 height 7
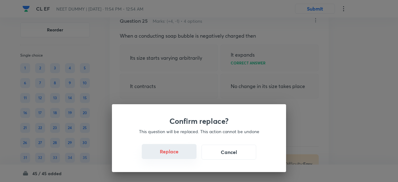
click at [171, 155] on button "Replace" at bounding box center [169, 151] width 55 height 15
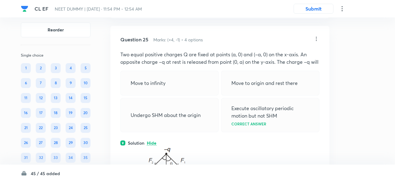
scroll to position [5167, 0]
click at [317, 43] on icon at bounding box center [316, 39] width 6 height 6
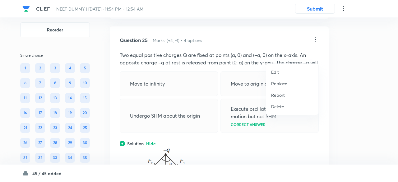
click at [281, 84] on p "Replace" at bounding box center [279, 83] width 16 height 7
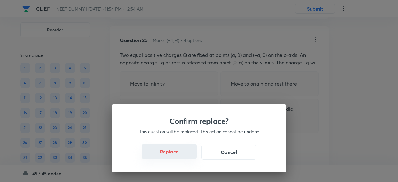
click at [175, 156] on button "Replace" at bounding box center [169, 151] width 55 height 15
click at [175, 156] on button "Replace" at bounding box center [169, 152] width 55 height 15
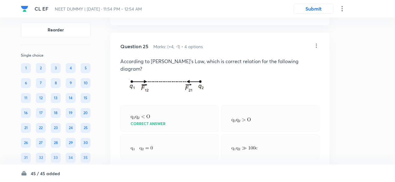
scroll to position [5160, 0]
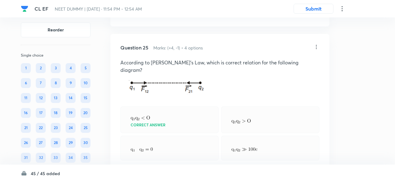
click at [316, 50] on icon at bounding box center [316, 47] width 6 height 6
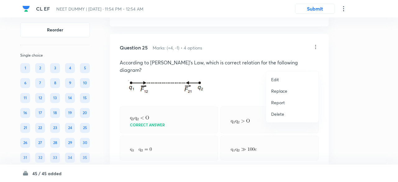
click at [284, 90] on p "Replace" at bounding box center [279, 91] width 16 height 7
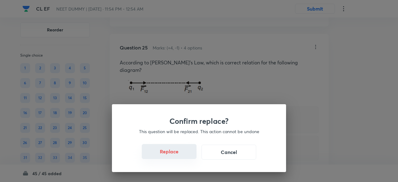
click at [178, 154] on button "Replace" at bounding box center [169, 151] width 55 height 15
click at [178, 154] on button "Replace" at bounding box center [169, 152] width 55 height 15
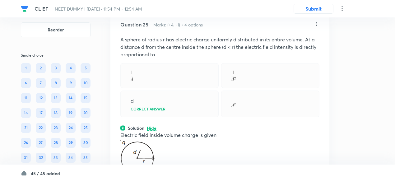
scroll to position [5182, 0]
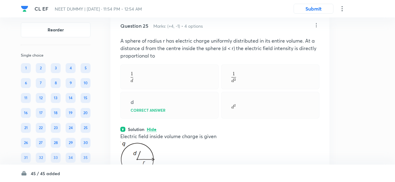
click at [316, 27] on icon at bounding box center [316, 25] width 1 height 4
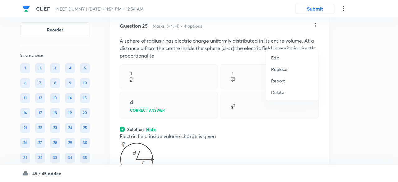
click at [281, 69] on p "Replace" at bounding box center [279, 69] width 16 height 7
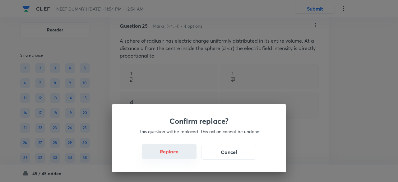
click at [177, 156] on button "Replace" at bounding box center [169, 151] width 55 height 15
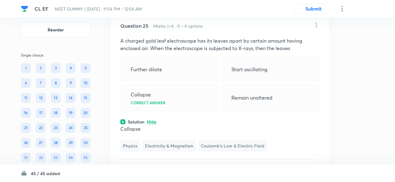
click at [315, 28] on icon at bounding box center [316, 25] width 6 height 6
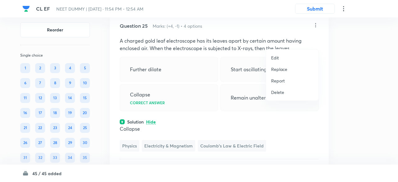
click at [280, 70] on p "Replace" at bounding box center [279, 69] width 16 height 7
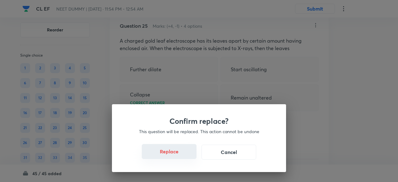
click at [182, 151] on button "Replace" at bounding box center [169, 151] width 55 height 15
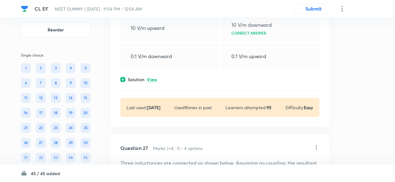
scroll to position [5557, 0]
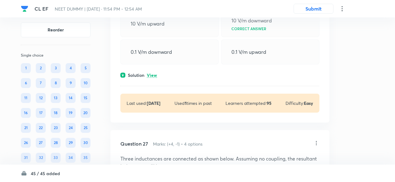
click at [154, 78] on p "View" at bounding box center [152, 75] width 10 height 5
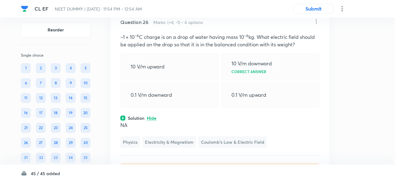
scroll to position [5514, 0]
click at [316, 24] on icon at bounding box center [316, 22] width 1 height 4
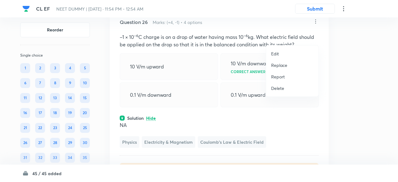
click at [282, 64] on p "Replace" at bounding box center [279, 65] width 16 height 7
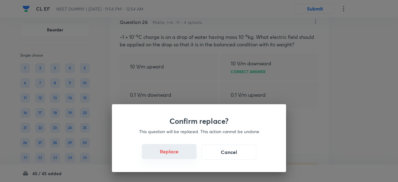
click at [177, 154] on button "Replace" at bounding box center [169, 151] width 55 height 15
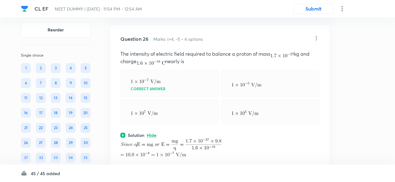
scroll to position [5496, 0]
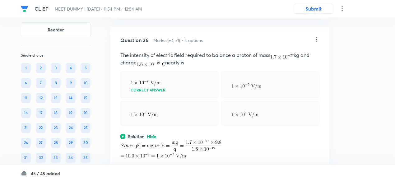
click at [318, 43] on icon at bounding box center [316, 39] width 6 height 6
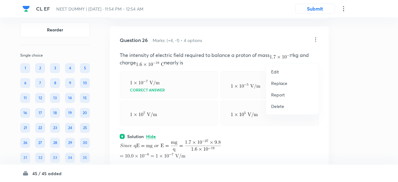
click at [280, 82] on p "Replace" at bounding box center [279, 83] width 16 height 7
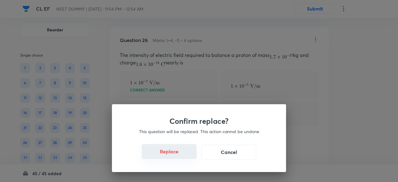
click at [178, 156] on button "Replace" at bounding box center [169, 151] width 55 height 15
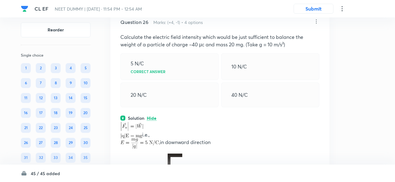
scroll to position [5513, 0]
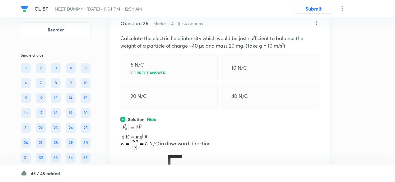
click at [317, 26] on icon at bounding box center [316, 23] width 6 height 6
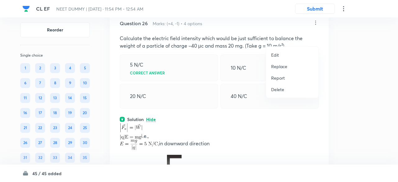
click at [281, 67] on p "Replace" at bounding box center [279, 66] width 16 height 7
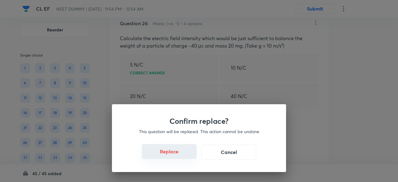
click at [174, 153] on button "Replace" at bounding box center [169, 151] width 55 height 15
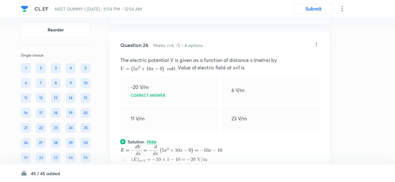
scroll to position [5488, 0]
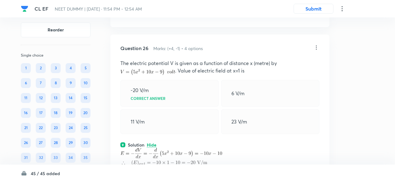
click at [315, 51] on icon at bounding box center [316, 47] width 6 height 6
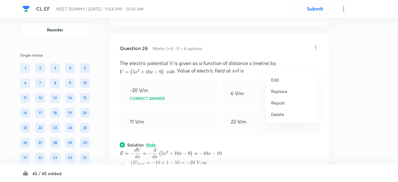
click at [276, 91] on p "Replace" at bounding box center [279, 91] width 16 height 7
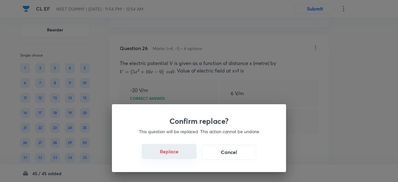
click at [174, 154] on button "Replace" at bounding box center [169, 151] width 55 height 15
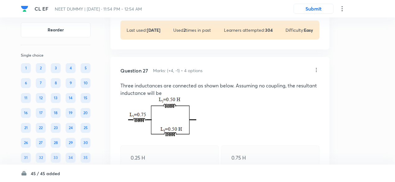
scroll to position [5810, 0]
click at [317, 74] on icon at bounding box center [316, 70] width 6 height 6
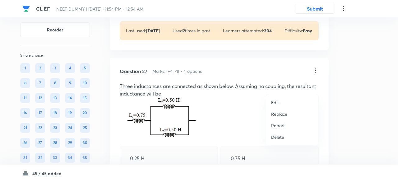
click at [279, 116] on p "Replace" at bounding box center [279, 114] width 16 height 7
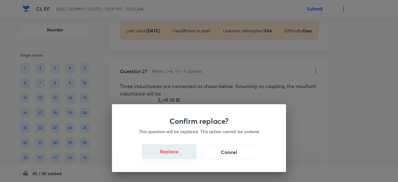
click at [170, 155] on button "Replace" at bounding box center [169, 151] width 55 height 15
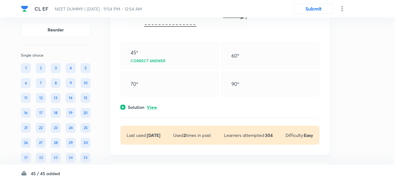
scroll to position [5944, 0]
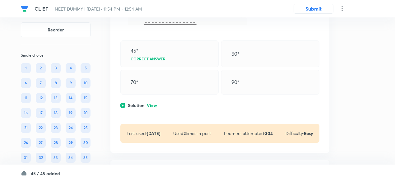
click at [153, 108] on p "View" at bounding box center [152, 105] width 10 height 5
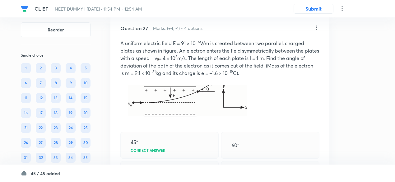
scroll to position [5852, 0]
click at [315, 31] on icon at bounding box center [316, 28] width 6 height 6
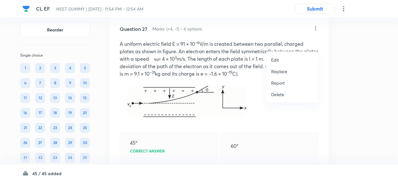
click at [285, 68] on p "Replace" at bounding box center [279, 71] width 16 height 7
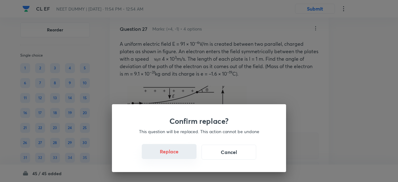
click at [177, 157] on button "Replace" at bounding box center [169, 151] width 55 height 15
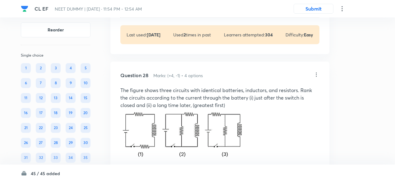
scroll to position [6102, 0]
click at [317, 78] on icon at bounding box center [316, 75] width 6 height 6
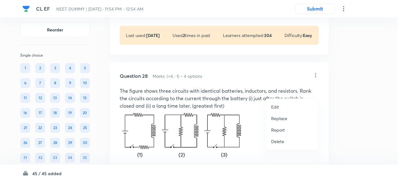
click at [279, 117] on p "Replace" at bounding box center [279, 118] width 16 height 7
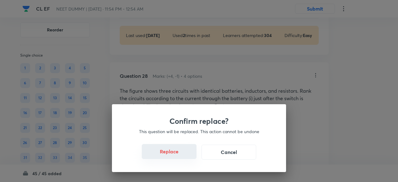
click at [173, 154] on button "Replace" at bounding box center [169, 151] width 55 height 15
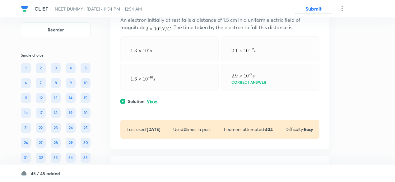
scroll to position [6174, 0]
click at [153, 103] on p "View" at bounding box center [152, 101] width 10 height 5
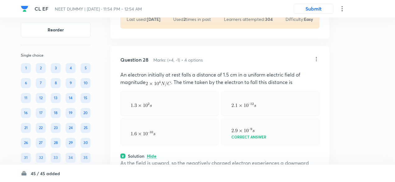
scroll to position [6117, 0]
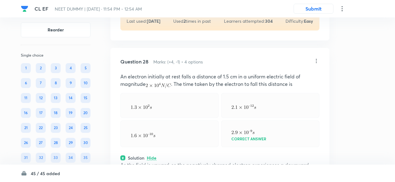
click at [316, 64] on icon at bounding box center [316, 61] width 6 height 6
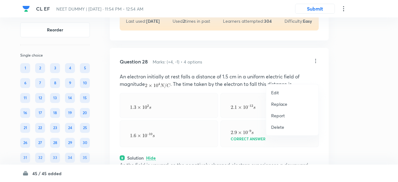
click at [271, 104] on p "Replace" at bounding box center [279, 104] width 16 height 7
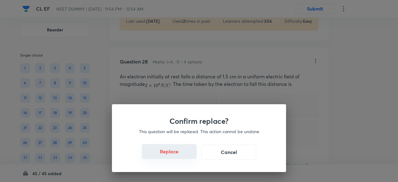
click at [175, 154] on button "Replace" at bounding box center [169, 151] width 55 height 15
click at [175, 154] on button "Replace" at bounding box center [169, 152] width 55 height 15
click at [175, 154] on button "Replace" at bounding box center [169, 151] width 55 height 15
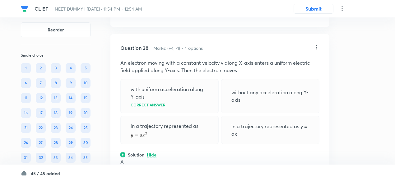
scroll to position [6124, 0]
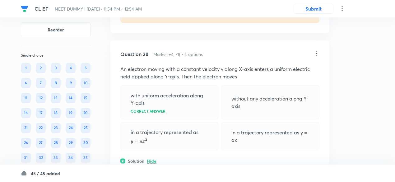
click at [317, 57] on icon at bounding box center [316, 53] width 6 height 6
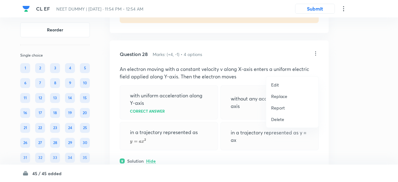
click at [282, 96] on p "Replace" at bounding box center [279, 96] width 16 height 7
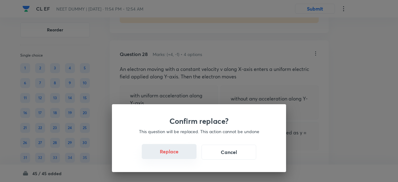
click at [176, 155] on button "Replace" at bounding box center [169, 151] width 55 height 15
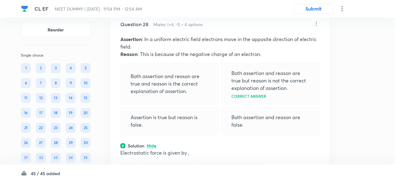
scroll to position [6153, 0]
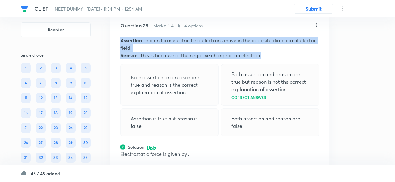
drag, startPoint x: 119, startPoint y: 54, endPoint x: 279, endPoint y: 71, distance: 161.1
click at [279, 71] on div "Question 28 Marks: (+4, -1) • 4 options Assertion : In a uniform electric field…" at bounding box center [219, 116] width 219 height 209
copy div "Assertion : In a uniform electric field electrons move in the opposite directio…"
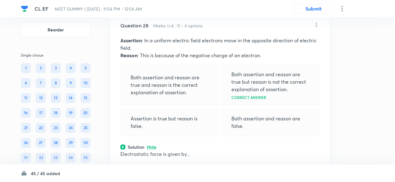
click at [316, 28] on icon at bounding box center [316, 25] width 6 height 6
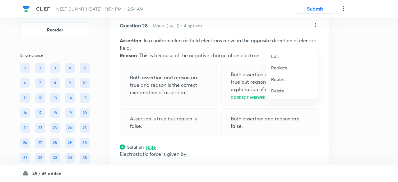
click at [278, 57] on p "Edit" at bounding box center [275, 56] width 8 height 7
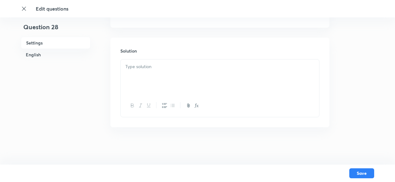
checkbox input "true"
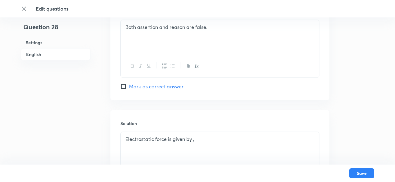
scroll to position [667, 0]
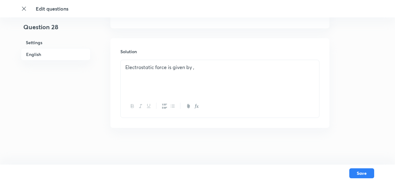
click at [228, 67] on p "Electrostatic force is given by ," at bounding box center [219, 67] width 189 height 7
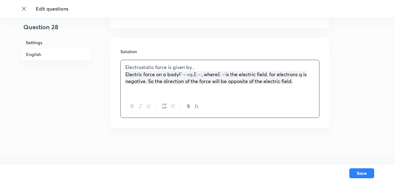
drag, startPoint x: 125, startPoint y: 74, endPoint x: 300, endPoint y: 81, distance: 174.9
click at [300, 81] on div "Electrostatic force is given by , Electric force on a body F→=q.E→ , where E→ i…" at bounding box center [220, 77] width 198 height 35
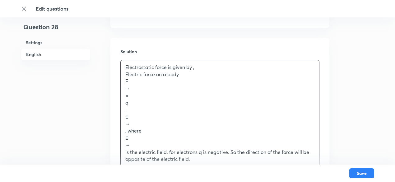
click at [126, 88] on p "→" at bounding box center [219, 88] width 189 height 7
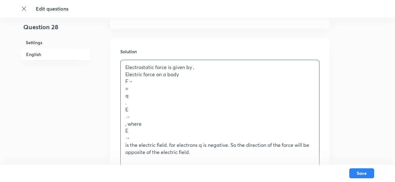
click at [124, 89] on div "Electrostatic force is given by , Electric force on a body F→ = q . E → , where…" at bounding box center [220, 109] width 198 height 99
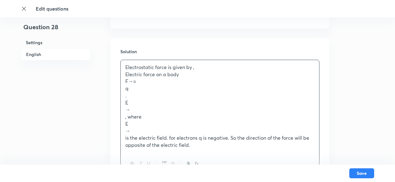
click at [124, 89] on div "Electrostatic force is given by , Electric force on a body F→= q . E → , where …" at bounding box center [220, 106] width 198 height 92
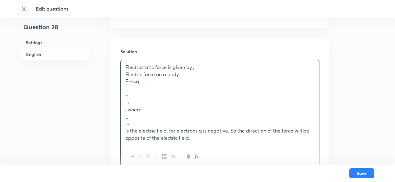
click at [124, 99] on div "Electrostatic force is given by , Electric force on a body F→=q . E → , where E…" at bounding box center [220, 102] width 198 height 85
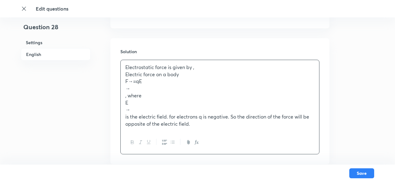
click at [124, 92] on div "Electrostatic force is given by , Electric force on a body F→=qE → , where E → …" at bounding box center [220, 95] width 198 height 71
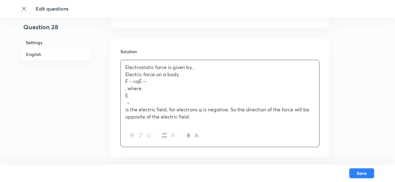
click at [124, 92] on div "Electrostatic force is given by , Electric force on a body F→=qE→ , where E → i…" at bounding box center [220, 92] width 198 height 64
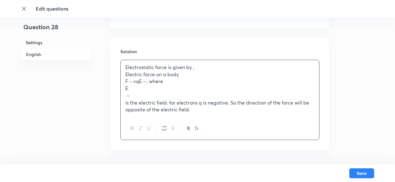
click at [124, 92] on div "Electrostatic force is given by , Electric force on a body F→=qE→, where E → is…" at bounding box center [220, 88] width 198 height 57
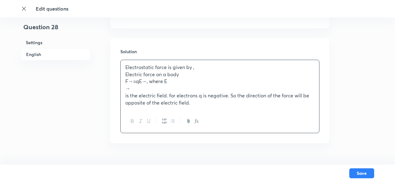
click at [124, 92] on div "Electrostatic force is given by , Electric force on a body F→=qE→, where E → is…" at bounding box center [220, 85] width 198 height 50
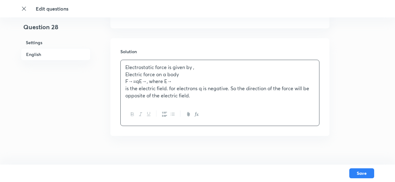
click at [124, 92] on div "Electrostatic force is given by , Electric force on a body F→=qE→, where E→ is …" at bounding box center [220, 81] width 198 height 43
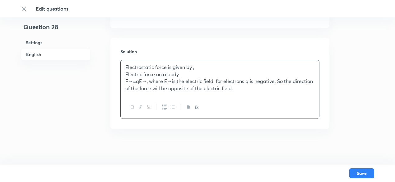
click at [132, 82] on p "F→=qE→, where E→is the electric field. for electrons q is negative. So the dire…" at bounding box center [219, 85] width 189 height 14
click at [132, 82] on p "F→ = qE→, where E→is the electric field. for electrons q is negative. So the di…" at bounding box center [219, 85] width 189 height 14
click at [144, 81] on p "F = qE→, where E→is the electric field. for electrons q is negative. So the dir…" at bounding box center [219, 85] width 189 height 14
click at [161, 82] on p "F = qE, where E→is the electric field. for electrons q is negative. So the dire…" at bounding box center [219, 85] width 189 height 14
click at [142, 82] on p "F = qE, where E is the electric field. for electrons q is negative. So the dire…" at bounding box center [219, 85] width 189 height 14
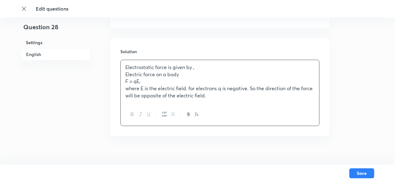
click at [249, 89] on p "where E is the electric field. for electrons q is negative. So the direction of…" at bounding box center [219, 92] width 189 height 14
click at [136, 80] on p "F = qE," at bounding box center [219, 81] width 189 height 7
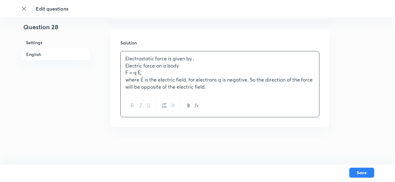
click at [359, 175] on button "Save" at bounding box center [361, 173] width 25 height 10
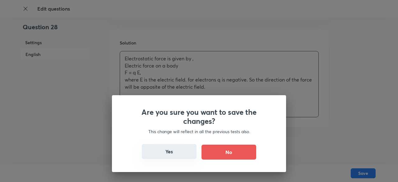
click at [171, 150] on button "Yes" at bounding box center [169, 151] width 55 height 15
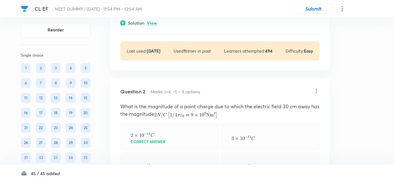
scroll to position [4791, 0]
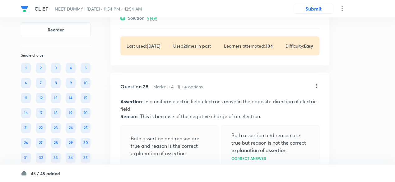
click at [144, 96] on div "Question 28 Marks: (+4, -1) • 4 options Assertion : In a uniform electric field…" at bounding box center [219, 164] width 219 height 182
click at [143, 95] on div "Question 28 Marks: (+4, -1) • 4 options Assertion : In a uniform electric field…" at bounding box center [219, 164] width 219 height 182
click at [142, 89] on h5 "Question 28" at bounding box center [134, 86] width 28 height 7
click at [160, 119] on p "Reason : This is because of the negative charge of an electron." at bounding box center [219, 116] width 199 height 7
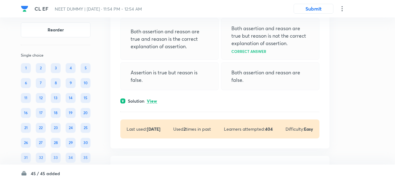
scroll to position [4899, 0]
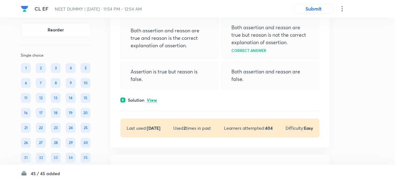
click at [154, 103] on p "View" at bounding box center [152, 100] width 10 height 5
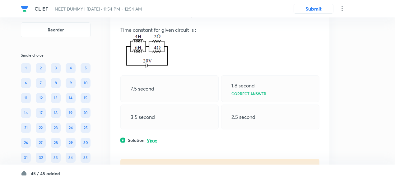
scroll to position [5111, 0]
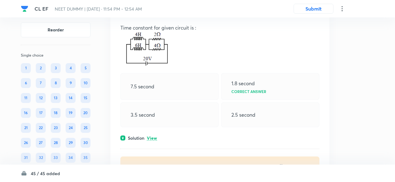
click at [153, 140] on p "View" at bounding box center [152, 138] width 10 height 5
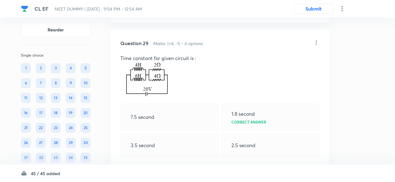
scroll to position [5080, 0]
click at [316, 45] on icon at bounding box center [316, 43] width 1 height 4
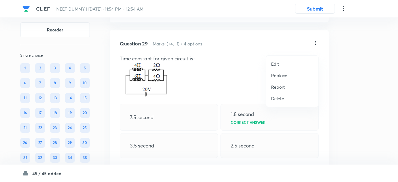
click at [277, 75] on p "Replace" at bounding box center [279, 75] width 16 height 7
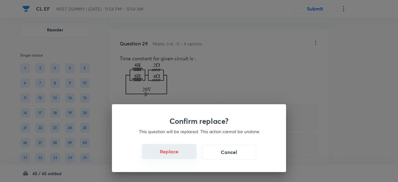
click at [175, 154] on button "Replace" at bounding box center [169, 151] width 55 height 15
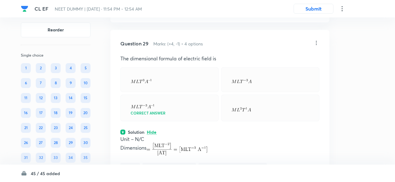
click at [316, 46] on icon at bounding box center [316, 43] width 6 height 6
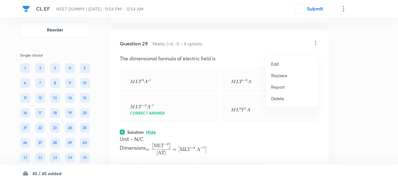
click at [281, 77] on p "Replace" at bounding box center [279, 75] width 16 height 7
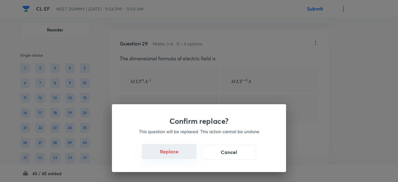
click at [169, 154] on button "Replace" at bounding box center [169, 151] width 55 height 15
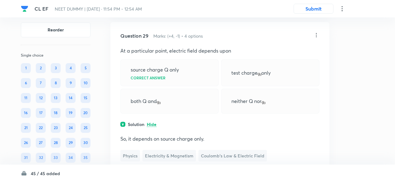
scroll to position [5088, 0]
click at [316, 38] on icon at bounding box center [316, 36] width 1 height 4
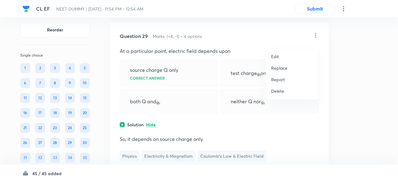
click at [284, 67] on p "Replace" at bounding box center [279, 68] width 16 height 7
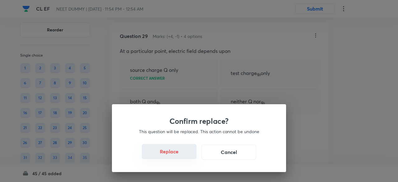
click at [174, 155] on button "Replace" at bounding box center [169, 151] width 55 height 15
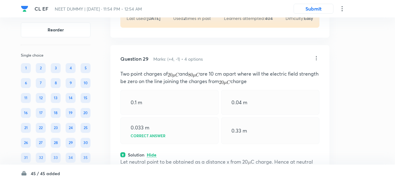
scroll to position [5064, 0]
click at [316, 62] on icon at bounding box center [316, 59] width 6 height 6
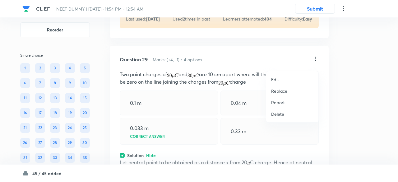
click at [281, 90] on p "Replace" at bounding box center [279, 91] width 16 height 7
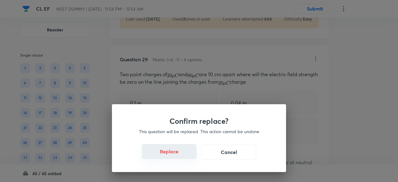
click at [174, 156] on button "Replace" at bounding box center [169, 151] width 55 height 15
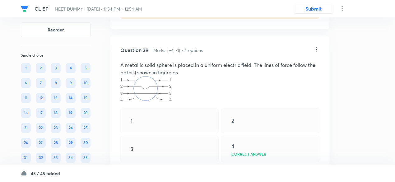
scroll to position [5073, 0]
click at [314, 53] on icon at bounding box center [316, 50] width 6 height 6
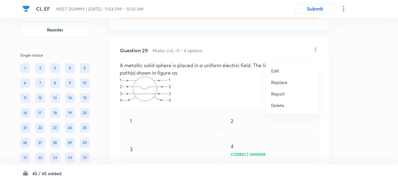
click at [277, 81] on p "Replace" at bounding box center [279, 82] width 16 height 7
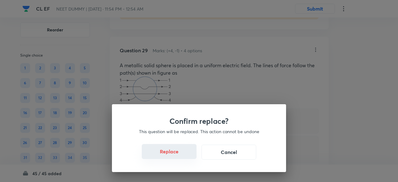
click at [173, 156] on button "Replace" at bounding box center [169, 151] width 55 height 15
click at [173, 156] on button "Replace" at bounding box center [169, 152] width 55 height 15
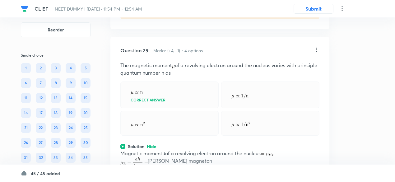
click at [317, 53] on icon at bounding box center [316, 50] width 6 height 6
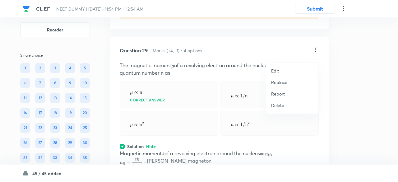
click at [280, 81] on p "Replace" at bounding box center [279, 82] width 16 height 7
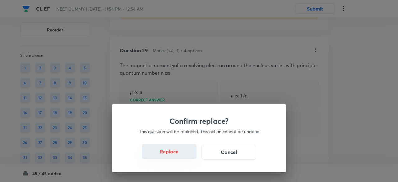
click at [175, 158] on button "Replace" at bounding box center [169, 151] width 55 height 15
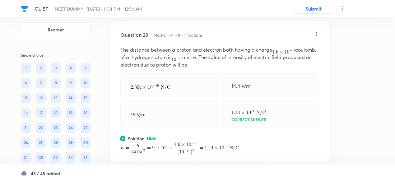
scroll to position [5089, 0]
click at [317, 38] on icon at bounding box center [316, 34] width 6 height 6
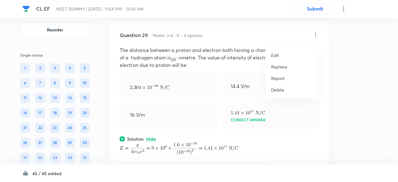
click at [274, 66] on p "Replace" at bounding box center [279, 66] width 16 height 7
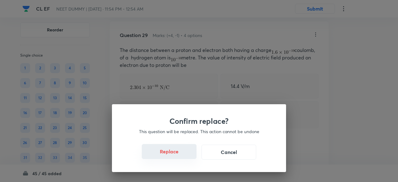
click at [169, 155] on button "Replace" at bounding box center [169, 151] width 55 height 15
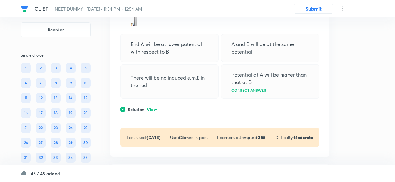
scroll to position [5374, 0]
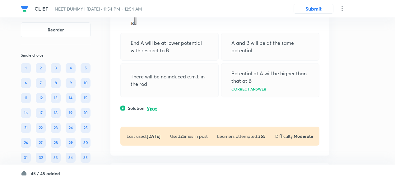
click at [154, 111] on p "View" at bounding box center [152, 108] width 10 height 5
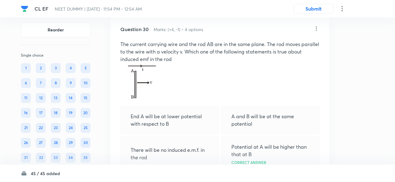
scroll to position [5299, 0]
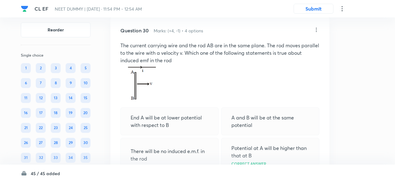
click at [315, 33] on icon at bounding box center [316, 30] width 6 height 6
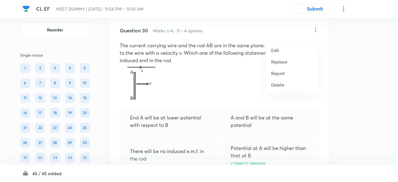
click at [279, 62] on p "Replace" at bounding box center [279, 61] width 16 height 7
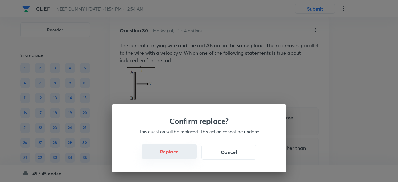
click at [173, 156] on button "Replace" at bounding box center [169, 151] width 55 height 15
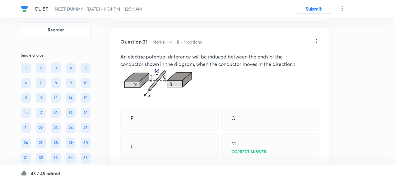
scroll to position [5639, 0]
click at [317, 44] on icon at bounding box center [316, 41] width 6 height 6
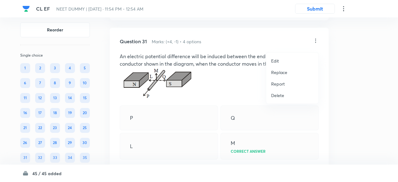
click at [277, 71] on p "Replace" at bounding box center [279, 72] width 16 height 7
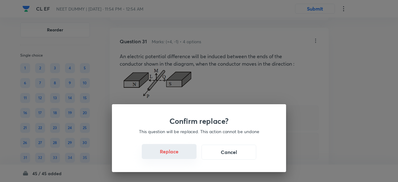
click at [170, 157] on button "Replace" at bounding box center [169, 151] width 55 height 15
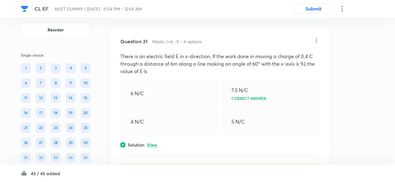
click at [153, 147] on p "View" at bounding box center [152, 145] width 10 height 5
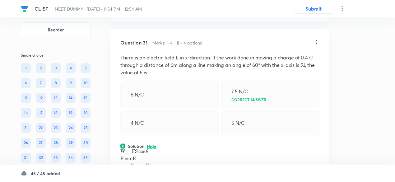
click at [316, 45] on icon at bounding box center [316, 42] width 6 height 6
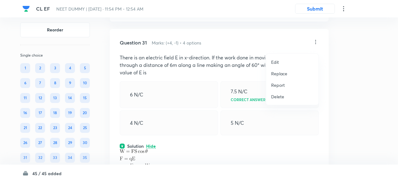
click at [282, 72] on p "Replace" at bounding box center [279, 73] width 16 height 7
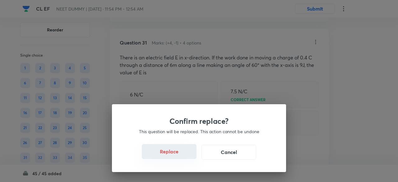
click at [176, 154] on button "Replace" at bounding box center [169, 151] width 55 height 15
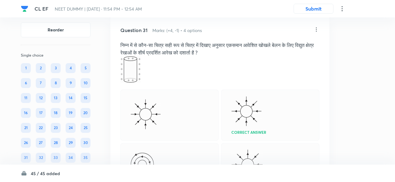
scroll to position [5646, 0]
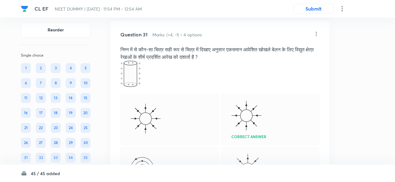
click at [316, 36] on icon at bounding box center [316, 34] width 1 height 4
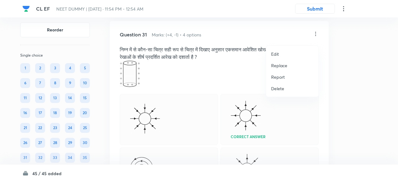
click at [281, 64] on p "Replace" at bounding box center [279, 65] width 16 height 7
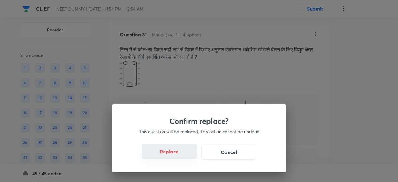
click at [172, 156] on button "Replace" at bounding box center [169, 151] width 55 height 15
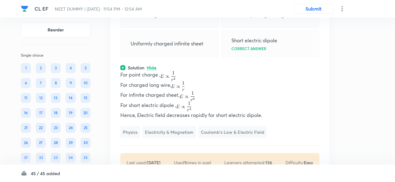
scroll to position [5709, 0]
click at [171, 116] on p "Hence, Electric field decreases rapidly for short electric dipole." at bounding box center [219, 114] width 199 height 7
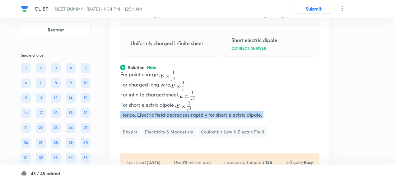
click at [171, 116] on p "Hence, Electric field decreases rapidly for short electric dipole." at bounding box center [219, 114] width 199 height 7
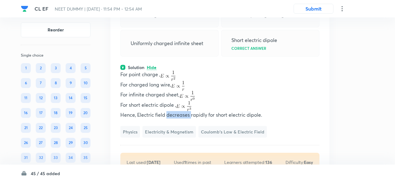
click at [171, 116] on p "Hence, Electric field decreases rapidly for short electric dipole." at bounding box center [219, 114] width 199 height 7
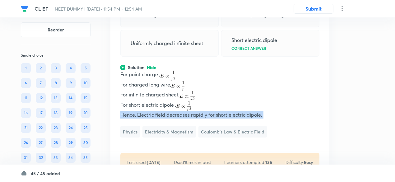
click at [171, 116] on p "Hence, Electric field decreases rapidly for short electric dipole." at bounding box center [219, 114] width 199 height 7
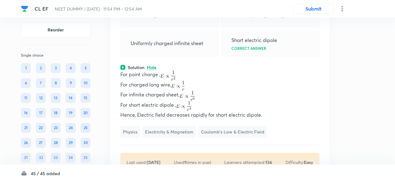
click at [171, 116] on p "Hence, Electric field decreases rapidly for short electric dipole." at bounding box center [219, 114] width 199 height 7
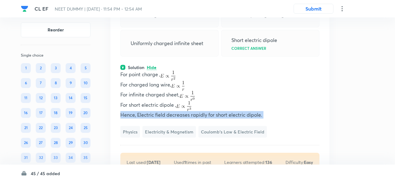
click at [171, 116] on p "Hence, Electric field decreases rapidly for short electric dipole." at bounding box center [219, 114] width 199 height 7
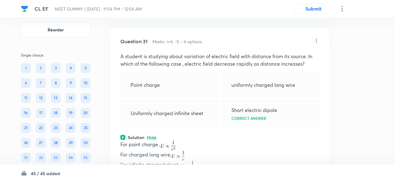
scroll to position [5638, 0]
click at [317, 44] on icon at bounding box center [316, 41] width 6 height 6
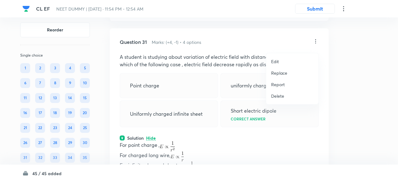
click at [284, 71] on p "Replace" at bounding box center [279, 73] width 16 height 7
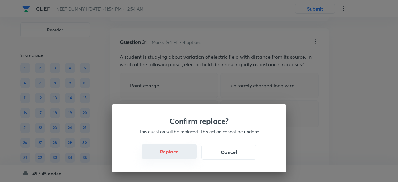
click at [173, 155] on button "Replace" at bounding box center [169, 151] width 55 height 15
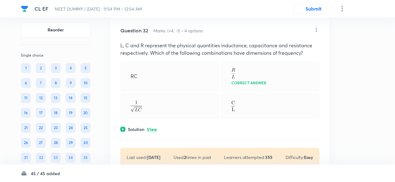
scroll to position [5934, 0]
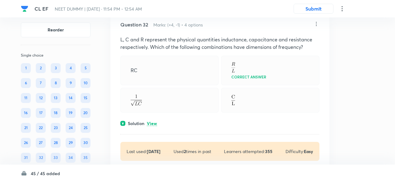
click at [152, 126] on p "View" at bounding box center [152, 123] width 10 height 5
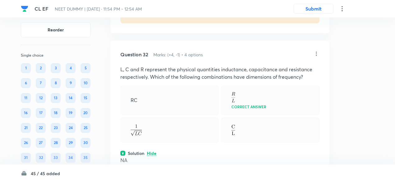
scroll to position [5903, 0]
click at [316, 58] on icon at bounding box center [316, 54] width 6 height 6
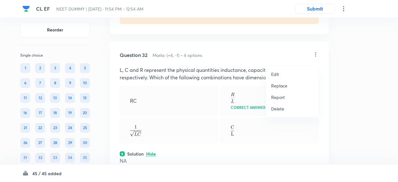
click at [278, 84] on p "Replace" at bounding box center [279, 85] width 16 height 7
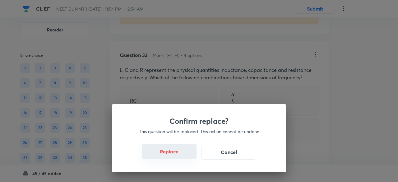
click at [175, 159] on button "Replace" at bounding box center [169, 151] width 55 height 15
click at [175, 158] on button "Replace" at bounding box center [169, 151] width 55 height 15
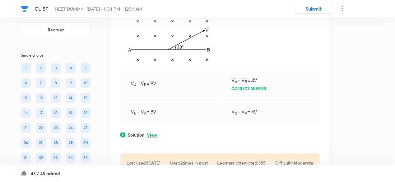
scroll to position [6271, 0]
click at [156, 137] on p "View" at bounding box center [152, 134] width 10 height 5
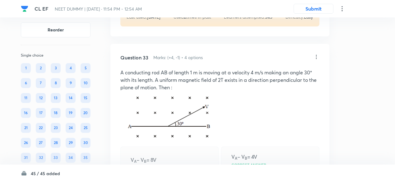
scroll to position [6192, 0]
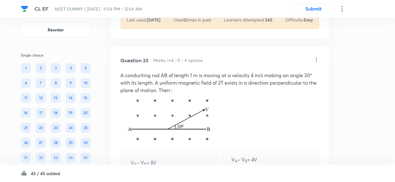
click at [316, 62] on icon at bounding box center [316, 60] width 6 height 6
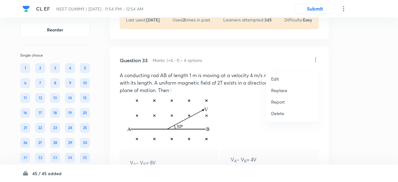
click at [278, 89] on p "Replace" at bounding box center [279, 90] width 16 height 7
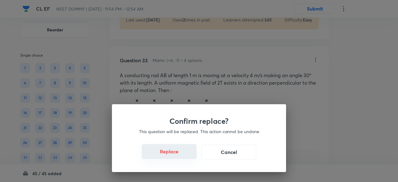
click at [175, 156] on button "Replace" at bounding box center [169, 151] width 55 height 15
click at [175, 156] on div "Confirm replace? This question will be replaced. This action cannot be undone R…" at bounding box center [199, 138] width 174 height 68
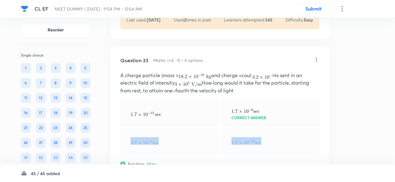
click at [175, 153] on div at bounding box center [169, 140] width 98 height 25
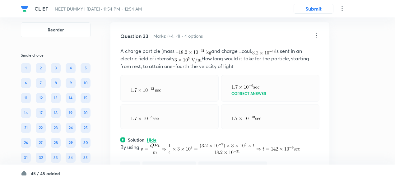
scroll to position [6216, 0]
click at [316, 37] on icon at bounding box center [316, 35] width 1 height 4
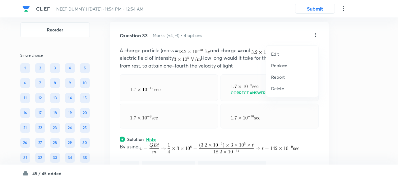
click at [281, 66] on p "Replace" at bounding box center [279, 65] width 16 height 7
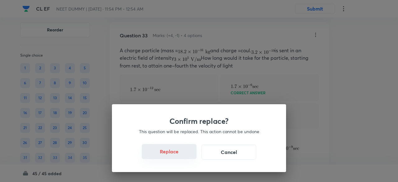
click at [173, 154] on button "Replace" at bounding box center [169, 151] width 55 height 15
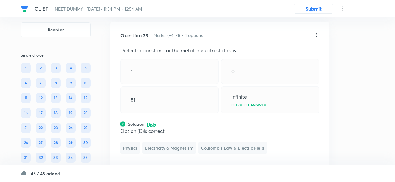
click at [317, 38] on icon at bounding box center [316, 35] width 6 height 6
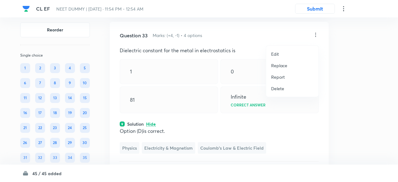
click at [279, 66] on p "Replace" at bounding box center [279, 65] width 16 height 7
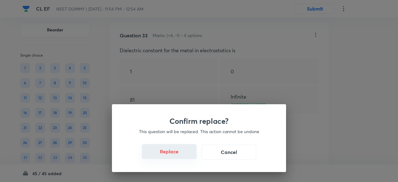
click at [174, 154] on button "Replace" at bounding box center [169, 151] width 55 height 15
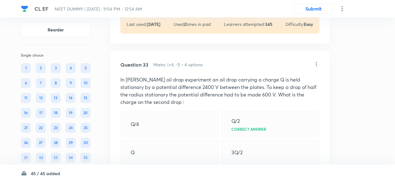
scroll to position [6187, 0]
click at [317, 67] on icon at bounding box center [316, 65] width 6 height 6
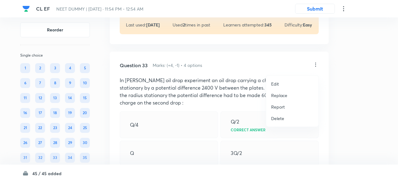
click at [278, 97] on p "Replace" at bounding box center [279, 95] width 16 height 7
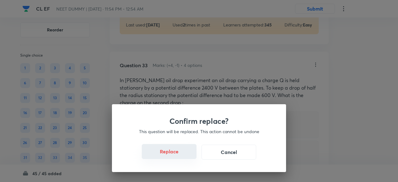
click at [175, 154] on button "Replace" at bounding box center [169, 151] width 55 height 15
click at [175, 154] on div "Confirm replace? This question will be replaced. This action cannot be undone R…" at bounding box center [199, 138] width 174 height 68
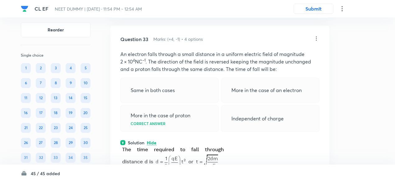
scroll to position [6212, 0]
click at [315, 42] on icon at bounding box center [316, 39] width 6 height 6
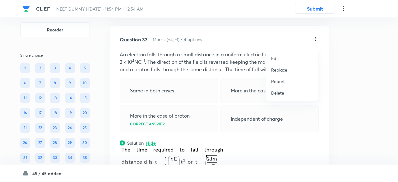
click at [279, 71] on p "Replace" at bounding box center [279, 70] width 16 height 7
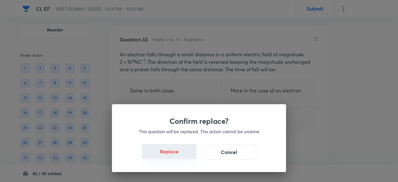
click at [176, 155] on button "Replace" at bounding box center [169, 151] width 55 height 15
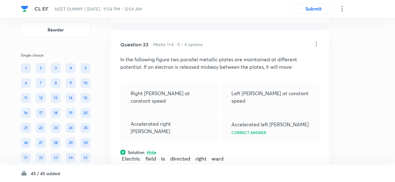
scroll to position [6207, 0]
click at [315, 47] on icon at bounding box center [316, 44] width 6 height 6
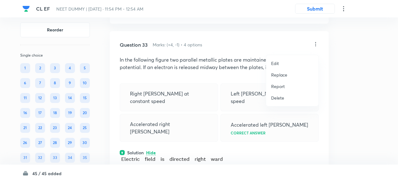
click at [282, 76] on p "Replace" at bounding box center [279, 74] width 16 height 7
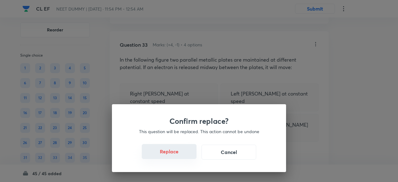
click at [173, 156] on button "Replace" at bounding box center [169, 151] width 55 height 15
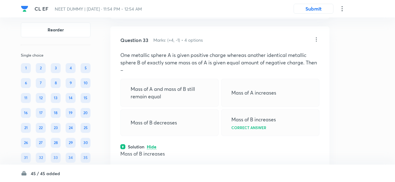
scroll to position [6211, 0]
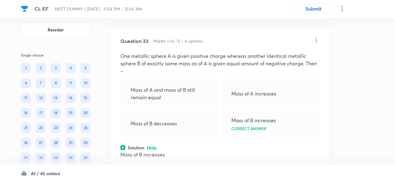
click at [316, 44] on icon at bounding box center [316, 40] width 6 height 6
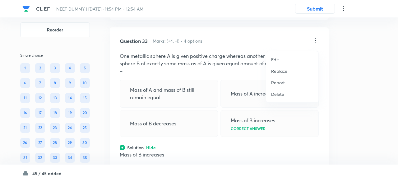
click at [283, 71] on p "Replace" at bounding box center [279, 71] width 16 height 7
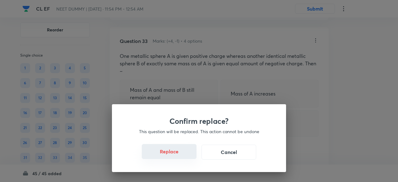
click at [176, 155] on button "Replace" at bounding box center [169, 151] width 55 height 15
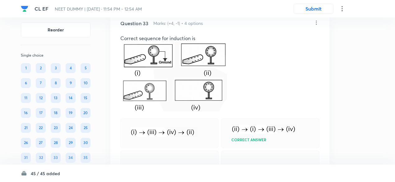
scroll to position [6229, 0]
click at [316, 25] on icon at bounding box center [316, 22] width 6 height 6
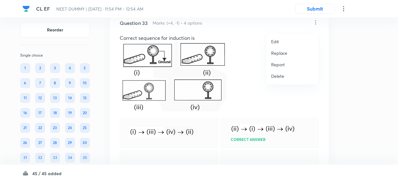
click at [280, 54] on p "Replace" at bounding box center [279, 53] width 16 height 7
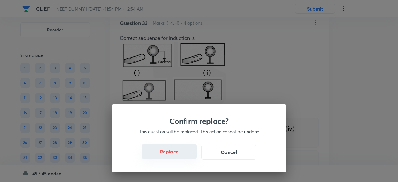
click at [178, 157] on button "Replace" at bounding box center [169, 151] width 55 height 15
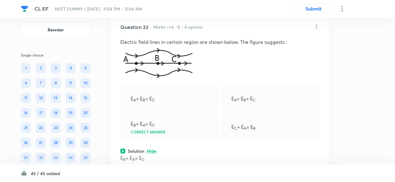
scroll to position [6225, 0]
click at [316, 30] on icon at bounding box center [316, 27] width 6 height 6
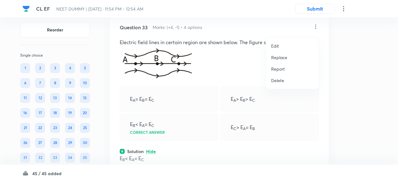
click at [277, 58] on p "Replace" at bounding box center [279, 57] width 16 height 7
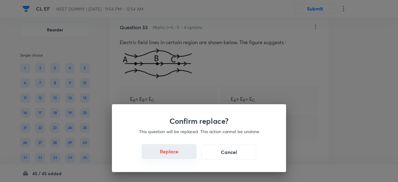
click at [173, 154] on button "Replace" at bounding box center [169, 151] width 55 height 15
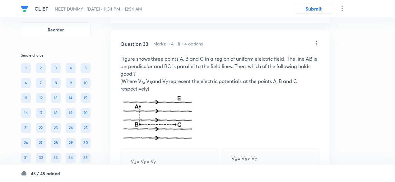
scroll to position [6208, 0]
click at [316, 45] on icon at bounding box center [316, 43] width 1 height 4
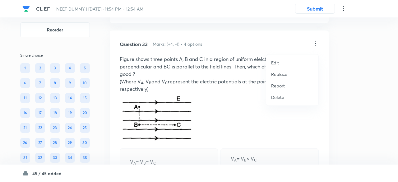
click at [277, 74] on p "Replace" at bounding box center [279, 74] width 16 height 7
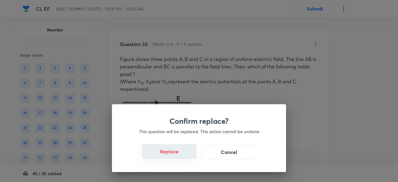
click at [177, 157] on button "Replace" at bounding box center [169, 151] width 55 height 15
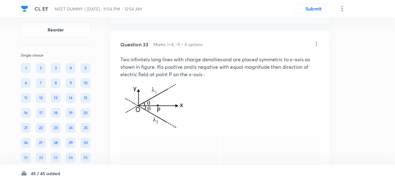
scroll to position [6207, 0]
click at [316, 48] on icon at bounding box center [316, 44] width 6 height 6
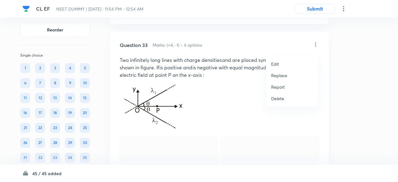
click at [281, 75] on p "Replace" at bounding box center [279, 75] width 16 height 7
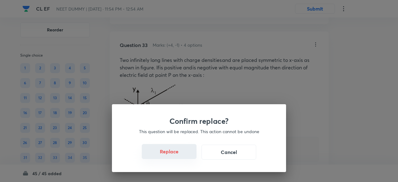
click at [178, 155] on button "Replace" at bounding box center [169, 151] width 55 height 15
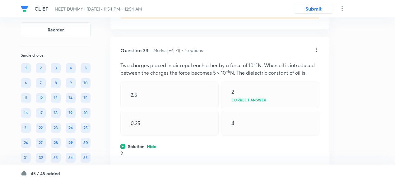
scroll to position [6199, 0]
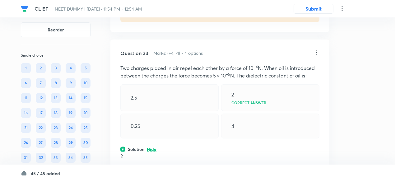
click at [316, 54] on icon at bounding box center [316, 52] width 1 height 4
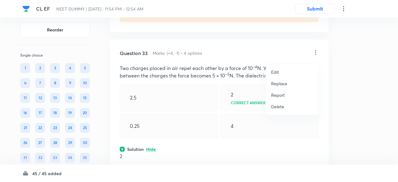
click at [279, 82] on p "Replace" at bounding box center [279, 83] width 16 height 7
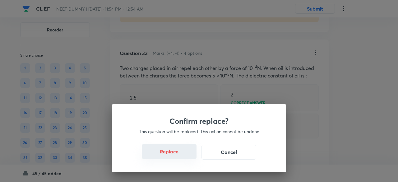
click at [174, 154] on button "Replace" at bounding box center [169, 151] width 55 height 15
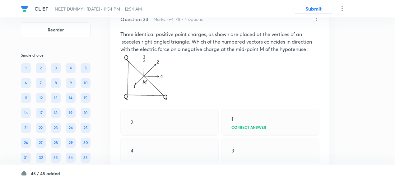
scroll to position [6231, 0]
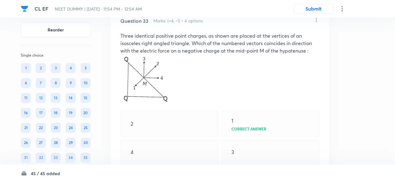
click at [182, 54] on p "Three identical positive point charges, as shown are placed at the vertices of …" at bounding box center [219, 43] width 199 height 22
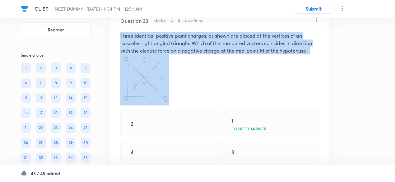
click at [182, 54] on p "Three identical positive point charges, as shown are placed at the vertices of …" at bounding box center [219, 43] width 199 height 22
copy p "Three identical positive point charges, as shown are placed at the vertices of …"
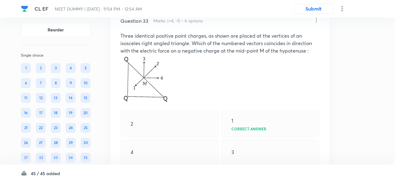
click at [317, 23] on icon at bounding box center [316, 20] width 6 height 6
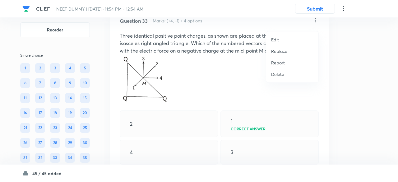
click at [274, 51] on p "Replace" at bounding box center [279, 51] width 16 height 7
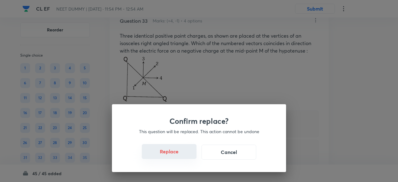
click at [174, 155] on button "Replace" at bounding box center [169, 151] width 55 height 15
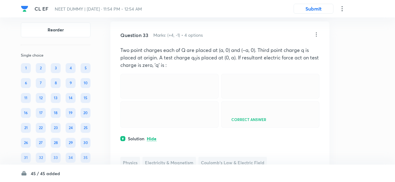
scroll to position [6216, 0]
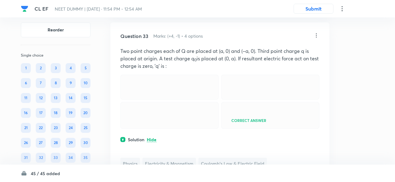
click at [316, 37] on icon at bounding box center [316, 35] width 1 height 4
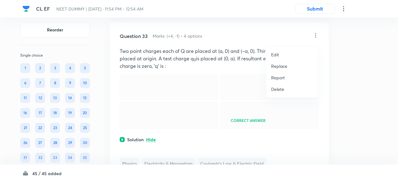
click at [276, 68] on p "Replace" at bounding box center [279, 66] width 16 height 7
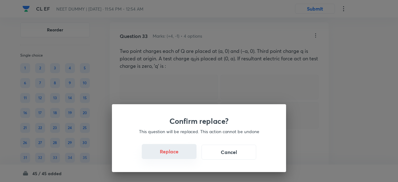
click at [177, 156] on button "Replace" at bounding box center [169, 151] width 55 height 15
click at [177, 156] on button "Replace" at bounding box center [169, 152] width 55 height 15
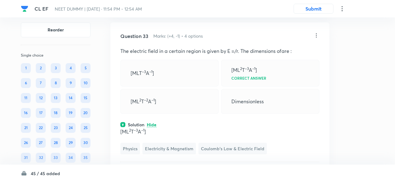
click at [317, 38] on icon at bounding box center [316, 35] width 6 height 6
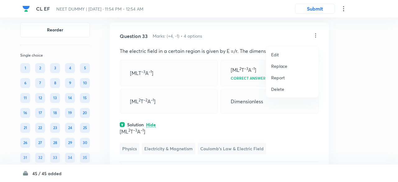
click at [282, 69] on p "Replace" at bounding box center [279, 66] width 16 height 7
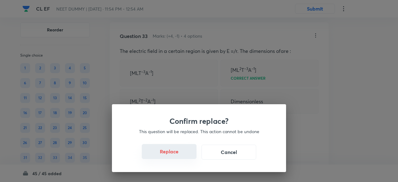
click at [179, 153] on button "Replace" at bounding box center [169, 151] width 55 height 15
click at [179, 154] on button "Replace" at bounding box center [169, 151] width 55 height 15
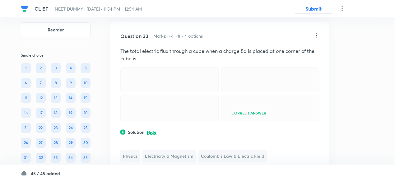
click at [317, 38] on icon at bounding box center [316, 35] width 6 height 6
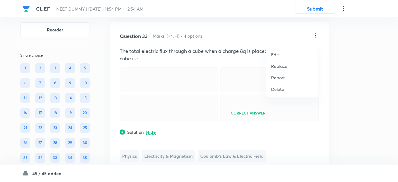
click at [284, 68] on p "Replace" at bounding box center [279, 66] width 16 height 7
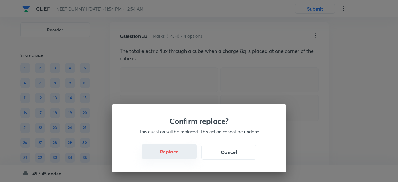
click at [177, 154] on button "Replace" at bounding box center [169, 151] width 55 height 15
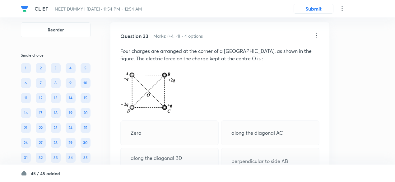
click at [177, 154] on div "Question 33 Marks: (+4, -1) • 4 options Four charges are arranged at the corner…" at bounding box center [219, 140] width 219 height 237
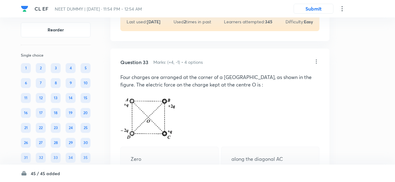
scroll to position [6188, 0]
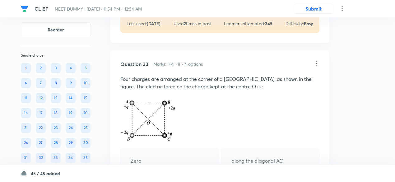
click at [317, 67] on icon at bounding box center [316, 63] width 6 height 6
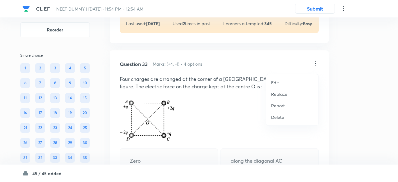
click at [279, 95] on p "Replace" at bounding box center [279, 94] width 16 height 7
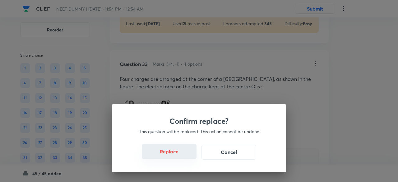
click at [175, 155] on button "Replace" at bounding box center [169, 151] width 55 height 15
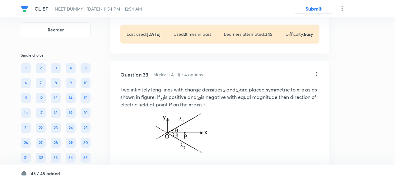
scroll to position [6177, 0]
click at [317, 77] on icon at bounding box center [316, 74] width 6 height 6
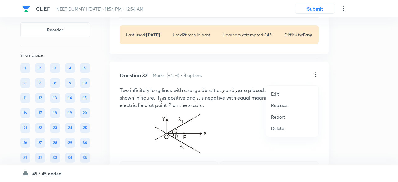
click at [283, 105] on p "Replace" at bounding box center [279, 105] width 16 height 7
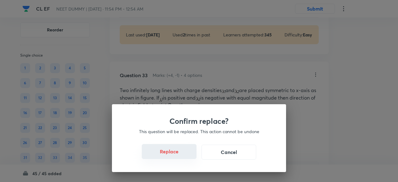
click at [179, 157] on button "Replace" at bounding box center [169, 151] width 55 height 15
click at [179, 153] on button "Replace" at bounding box center [169, 151] width 55 height 15
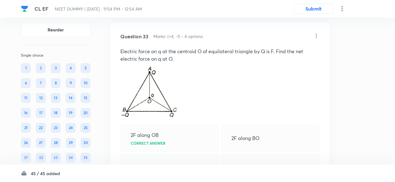
scroll to position [6215, 0]
drag, startPoint x: 287, startPoint y: 55, endPoint x: 304, endPoint y: 56, distance: 16.8
click at [304, 56] on p "Electric force on q at the centroid O of equilateral triangle by Q is F. Find t…" at bounding box center [219, 55] width 199 height 15
copy p "the net"
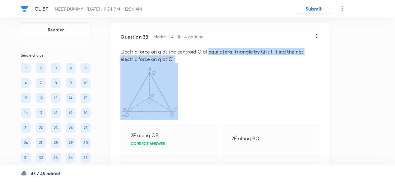
drag, startPoint x: 214, startPoint y: 68, endPoint x: 210, endPoint y: 55, distance: 13.4
click at [210, 55] on div "Electric force on q at the centroid O of equilateral triangle by Q is F. Find t…" at bounding box center [219, 84] width 199 height 72
click at [210, 55] on p "Electric force on q at the centroid O of equilateral triangle by Q is F. Find t…" at bounding box center [219, 55] width 199 height 15
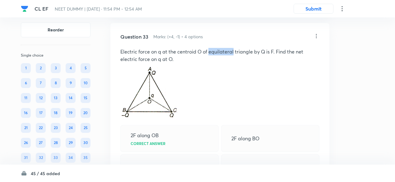
drag, startPoint x: 210, startPoint y: 55, endPoint x: 234, endPoint y: 57, distance: 24.6
click at [234, 57] on p "Electric force on q at the centroid O of equilateral triangle by Q is F. Find t…" at bounding box center [219, 55] width 199 height 15
copy p "equilateral"
click at [316, 39] on icon at bounding box center [316, 36] width 6 height 6
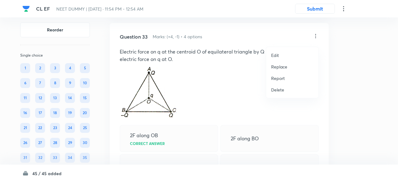
click at [281, 67] on p "Replace" at bounding box center [279, 66] width 16 height 7
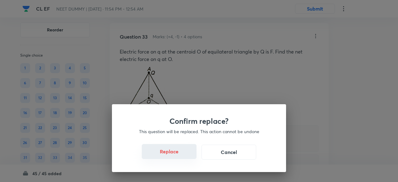
click at [179, 157] on button "Replace" at bounding box center [169, 151] width 55 height 15
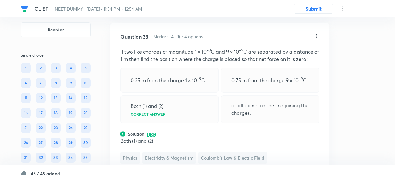
click at [317, 39] on icon at bounding box center [316, 36] width 6 height 6
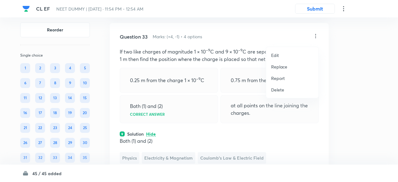
click at [282, 66] on p "Replace" at bounding box center [279, 66] width 16 height 7
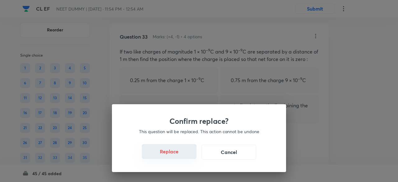
click at [173, 155] on button "Replace" at bounding box center [169, 151] width 55 height 15
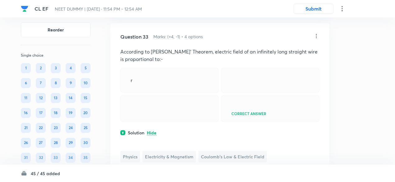
click at [319, 38] on icon at bounding box center [316, 36] width 6 height 6
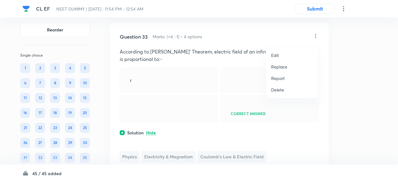
click at [278, 69] on p "Replace" at bounding box center [279, 66] width 16 height 7
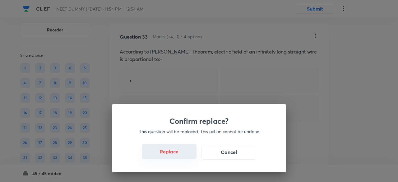
click at [177, 154] on button "Replace" at bounding box center [169, 151] width 55 height 15
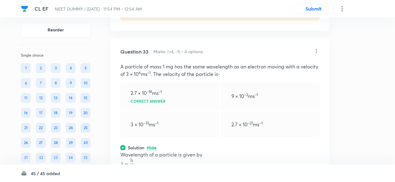
scroll to position [6198, 0]
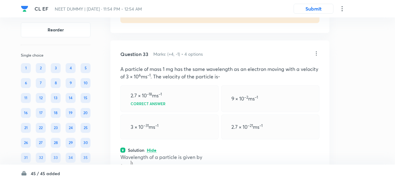
click at [316, 57] on icon at bounding box center [316, 53] width 6 height 6
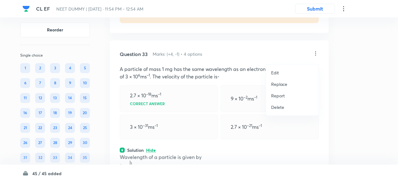
click at [279, 84] on p "Replace" at bounding box center [279, 84] width 16 height 7
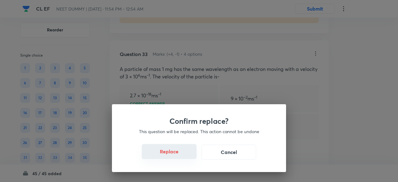
click at [177, 154] on button "Replace" at bounding box center [169, 151] width 55 height 15
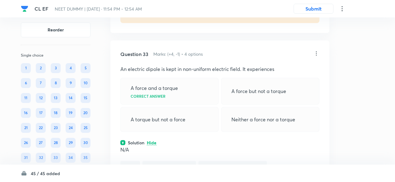
click at [316, 57] on icon at bounding box center [316, 53] width 6 height 6
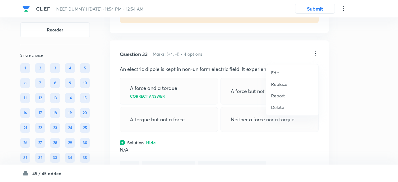
click at [287, 83] on li "Replace" at bounding box center [292, 84] width 52 height 12
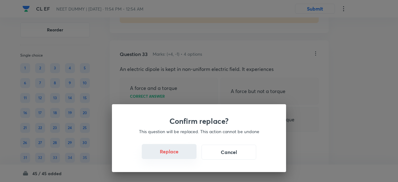
click at [185, 156] on button "Replace" at bounding box center [169, 151] width 55 height 15
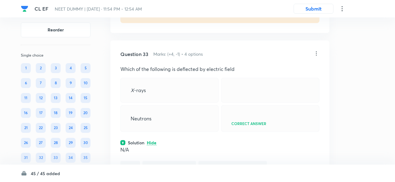
click at [316, 57] on icon at bounding box center [316, 53] width 6 height 6
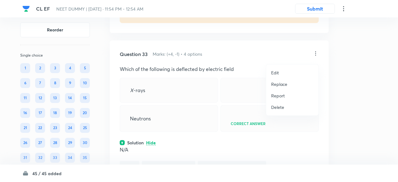
click at [279, 86] on p "Replace" at bounding box center [279, 84] width 16 height 7
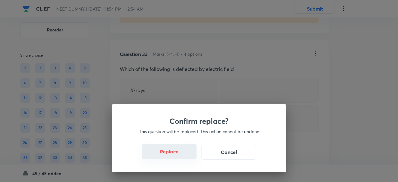
click at [177, 155] on button "Replace" at bounding box center [169, 151] width 55 height 15
click at [180, 157] on button "Replace" at bounding box center [169, 151] width 55 height 15
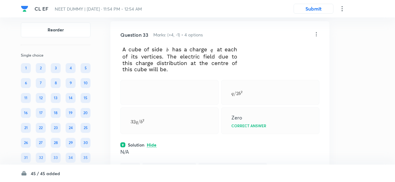
scroll to position [6216, 0]
click at [317, 38] on icon at bounding box center [316, 35] width 6 height 6
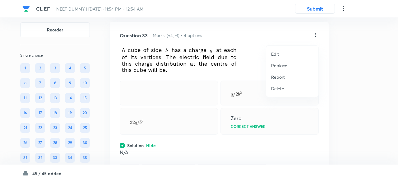
click at [287, 64] on p "Replace" at bounding box center [279, 65] width 16 height 7
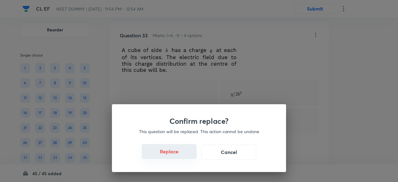
click at [177, 158] on button "Replace" at bounding box center [169, 151] width 55 height 15
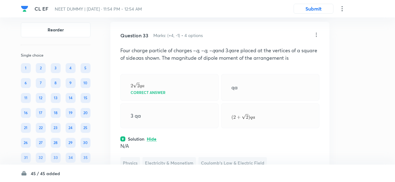
click at [177, 153] on div "Question 33 Marks: (+4, -1) • 4 options Four charge particle of charges – q , –…" at bounding box center [219, 117] width 219 height 191
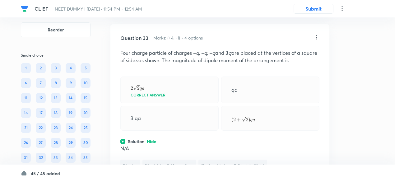
click at [197, 61] on p "Four charge particle of charges – q , – q , – q and 3 q are placed at the verti…" at bounding box center [219, 56] width 199 height 15
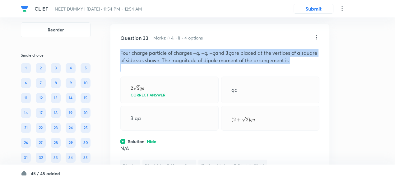
click at [197, 61] on p "Four charge particle of charges – q , – q , – q and 3 q are placed at the verti…" at bounding box center [219, 56] width 199 height 15
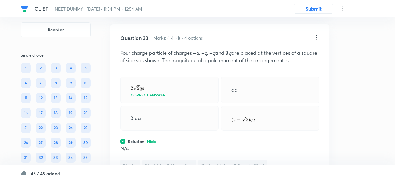
click at [317, 40] on icon at bounding box center [316, 37] width 6 height 6
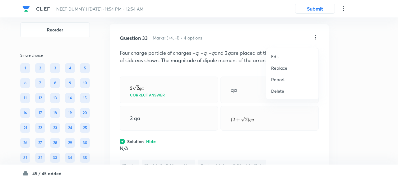
click at [282, 68] on p "Replace" at bounding box center [279, 68] width 16 height 7
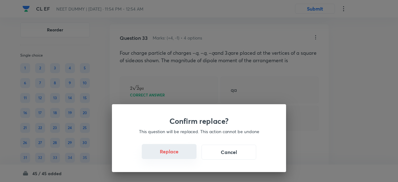
click at [176, 154] on button "Replace" at bounding box center [169, 151] width 55 height 15
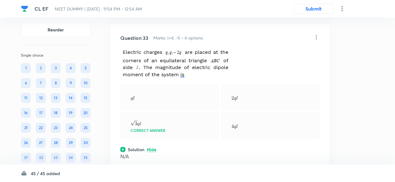
click at [316, 39] on icon at bounding box center [316, 37] width 1 height 4
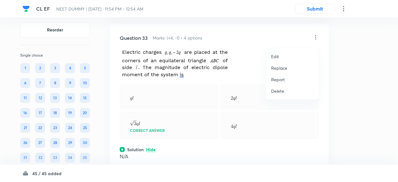
click at [276, 70] on p "Replace" at bounding box center [279, 68] width 16 height 7
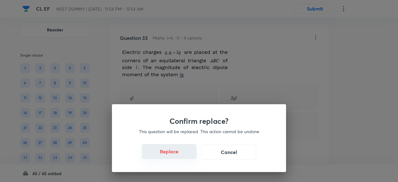
click at [176, 154] on button "Replace" at bounding box center [169, 151] width 55 height 15
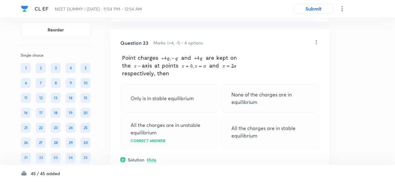
scroll to position [6208, 0]
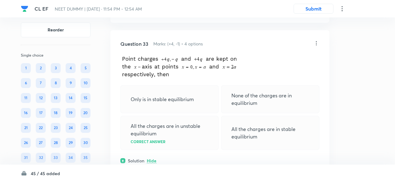
click at [317, 45] on icon at bounding box center [316, 43] width 6 height 6
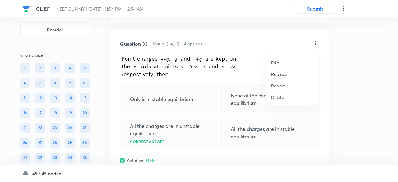
click at [283, 73] on p "Replace" at bounding box center [279, 74] width 16 height 7
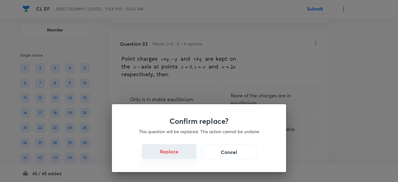
click at [179, 156] on button "Replace" at bounding box center [169, 151] width 55 height 15
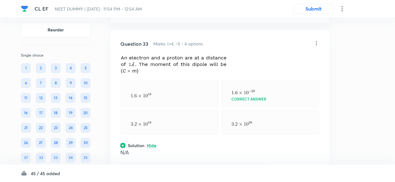
click at [316, 46] on icon at bounding box center [316, 43] width 6 height 6
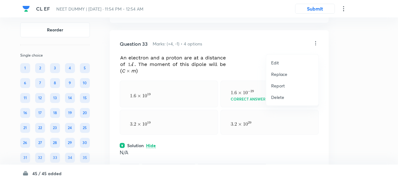
click at [282, 74] on p "Replace" at bounding box center [279, 74] width 16 height 7
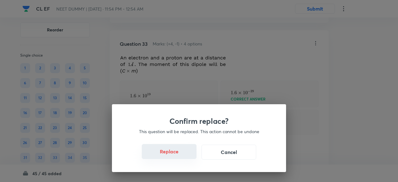
click at [180, 153] on button "Replace" at bounding box center [169, 151] width 55 height 15
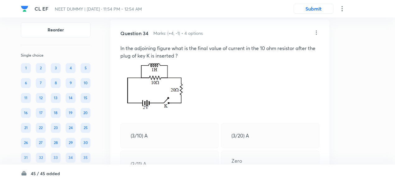
scroll to position [6485, 0]
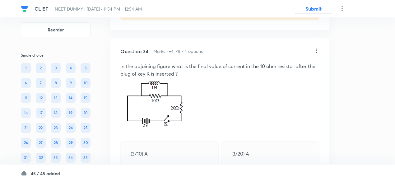
click at [316, 53] on icon at bounding box center [316, 51] width 6 height 6
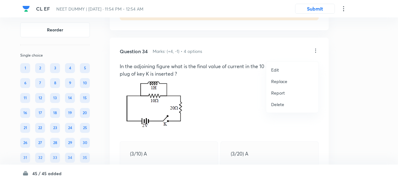
click at [283, 81] on p "Replace" at bounding box center [279, 81] width 16 height 7
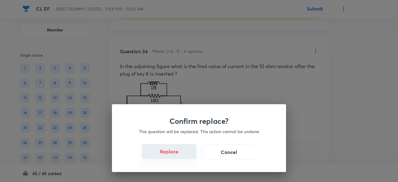
click at [177, 155] on button "Replace" at bounding box center [169, 151] width 55 height 15
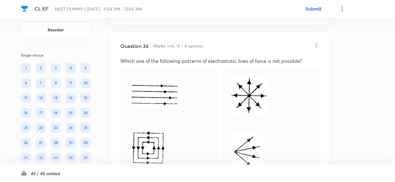
scroll to position [6486, 0]
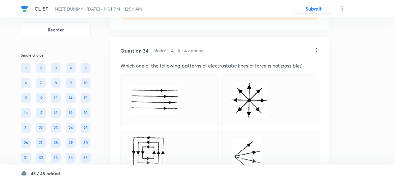
click at [315, 53] on icon at bounding box center [316, 50] width 6 height 6
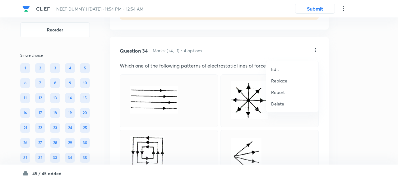
click at [277, 81] on p "Replace" at bounding box center [279, 80] width 16 height 7
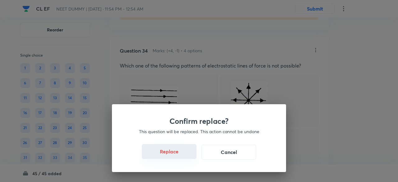
click at [180, 155] on button "Replace" at bounding box center [169, 151] width 55 height 15
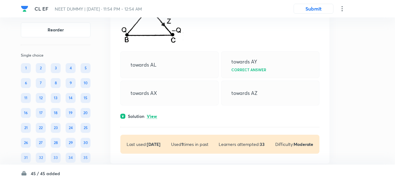
scroll to position [6573, 0]
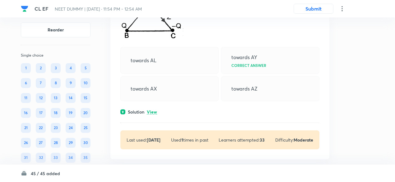
click at [152, 114] on p "View" at bounding box center [152, 112] width 10 height 5
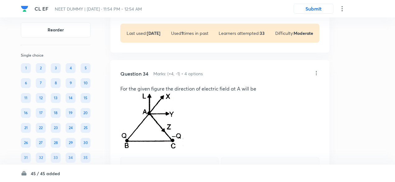
scroll to position [6463, 0]
click at [165, 119] on img at bounding box center [151, 122] width 63 height 58
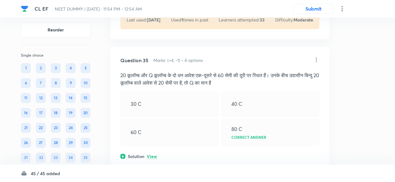
scroll to position [6776, 0]
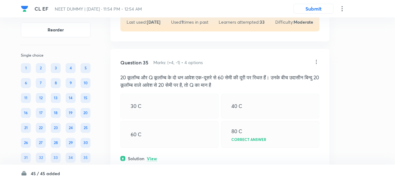
click at [316, 65] on icon at bounding box center [316, 62] width 6 height 6
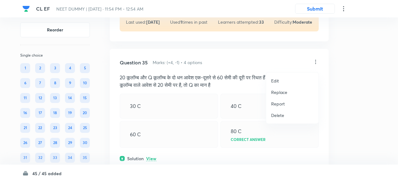
click at [278, 92] on p "Replace" at bounding box center [279, 92] width 16 height 7
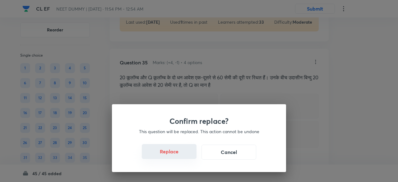
click at [183, 155] on button "Replace" at bounding box center [169, 151] width 55 height 15
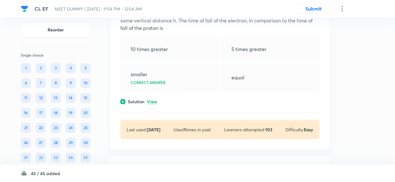
scroll to position [6856, 0]
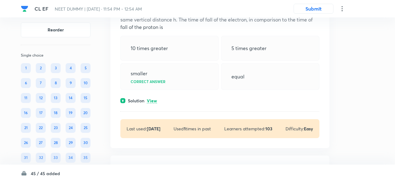
click at [150, 107] on div "Question 35 Marks: (+4, -1) • 4 options An electron falls from rest through a v…" at bounding box center [219, 58] width 219 height 179
click at [152, 102] on p "View" at bounding box center [152, 101] width 10 height 5
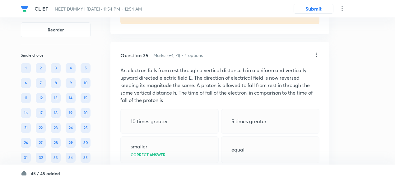
scroll to position [6780, 0]
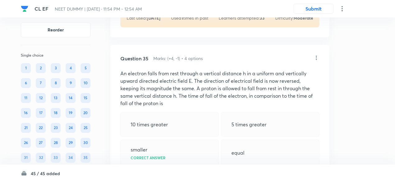
click at [316, 61] on icon at bounding box center [316, 58] width 6 height 6
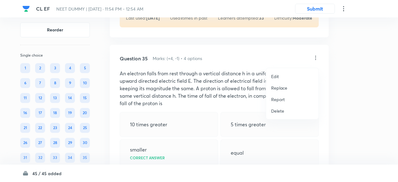
click at [282, 87] on p "Replace" at bounding box center [279, 88] width 16 height 7
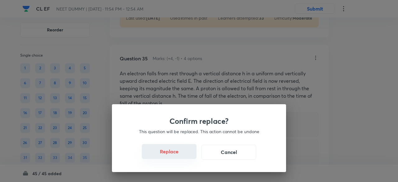
click at [177, 156] on button "Replace" at bounding box center [169, 151] width 55 height 15
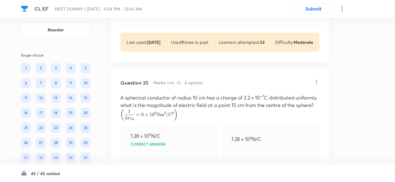
scroll to position [6754, 0]
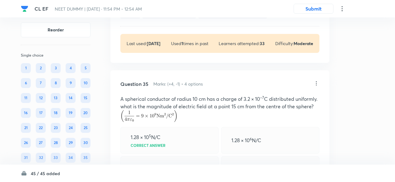
click at [316, 85] on icon at bounding box center [316, 83] width 6 height 6
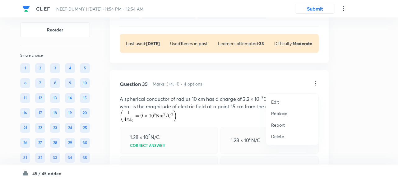
click at [277, 113] on p "Replace" at bounding box center [279, 113] width 16 height 7
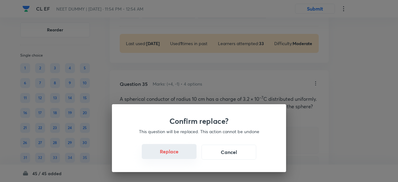
click at [176, 154] on button "Replace" at bounding box center [169, 151] width 55 height 15
click at [177, 156] on button "Replace" at bounding box center [169, 151] width 55 height 15
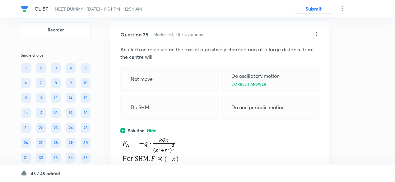
scroll to position [6801, 0]
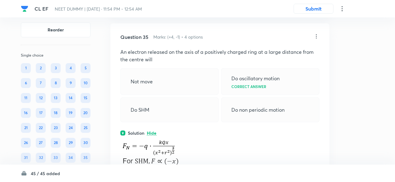
click at [316, 39] on icon at bounding box center [316, 36] width 6 height 6
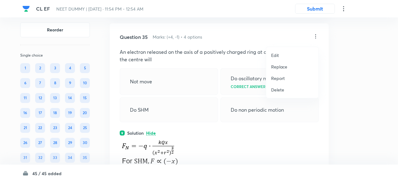
click at [283, 67] on p "Replace" at bounding box center [279, 66] width 16 height 7
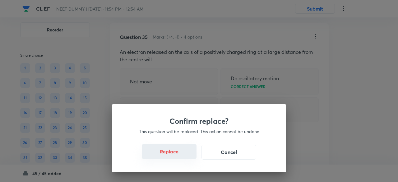
click at [173, 156] on button "Replace" at bounding box center [169, 151] width 55 height 15
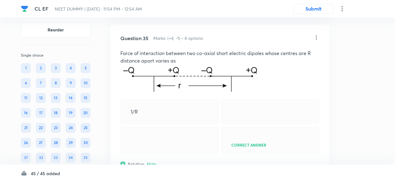
scroll to position [6800, 0]
click at [315, 41] on icon at bounding box center [316, 38] width 6 height 6
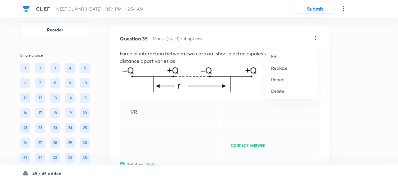
click at [279, 68] on p "Replace" at bounding box center [279, 68] width 16 height 7
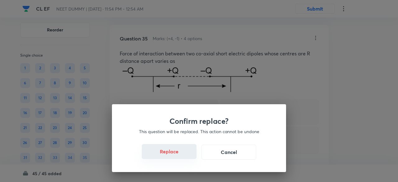
click at [175, 153] on button "Replace" at bounding box center [169, 151] width 55 height 15
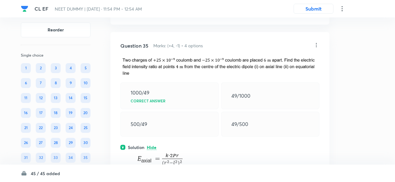
scroll to position [6792, 0]
click at [317, 48] on icon at bounding box center [316, 45] width 6 height 6
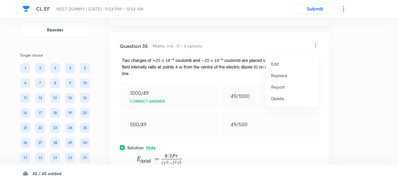
click at [282, 74] on p "Replace" at bounding box center [279, 75] width 16 height 7
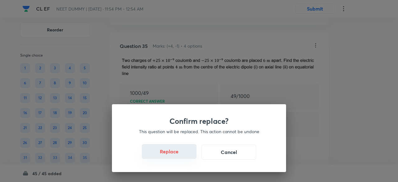
click at [173, 156] on button "Replace" at bounding box center [169, 151] width 55 height 15
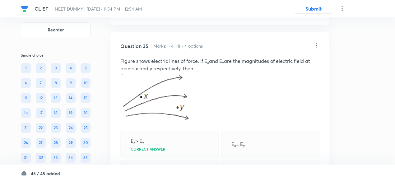
click at [315, 48] on icon at bounding box center [316, 45] width 6 height 6
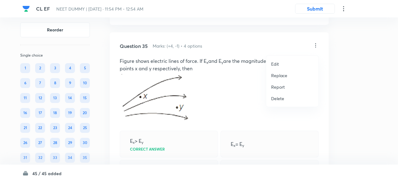
click at [277, 74] on p "Replace" at bounding box center [279, 75] width 16 height 7
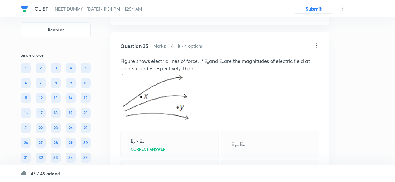
click at [316, 48] on icon at bounding box center [316, 45] width 6 height 6
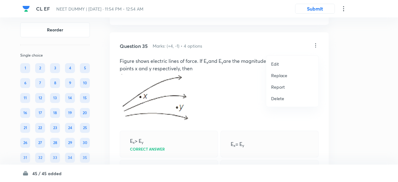
click at [274, 76] on p "Replace" at bounding box center [279, 75] width 16 height 7
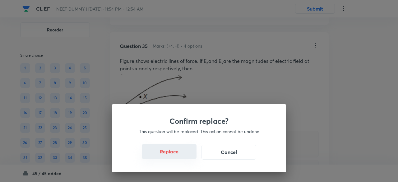
click at [178, 156] on button "Replace" at bounding box center [169, 151] width 55 height 15
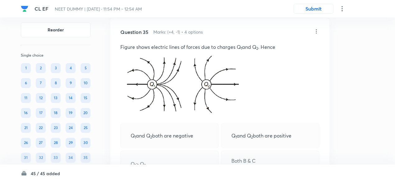
scroll to position [6805, 0]
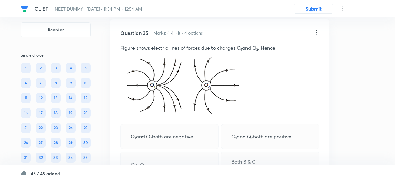
click at [315, 34] on icon at bounding box center [316, 32] width 6 height 6
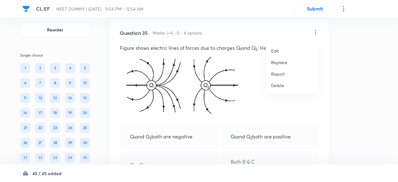
click at [276, 61] on p "Replace" at bounding box center [279, 62] width 16 height 7
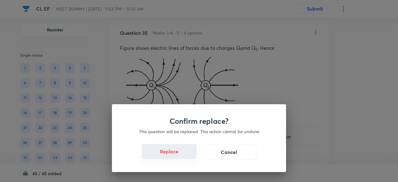
click at [175, 156] on button "Replace" at bounding box center [169, 151] width 55 height 15
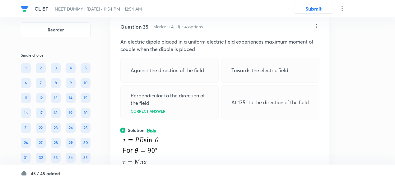
scroll to position [6809, 0]
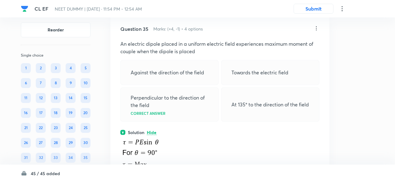
click at [315, 31] on icon at bounding box center [316, 28] width 6 height 6
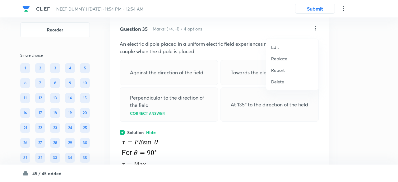
click at [278, 59] on p "Replace" at bounding box center [279, 58] width 16 height 7
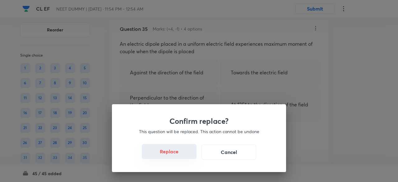
click at [176, 156] on button "Replace" at bounding box center [169, 151] width 55 height 15
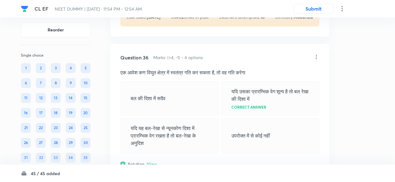
scroll to position [7132, 0]
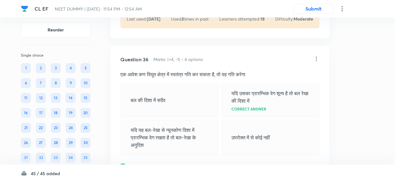
click at [317, 61] on icon at bounding box center [316, 59] width 6 height 6
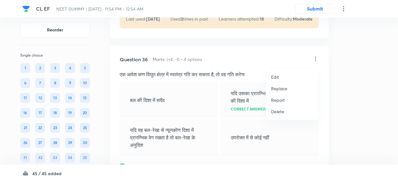
click at [280, 88] on p "Replace" at bounding box center [279, 88] width 16 height 7
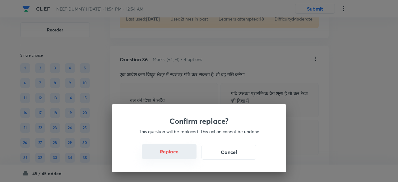
click at [175, 156] on button "Replace" at bounding box center [169, 151] width 55 height 15
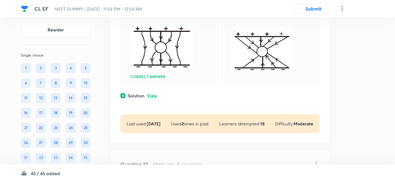
scroll to position [7272, 0]
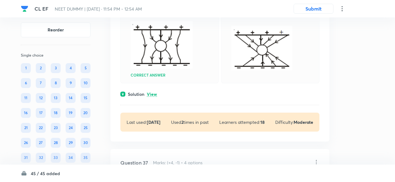
click at [153, 95] on p "View" at bounding box center [152, 94] width 10 height 5
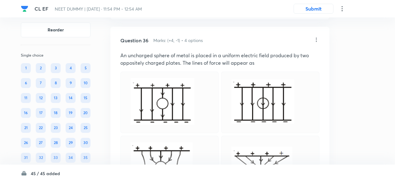
scroll to position [7151, 0]
click at [315, 42] on icon at bounding box center [316, 40] width 6 height 6
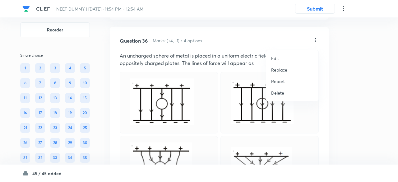
click at [280, 69] on p "Replace" at bounding box center [279, 70] width 16 height 7
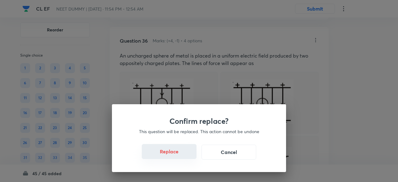
click at [176, 157] on button "Replace" at bounding box center [169, 151] width 55 height 15
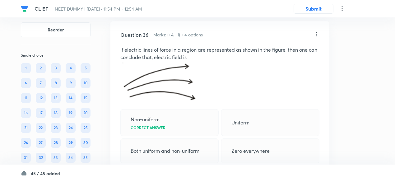
scroll to position [7158, 0]
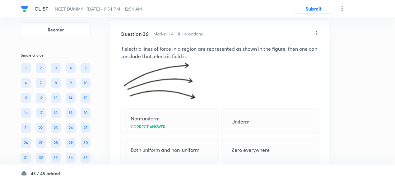
click at [316, 33] on icon at bounding box center [316, 33] width 6 height 6
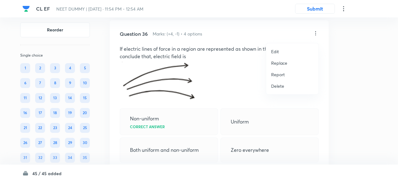
click at [278, 62] on p "Replace" at bounding box center [279, 63] width 16 height 7
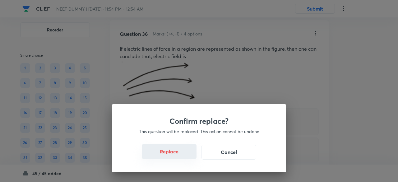
click at [175, 156] on button "Replace" at bounding box center [169, 151] width 55 height 15
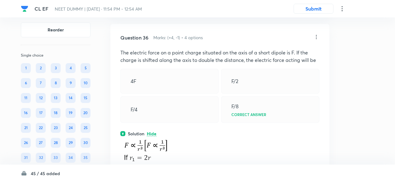
scroll to position [7152, 0]
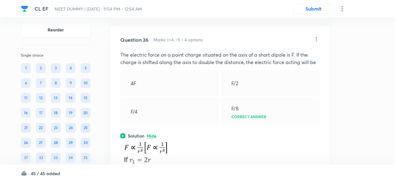
click at [315, 41] on icon at bounding box center [316, 39] width 6 height 6
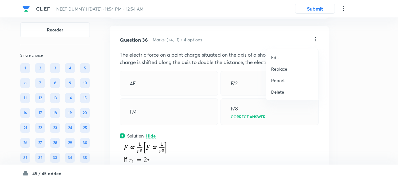
click at [274, 71] on p "Replace" at bounding box center [279, 69] width 16 height 7
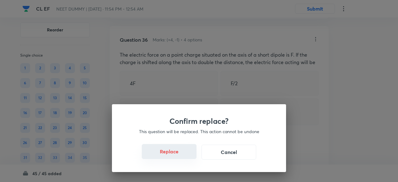
click at [177, 157] on button "Replace" at bounding box center [169, 151] width 55 height 15
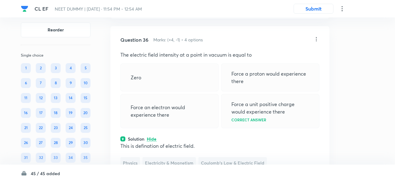
click at [316, 42] on icon at bounding box center [316, 39] width 6 height 6
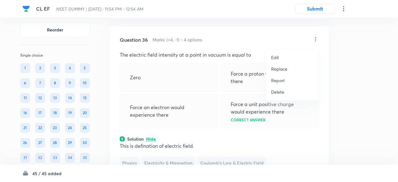
click at [280, 68] on p "Replace" at bounding box center [279, 69] width 16 height 7
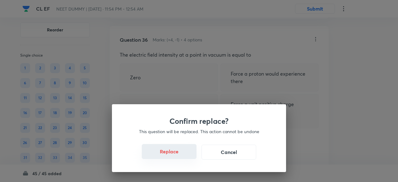
click at [177, 156] on button "Replace" at bounding box center [169, 151] width 55 height 15
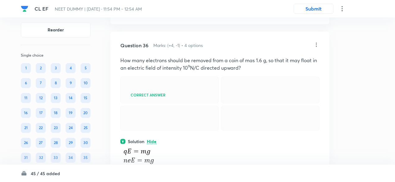
scroll to position [7146, 0]
click at [317, 48] on icon at bounding box center [316, 45] width 6 height 6
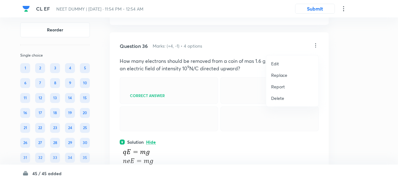
click at [278, 74] on p "Replace" at bounding box center [279, 75] width 16 height 7
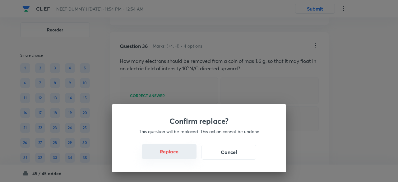
click at [177, 156] on button "Replace" at bounding box center [169, 151] width 55 height 15
click at [177, 155] on button "Replace" at bounding box center [169, 151] width 55 height 15
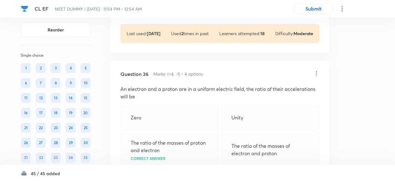
scroll to position [7117, 0]
click at [317, 77] on icon at bounding box center [316, 74] width 6 height 6
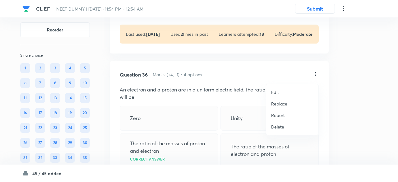
click at [283, 100] on p "Replace" at bounding box center [279, 103] width 16 height 7
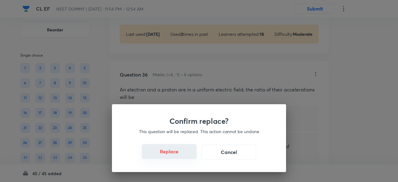
click at [176, 153] on button "Replace" at bounding box center [169, 151] width 55 height 15
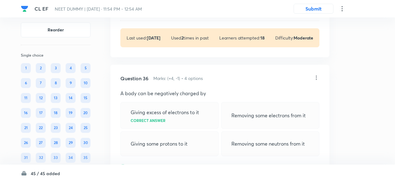
scroll to position [7113, 0]
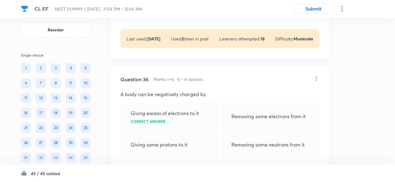
click at [316, 80] on icon at bounding box center [316, 79] width 6 height 6
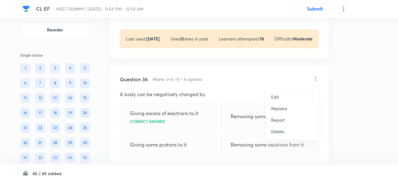
click at [284, 108] on p "Replace" at bounding box center [279, 108] width 16 height 7
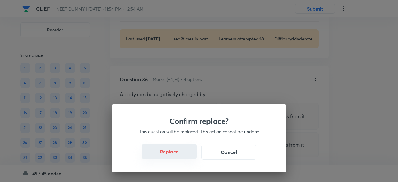
click at [178, 155] on button "Replace" at bounding box center [169, 151] width 55 height 15
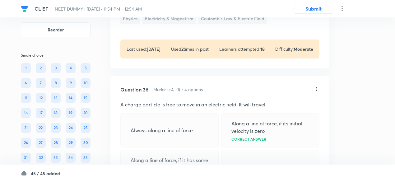
scroll to position [7104, 0]
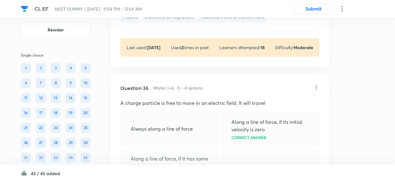
click at [316, 90] on icon at bounding box center [316, 87] width 6 height 6
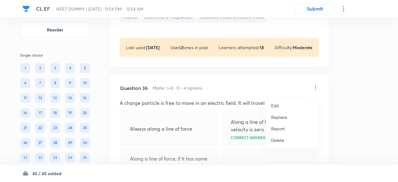
click at [279, 115] on p "Replace" at bounding box center [279, 117] width 16 height 7
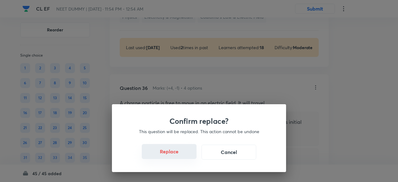
click at [173, 157] on button "Replace" at bounding box center [169, 151] width 55 height 15
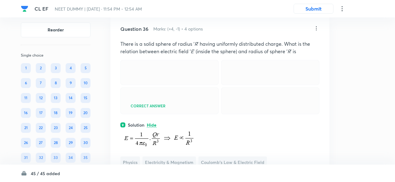
scroll to position [7163, 0]
click at [317, 31] on icon at bounding box center [316, 28] width 6 height 6
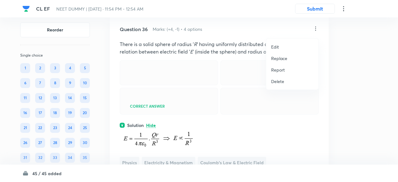
click at [277, 58] on p "Replace" at bounding box center [279, 58] width 16 height 7
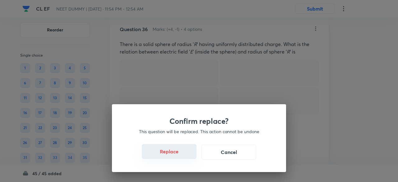
click at [174, 154] on button "Replace" at bounding box center [169, 151] width 55 height 15
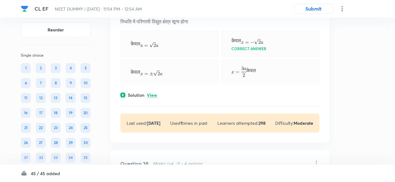
scroll to position [7415, 0]
click at [154, 97] on p "View" at bounding box center [152, 95] width 10 height 5
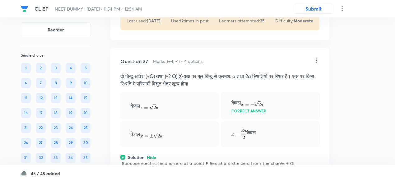
scroll to position [7352, 0]
click at [315, 64] on icon at bounding box center [316, 61] width 6 height 6
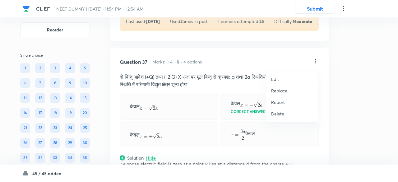
click at [277, 89] on p "Replace" at bounding box center [279, 90] width 16 height 7
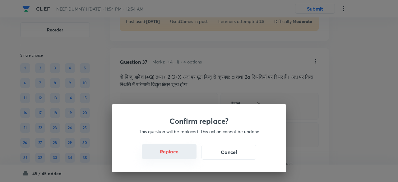
click at [172, 156] on button "Replace" at bounding box center [169, 151] width 55 height 15
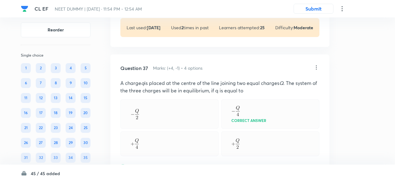
scroll to position [7345, 0]
click at [316, 70] on icon at bounding box center [316, 68] width 6 height 6
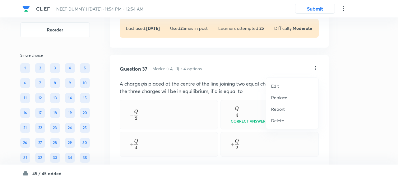
click at [278, 99] on p "Replace" at bounding box center [279, 97] width 16 height 7
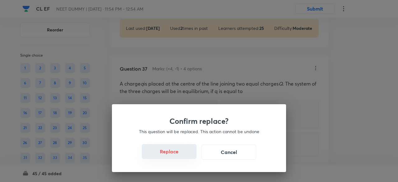
click at [172, 155] on button "Replace" at bounding box center [169, 151] width 55 height 15
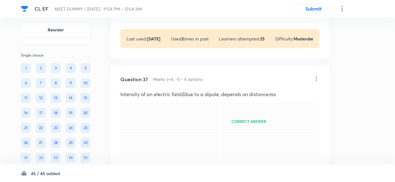
scroll to position [7334, 0]
click at [316, 80] on icon at bounding box center [316, 79] width 6 height 6
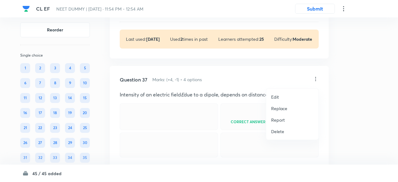
click at [278, 109] on p "Replace" at bounding box center [279, 108] width 16 height 7
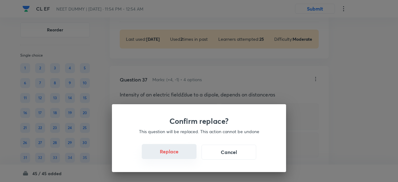
click at [171, 155] on button "Replace" at bounding box center [169, 151] width 55 height 15
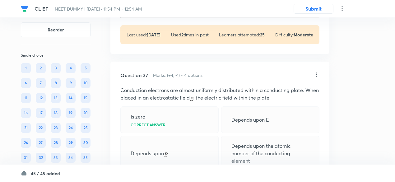
scroll to position [7338, 0]
click at [316, 76] on icon at bounding box center [316, 75] width 6 height 6
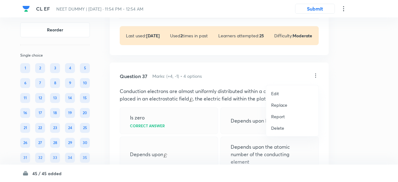
click at [283, 105] on p "Replace" at bounding box center [279, 105] width 16 height 7
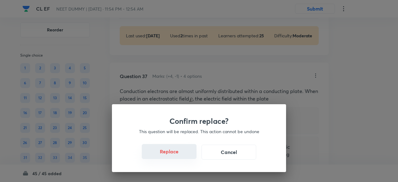
click at [175, 155] on button "Replace" at bounding box center [169, 151] width 55 height 15
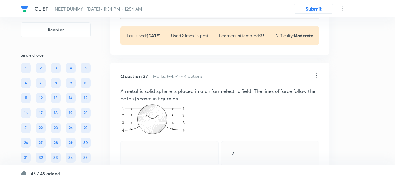
click at [175, 155] on div "1 2 3 4 Correct answer" at bounding box center [219, 168] width 199 height 54
click at [314, 77] on icon at bounding box center [316, 75] width 6 height 6
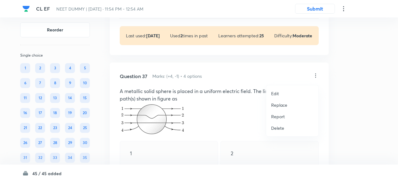
click at [281, 104] on p "Replace" at bounding box center [279, 105] width 16 height 7
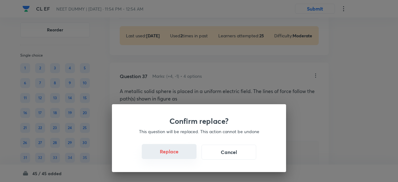
click at [175, 155] on button "Replace" at bounding box center [169, 151] width 55 height 15
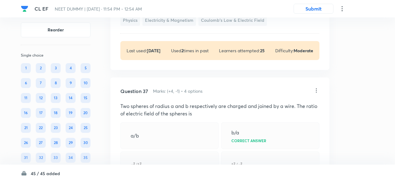
scroll to position [7322, 0]
click at [315, 92] on icon at bounding box center [316, 91] width 6 height 6
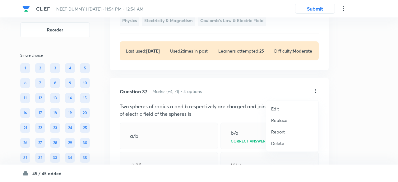
click at [281, 120] on p "Replace" at bounding box center [279, 120] width 16 height 7
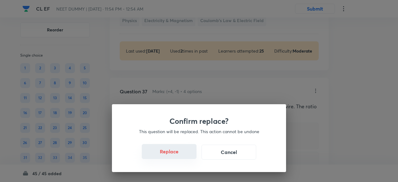
click at [174, 155] on button "Replace" at bounding box center [169, 151] width 55 height 15
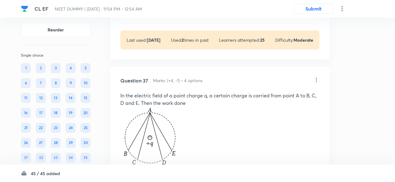
scroll to position [7333, 0]
click at [316, 82] on icon at bounding box center [316, 80] width 1 height 4
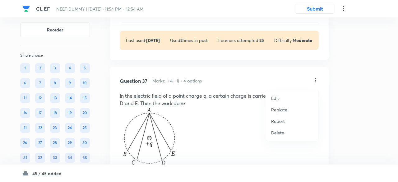
click at [282, 109] on p "Replace" at bounding box center [279, 109] width 16 height 7
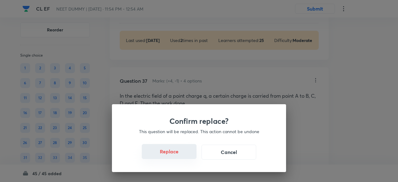
click at [176, 156] on button "Replace" at bounding box center [169, 151] width 55 height 15
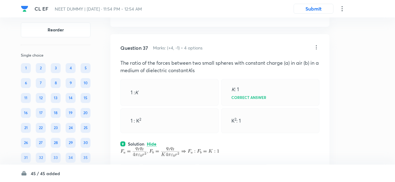
scroll to position [7366, 0]
click at [316, 49] on icon at bounding box center [316, 47] width 1 height 4
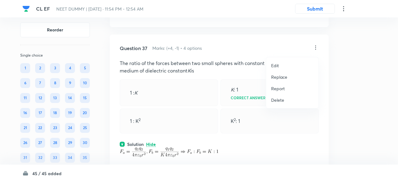
click at [280, 77] on p "Replace" at bounding box center [279, 77] width 16 height 7
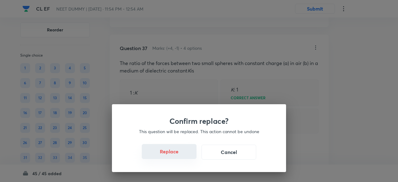
click at [173, 156] on button "Replace" at bounding box center [169, 151] width 55 height 15
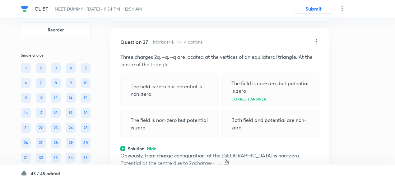
scroll to position [7372, 0]
click at [316, 44] on icon at bounding box center [316, 41] width 1 height 4
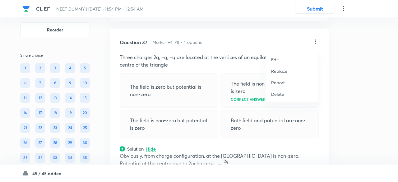
click at [283, 70] on p "Replace" at bounding box center [279, 71] width 16 height 7
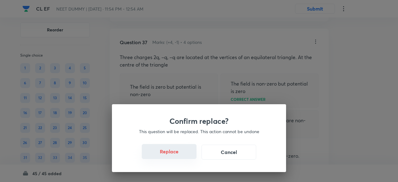
click at [176, 155] on button "Replace" at bounding box center [169, 151] width 55 height 15
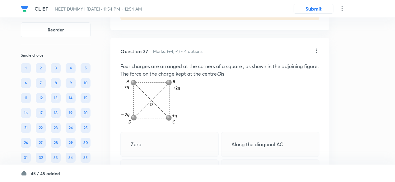
scroll to position [7355, 0]
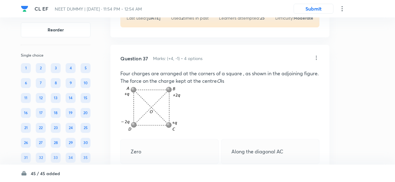
click at [316, 59] on icon at bounding box center [316, 58] width 6 height 6
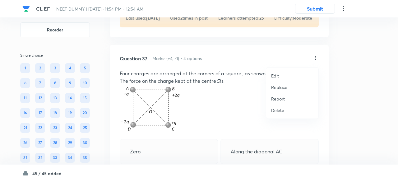
click at [279, 87] on p "Replace" at bounding box center [279, 87] width 16 height 7
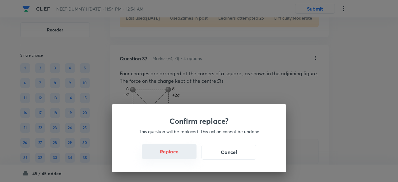
click at [174, 155] on button "Replace" at bounding box center [169, 151] width 55 height 15
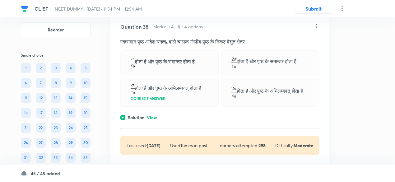
scroll to position [7710, 0]
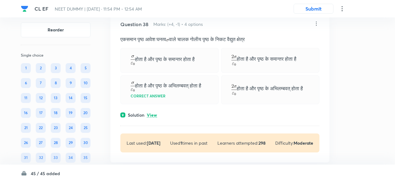
click at [153, 117] on p "View" at bounding box center [152, 115] width 10 height 5
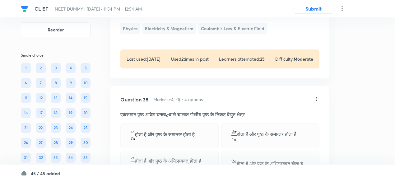
scroll to position [7635, 0]
click at [316, 100] on icon at bounding box center [316, 99] width 6 height 6
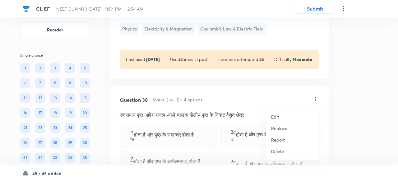
click at [284, 128] on p "Replace" at bounding box center [279, 128] width 16 height 7
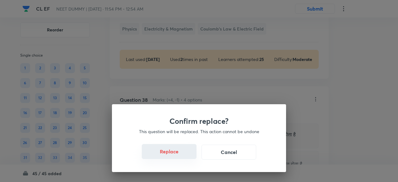
click at [178, 156] on button "Replace" at bounding box center [169, 151] width 55 height 15
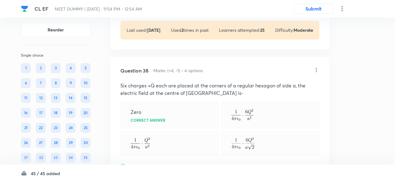
scroll to position [7664, 0]
click at [316, 71] on icon at bounding box center [316, 70] width 6 height 6
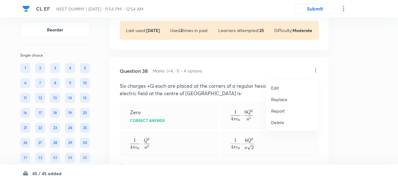
click at [277, 101] on p "Replace" at bounding box center [279, 99] width 16 height 7
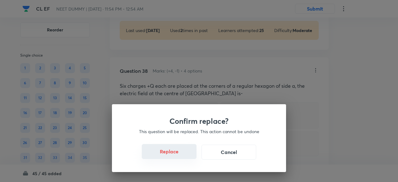
click at [176, 157] on button "Replace" at bounding box center [169, 151] width 55 height 15
click at [176, 157] on button "Replace" at bounding box center [169, 152] width 55 height 15
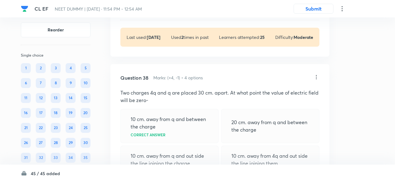
scroll to position [7653, 0]
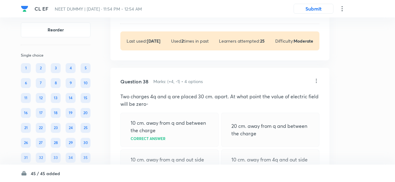
click at [316, 83] on icon at bounding box center [316, 81] width 6 height 6
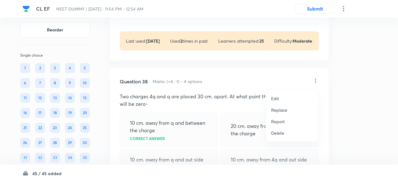
click at [285, 108] on p "Replace" at bounding box center [279, 110] width 16 height 7
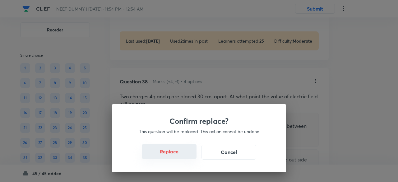
click at [177, 156] on button "Replace" at bounding box center [169, 151] width 55 height 15
click at [177, 156] on div "Confirm replace? This question will be replaced. This action cannot be undone R…" at bounding box center [199, 138] width 174 height 68
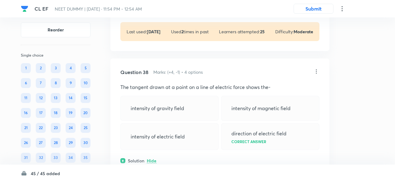
scroll to position [7660, 0]
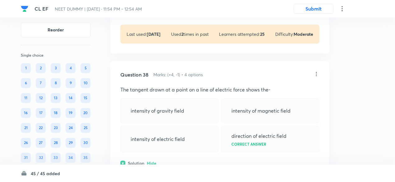
click at [315, 75] on icon at bounding box center [316, 74] width 6 height 6
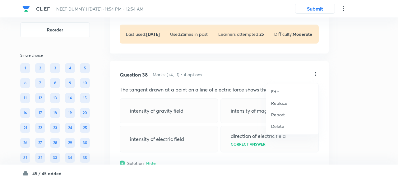
click at [275, 104] on p "Replace" at bounding box center [279, 103] width 16 height 7
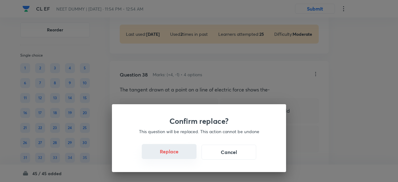
click at [177, 155] on button "Replace" at bounding box center [169, 151] width 55 height 15
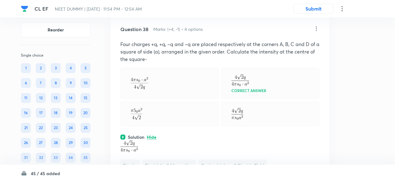
scroll to position [7705, 0]
click at [315, 30] on icon at bounding box center [316, 29] width 6 height 6
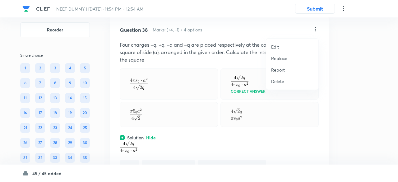
click at [280, 59] on p "Replace" at bounding box center [279, 58] width 16 height 7
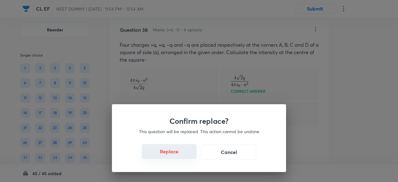
click at [176, 154] on button "Replace" at bounding box center [169, 151] width 55 height 15
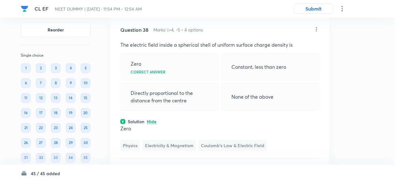
click at [317, 31] on icon at bounding box center [316, 29] width 6 height 6
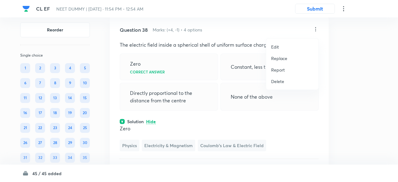
click at [279, 58] on p "Replace" at bounding box center [279, 58] width 16 height 7
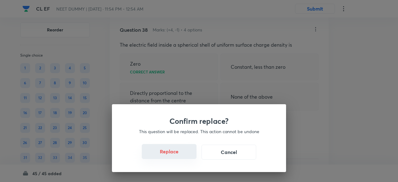
click at [177, 155] on button "Replace" at bounding box center [169, 151] width 55 height 15
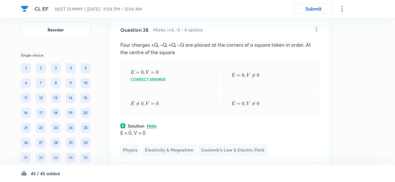
click at [316, 31] on icon at bounding box center [316, 29] width 1 height 4
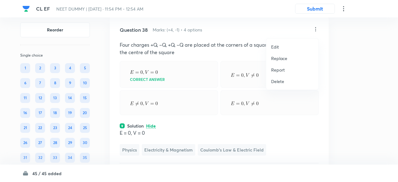
click at [283, 59] on p "Replace" at bounding box center [279, 58] width 16 height 7
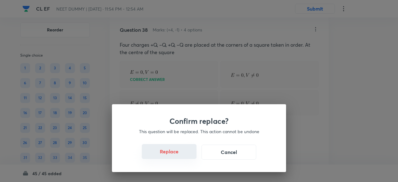
click at [176, 154] on button "Replace" at bounding box center [169, 151] width 55 height 15
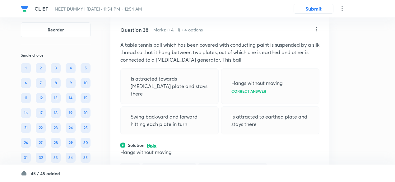
click at [315, 31] on icon at bounding box center [316, 29] width 6 height 6
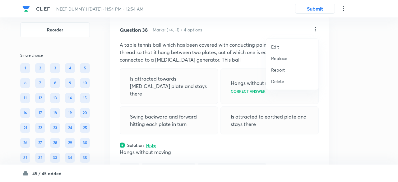
click at [281, 58] on p "Replace" at bounding box center [279, 58] width 16 height 7
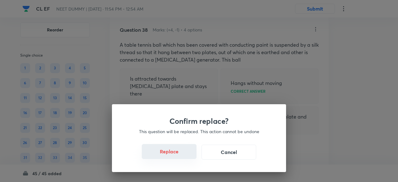
click at [178, 154] on button "Replace" at bounding box center [169, 151] width 55 height 15
click at [178, 157] on button "Replace" at bounding box center [169, 151] width 55 height 15
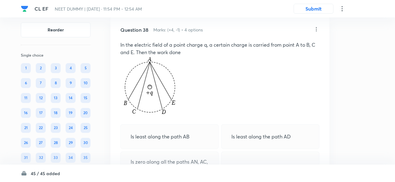
click at [316, 30] on icon at bounding box center [316, 29] width 6 height 6
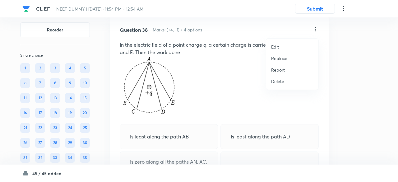
click at [282, 56] on p "Replace" at bounding box center [279, 58] width 16 height 7
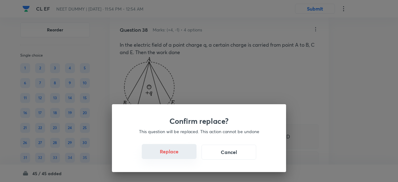
click at [175, 153] on button "Replace" at bounding box center [169, 151] width 55 height 15
click at [176, 155] on button "Replace" at bounding box center [169, 151] width 55 height 15
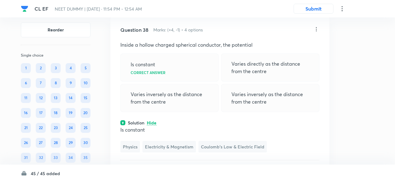
click at [317, 32] on icon at bounding box center [316, 29] width 6 height 6
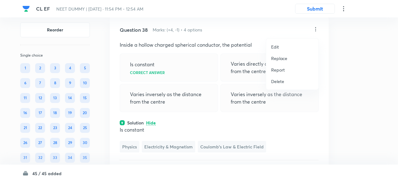
click at [283, 57] on p "Replace" at bounding box center [279, 58] width 16 height 7
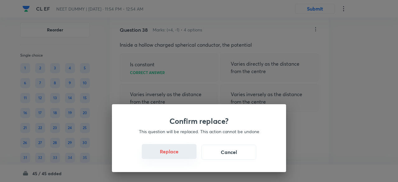
click at [176, 153] on button "Replace" at bounding box center [169, 151] width 55 height 15
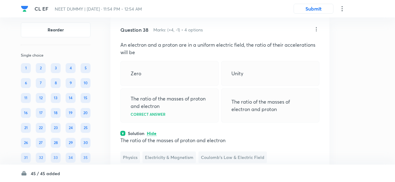
click at [318, 31] on icon at bounding box center [316, 29] width 6 height 6
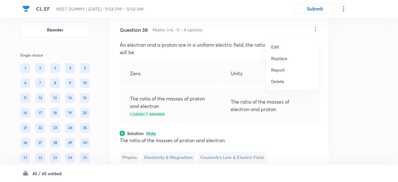
click at [282, 58] on p "Replace" at bounding box center [279, 58] width 16 height 7
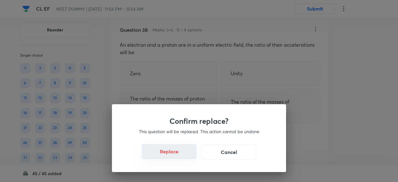
click at [174, 155] on button "Replace" at bounding box center [169, 151] width 55 height 15
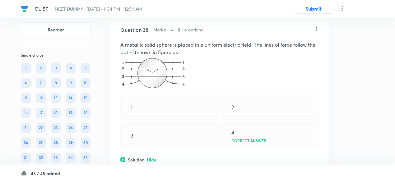
click at [316, 30] on icon at bounding box center [316, 29] width 6 height 6
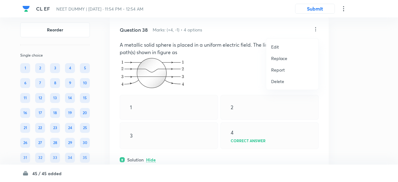
click at [277, 57] on p "Replace" at bounding box center [279, 58] width 16 height 7
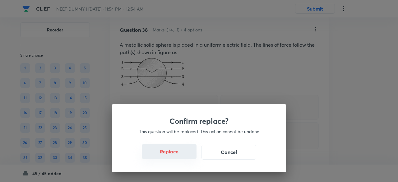
click at [170, 151] on button "Replace" at bounding box center [169, 151] width 55 height 15
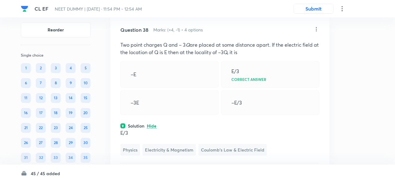
click at [314, 29] on icon at bounding box center [316, 29] width 6 height 6
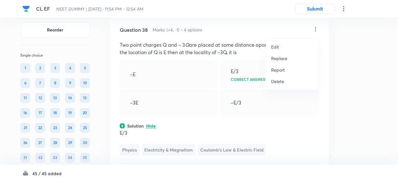
click at [279, 59] on p "Replace" at bounding box center [279, 58] width 16 height 7
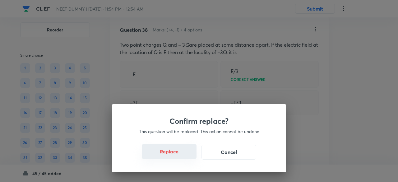
click at [175, 153] on button "Replace" at bounding box center [169, 151] width 55 height 15
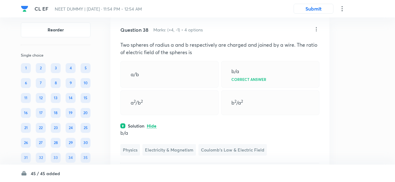
click at [316, 30] on icon at bounding box center [316, 29] width 1 height 4
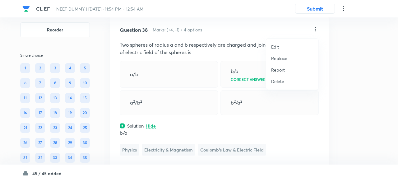
click at [278, 59] on p "Replace" at bounding box center [279, 58] width 16 height 7
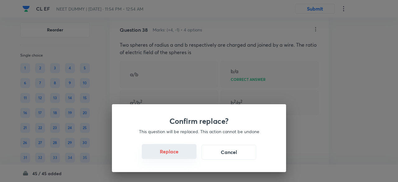
click at [172, 154] on button "Replace" at bounding box center [169, 151] width 55 height 15
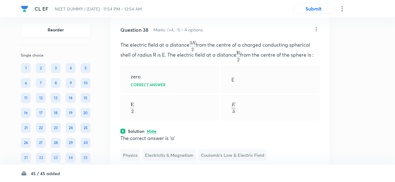
click at [213, 47] on p "The electric field at a distance from the centre of a charged conducting spheri…" at bounding box center [219, 51] width 199 height 20
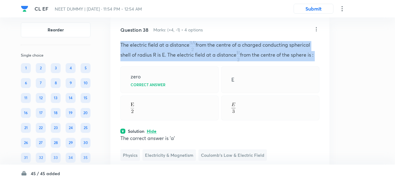
click at [213, 47] on p "The electric field at a distance from the centre of a charged conducting spheri…" at bounding box center [219, 51] width 199 height 20
copy p "The electric field at a distance from the centre of a charged conducting spheri…"
click at [204, 56] on p "The electric field at a distance from the centre of a charged conducting spheri…" at bounding box center [219, 51] width 199 height 20
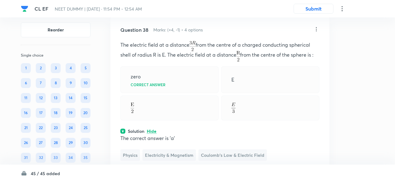
click at [316, 32] on icon at bounding box center [316, 29] width 6 height 6
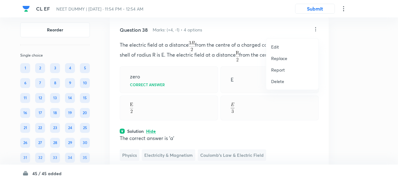
click at [276, 47] on p "Edit" at bounding box center [275, 47] width 8 height 7
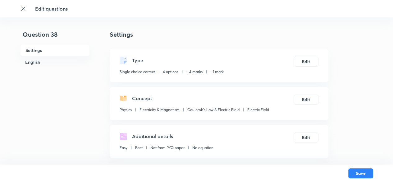
checkbox input "true"
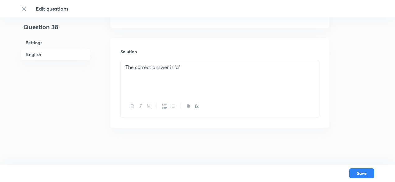
drag, startPoint x: 239, startPoint y: 49, endPoint x: 231, endPoint y: 77, distance: 29.0
click at [231, 77] on div "Solution The correct answer is 'a'" at bounding box center [219, 83] width 219 height 90
click at [231, 77] on div "The correct answer is 'a'" at bounding box center [220, 77] width 198 height 35
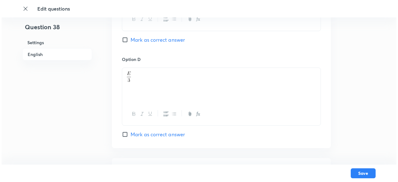
scroll to position [660, 0]
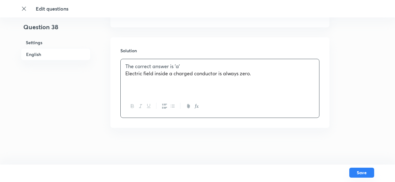
click at [355, 174] on button "Save" at bounding box center [361, 173] width 25 height 10
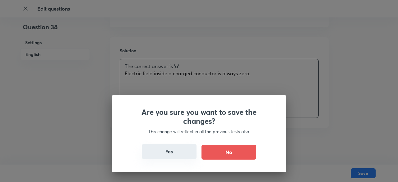
click at [162, 154] on button "Yes" at bounding box center [169, 151] width 55 height 15
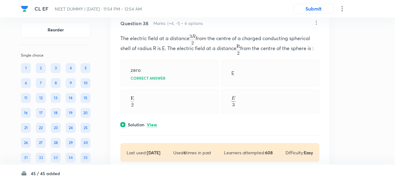
scroll to position [6832, 0]
click at [153, 124] on p "View" at bounding box center [152, 124] width 10 height 5
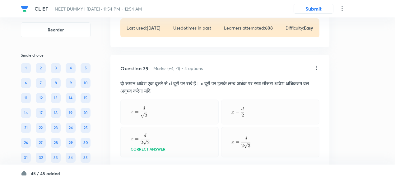
scroll to position [6998, 0]
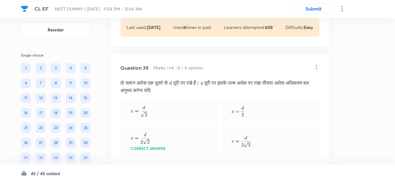
click at [317, 67] on icon at bounding box center [316, 67] width 6 height 6
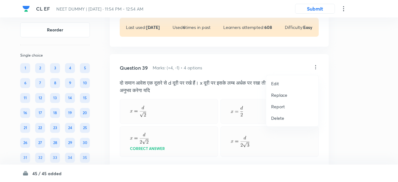
click at [280, 95] on p "Replace" at bounding box center [279, 95] width 16 height 7
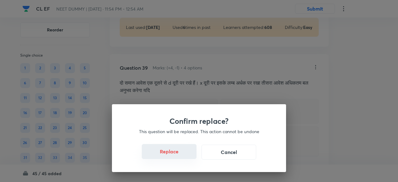
click at [172, 153] on button "Replace" at bounding box center [169, 151] width 55 height 15
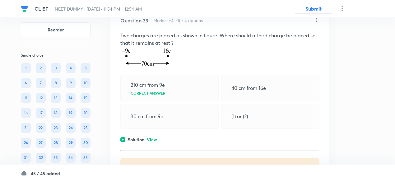
scroll to position [7046, 0]
click at [150, 138] on p "View" at bounding box center [152, 139] width 10 height 5
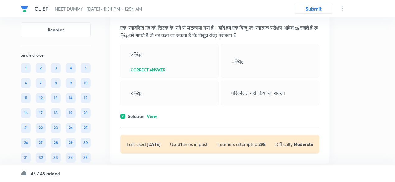
scroll to position [7339, 0]
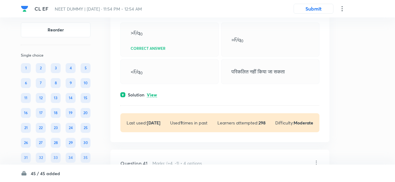
click at [153, 95] on p "View" at bounding box center [152, 95] width 10 height 5
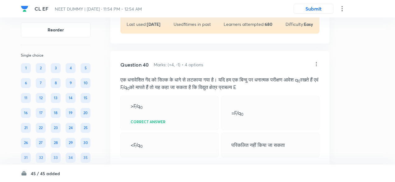
scroll to position [7265, 0]
click at [316, 64] on icon at bounding box center [316, 64] width 1 height 4
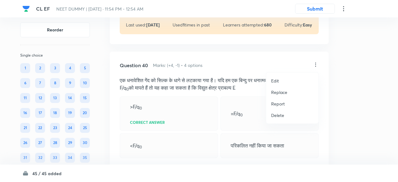
click at [279, 92] on p "Replace" at bounding box center [279, 92] width 16 height 7
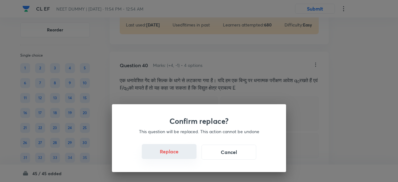
click at [175, 154] on button "Replace" at bounding box center [169, 151] width 55 height 15
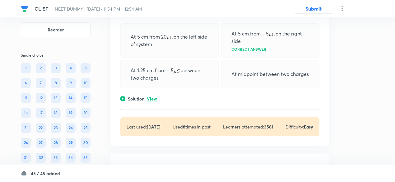
scroll to position [7627, 0]
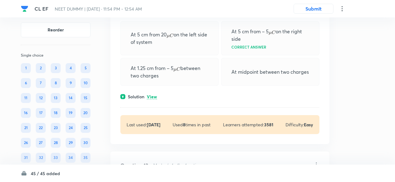
click at [152, 99] on p "View" at bounding box center [152, 96] width 10 height 5
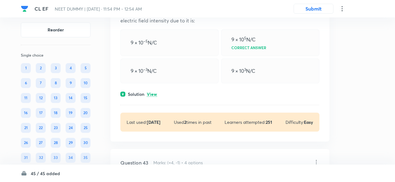
scroll to position [7889, 0]
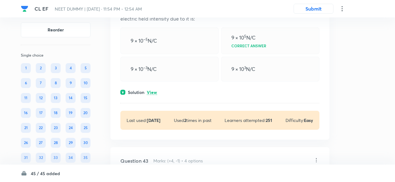
click at [152, 95] on p "View" at bounding box center [152, 92] width 10 height 5
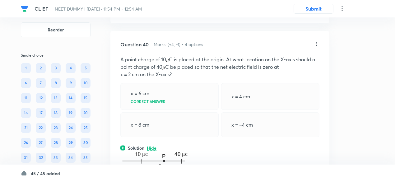
scroll to position [7284, 0]
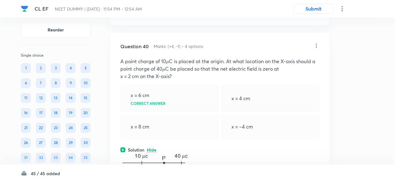
click at [315, 46] on icon at bounding box center [316, 46] width 6 height 6
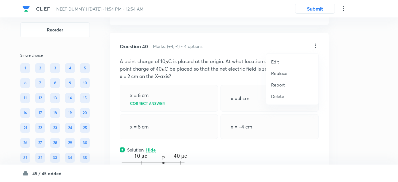
click at [284, 73] on p "Replace" at bounding box center [279, 73] width 16 height 7
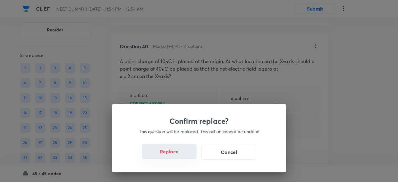
click at [174, 157] on button "Replace" at bounding box center [169, 151] width 55 height 15
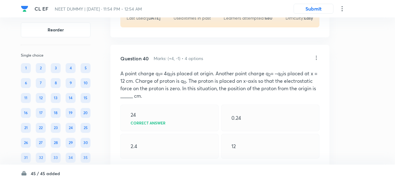
scroll to position [7271, 0]
click at [314, 58] on icon at bounding box center [316, 58] width 6 height 6
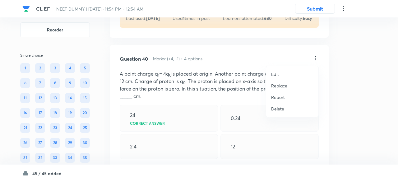
click at [281, 87] on p "Replace" at bounding box center [279, 85] width 16 height 7
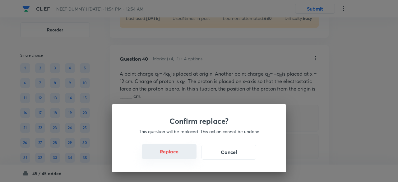
click at [174, 154] on button "Replace" at bounding box center [169, 151] width 55 height 15
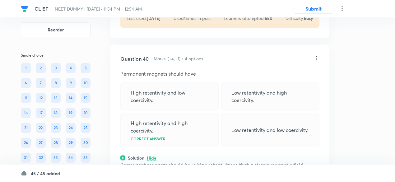
click at [316, 56] on icon at bounding box center [316, 58] width 6 height 6
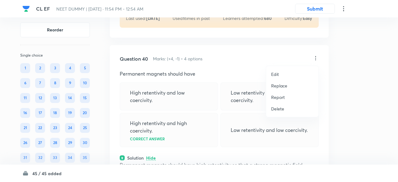
click at [284, 86] on p "Replace" at bounding box center [279, 85] width 16 height 7
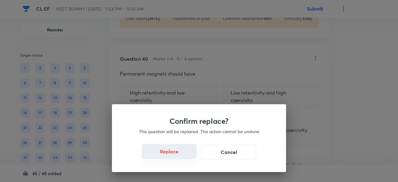
click at [173, 155] on button "Replace" at bounding box center [169, 151] width 55 height 15
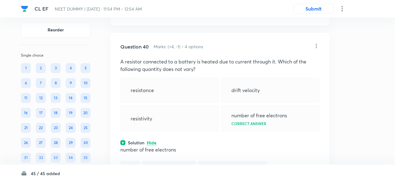
scroll to position [7281, 0]
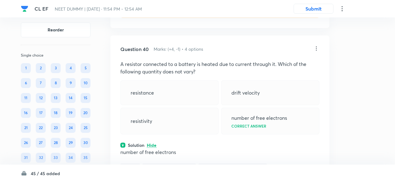
click at [315, 49] on icon at bounding box center [316, 48] width 6 height 6
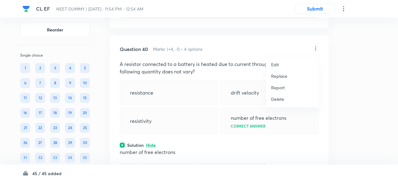
click at [281, 78] on p "Replace" at bounding box center [279, 76] width 16 height 7
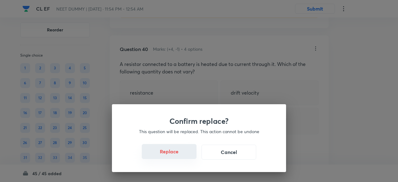
click at [172, 156] on button "Replace" at bounding box center [169, 151] width 55 height 15
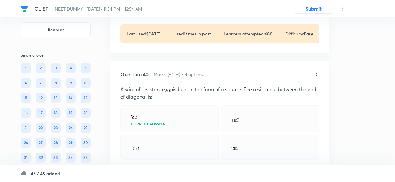
scroll to position [7253, 0]
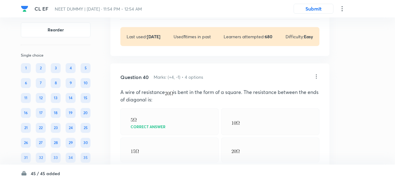
click at [316, 77] on icon at bounding box center [316, 76] width 6 height 6
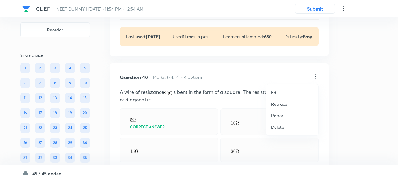
click at [278, 107] on p "Replace" at bounding box center [279, 104] width 16 height 7
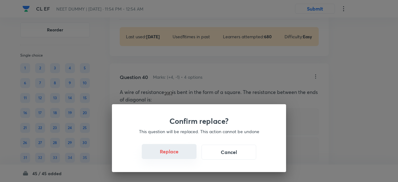
click at [174, 155] on button "Replace" at bounding box center [169, 151] width 55 height 15
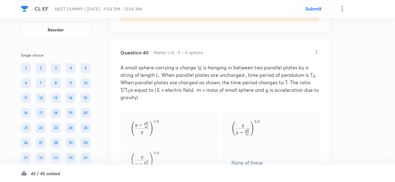
scroll to position [7276, 0]
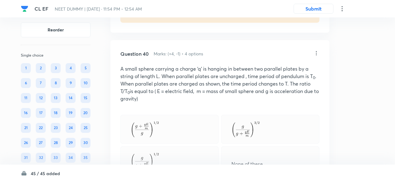
click at [318, 52] on icon at bounding box center [316, 53] width 6 height 6
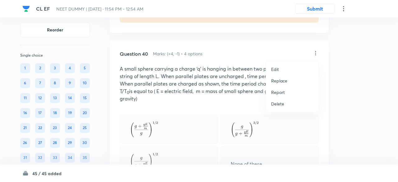
click at [280, 81] on p "Replace" at bounding box center [279, 80] width 16 height 7
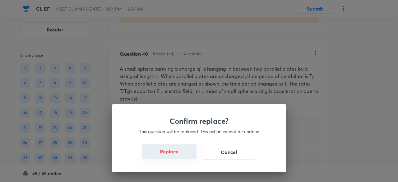
click at [168, 155] on button "Replace" at bounding box center [169, 151] width 55 height 15
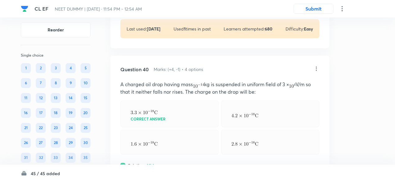
scroll to position [7259, 0]
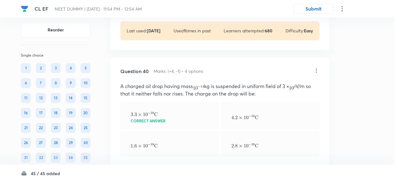
click at [316, 71] on icon at bounding box center [316, 70] width 6 height 6
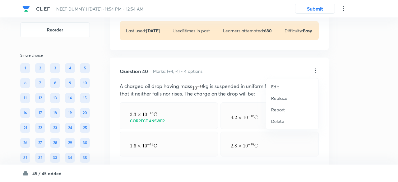
click at [283, 98] on p "Replace" at bounding box center [279, 98] width 16 height 7
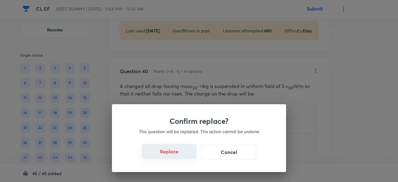
click at [173, 156] on button "Replace" at bounding box center [169, 151] width 55 height 15
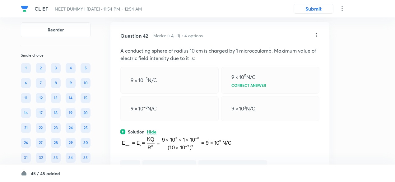
scroll to position [7825, 0]
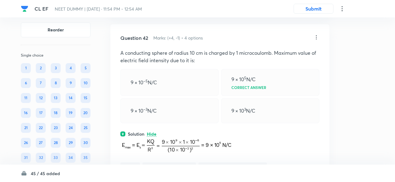
click at [316, 40] on icon at bounding box center [316, 37] width 6 height 6
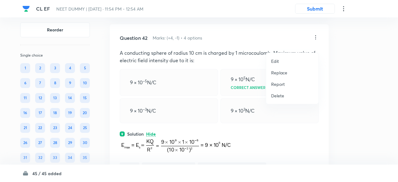
click at [283, 72] on p "Replace" at bounding box center [279, 72] width 16 height 7
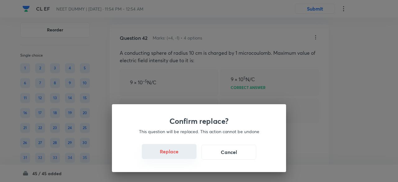
click at [178, 157] on button "Replace" at bounding box center [169, 151] width 55 height 15
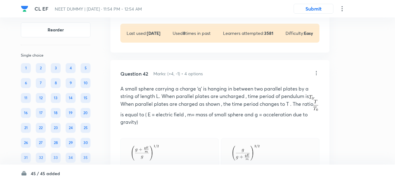
scroll to position [7789, 0]
click at [316, 76] on icon at bounding box center [316, 73] width 6 height 6
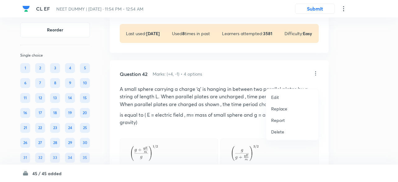
click at [278, 108] on p "Replace" at bounding box center [279, 108] width 16 height 7
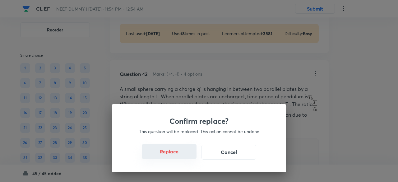
click at [176, 154] on button "Replace" at bounding box center [169, 151] width 55 height 15
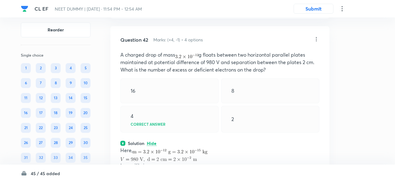
scroll to position [7823, 0]
click at [316, 42] on icon at bounding box center [316, 40] width 1 height 4
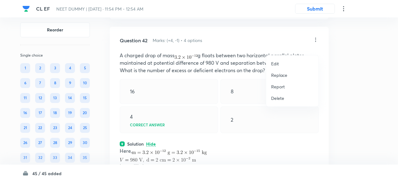
click at [316, 48] on div at bounding box center [199, 91] width 398 height 182
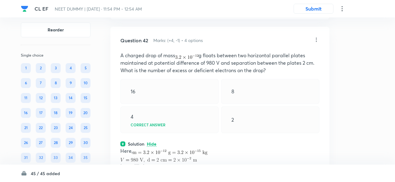
click at [316, 42] on icon at bounding box center [316, 40] width 1 height 4
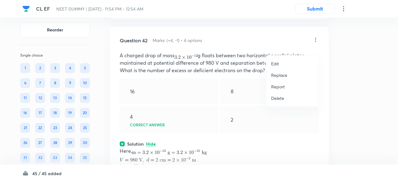
click at [279, 76] on p "Replace" at bounding box center [279, 75] width 16 height 7
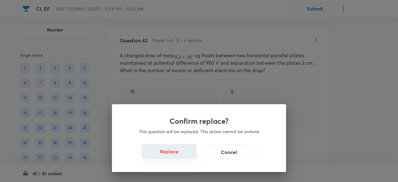
click at [173, 156] on button "Replace" at bounding box center [169, 151] width 55 height 15
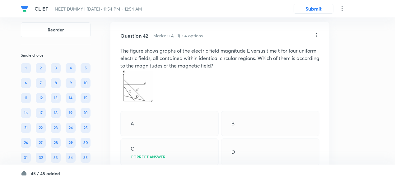
scroll to position [7827, 0]
click at [316, 39] on icon at bounding box center [316, 35] width 6 height 6
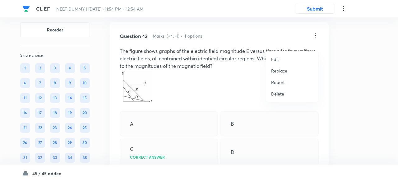
click at [280, 70] on p "Replace" at bounding box center [279, 70] width 16 height 7
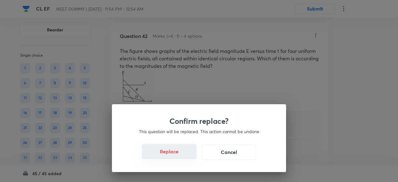
click at [174, 156] on button "Replace" at bounding box center [169, 151] width 55 height 15
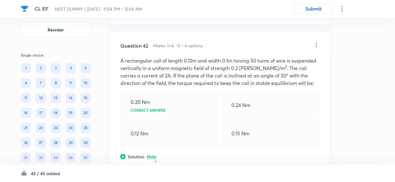
scroll to position [7817, 0]
click at [316, 48] on icon at bounding box center [316, 45] width 6 height 6
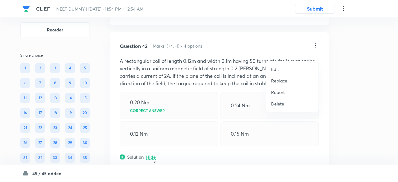
click at [283, 82] on p "Replace" at bounding box center [279, 80] width 16 height 7
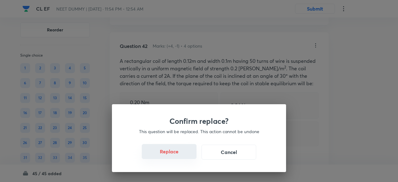
click at [178, 156] on button "Replace" at bounding box center [169, 151] width 55 height 15
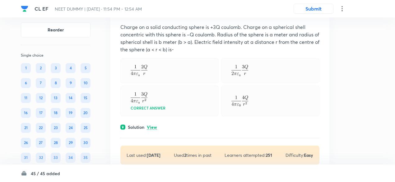
scroll to position [8042, 0]
click at [157, 129] on p "View" at bounding box center [152, 126] width 10 height 5
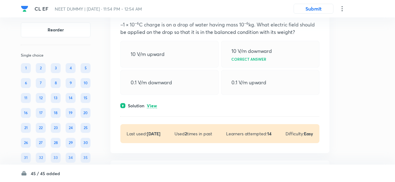
scroll to position [8310, 0]
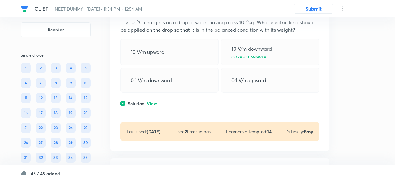
click at [156, 106] on p "View" at bounding box center [152, 103] width 10 height 5
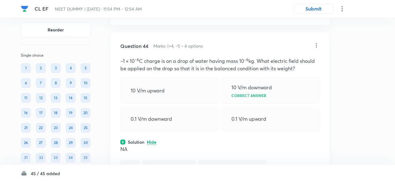
scroll to position [8271, 0]
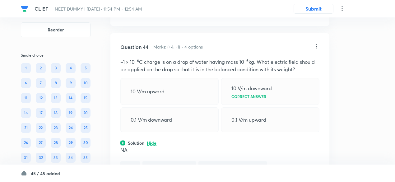
click at [316, 49] on icon at bounding box center [316, 46] width 6 height 6
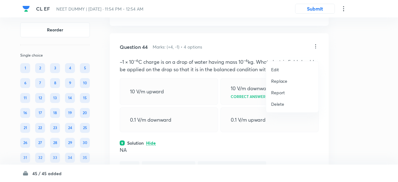
click at [283, 82] on p "Replace" at bounding box center [279, 81] width 16 height 7
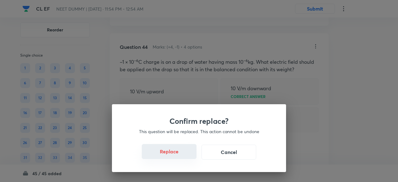
click at [174, 156] on button "Replace" at bounding box center [169, 151] width 55 height 15
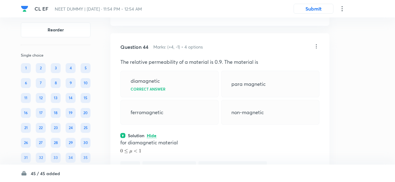
click at [316, 49] on icon at bounding box center [316, 46] width 6 height 6
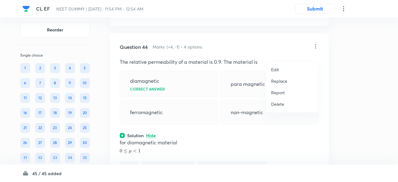
click at [279, 82] on p "Replace" at bounding box center [279, 81] width 16 height 7
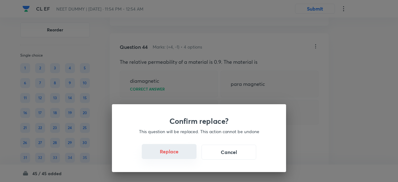
click at [174, 157] on button "Replace" at bounding box center [169, 151] width 55 height 15
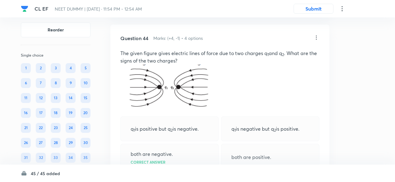
scroll to position [8272, 0]
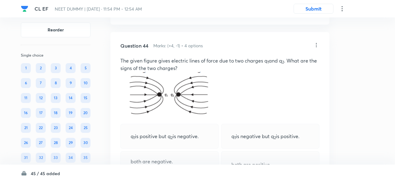
click at [315, 48] on icon at bounding box center [316, 45] width 6 height 6
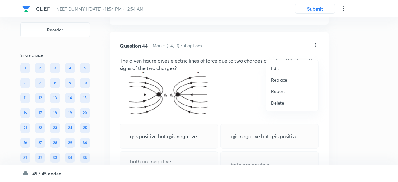
click at [277, 79] on p "Replace" at bounding box center [279, 79] width 16 height 7
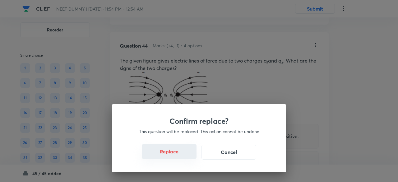
click at [173, 156] on button "Replace" at bounding box center [169, 151] width 55 height 15
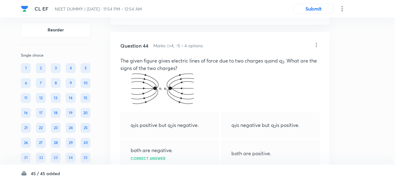
click at [316, 48] on icon at bounding box center [316, 45] width 6 height 6
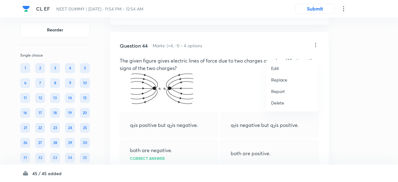
click at [276, 80] on p "Replace" at bounding box center [279, 79] width 16 height 7
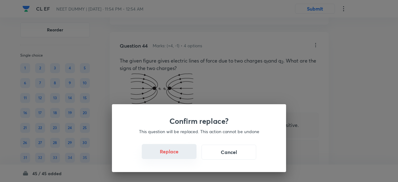
click at [172, 157] on button "Replace" at bounding box center [169, 151] width 55 height 15
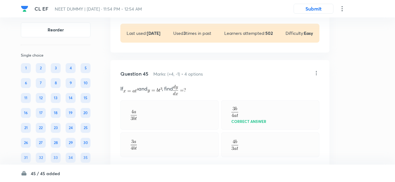
scroll to position [8450, 0]
click at [315, 76] on icon at bounding box center [316, 73] width 6 height 6
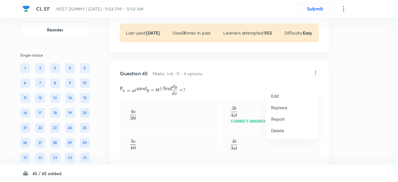
click at [276, 107] on p "Replace" at bounding box center [279, 107] width 16 height 7
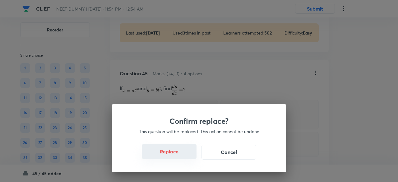
click at [171, 155] on button "Replace" at bounding box center [169, 151] width 55 height 15
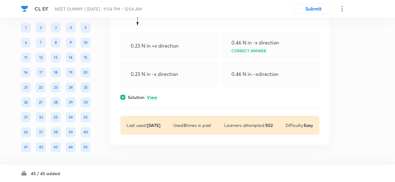
scroll to position [8603, 0]
click at [155, 95] on p "View" at bounding box center [152, 97] width 10 height 5
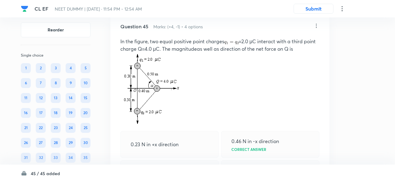
scroll to position [8493, 0]
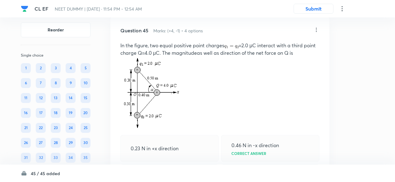
click at [318, 33] on icon at bounding box center [316, 30] width 6 height 6
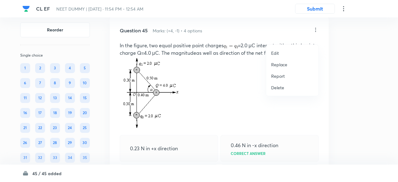
click at [281, 64] on p "Replace" at bounding box center [279, 64] width 16 height 7
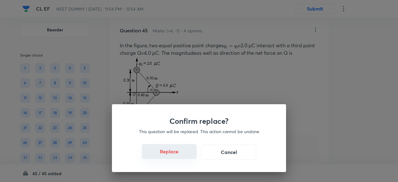
click at [171, 156] on button "Replace" at bounding box center [169, 151] width 55 height 15
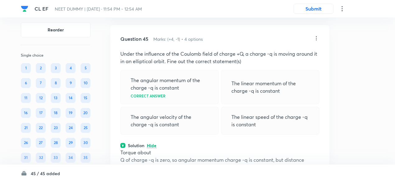
scroll to position [8483, 0]
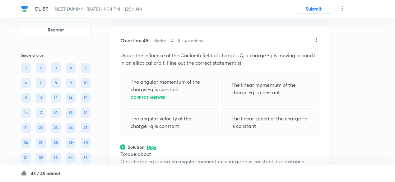
click at [317, 43] on icon at bounding box center [316, 40] width 6 height 6
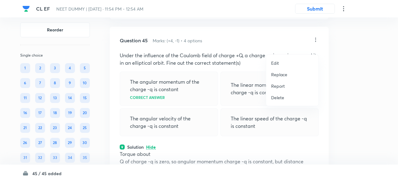
click at [280, 75] on p "Replace" at bounding box center [279, 74] width 16 height 7
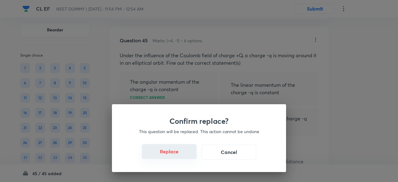
click at [172, 154] on button "Replace" at bounding box center [169, 151] width 55 height 15
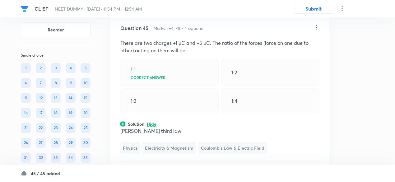
scroll to position [8495, 0]
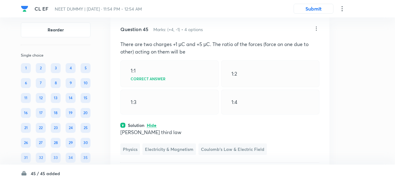
click at [315, 32] on icon at bounding box center [316, 28] width 6 height 6
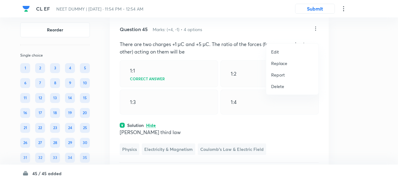
click at [279, 63] on p "Replace" at bounding box center [279, 63] width 16 height 7
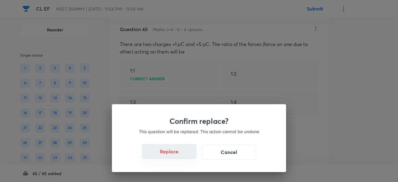
click at [174, 154] on button "Replace" at bounding box center [169, 151] width 55 height 15
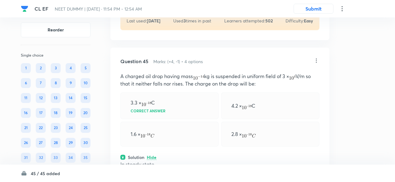
scroll to position [8462, 0]
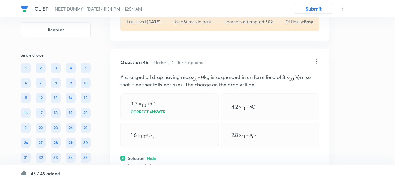
click at [316, 63] on icon at bounding box center [316, 61] width 1 height 4
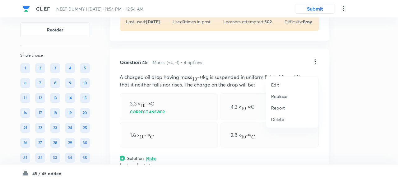
click at [279, 95] on p "Replace" at bounding box center [279, 96] width 16 height 7
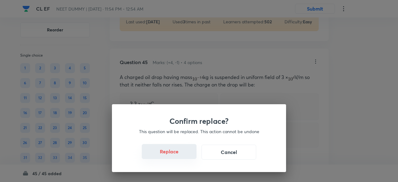
click at [172, 157] on button "Replace" at bounding box center [169, 151] width 55 height 15
